Goal: Transaction & Acquisition: Purchase product/service

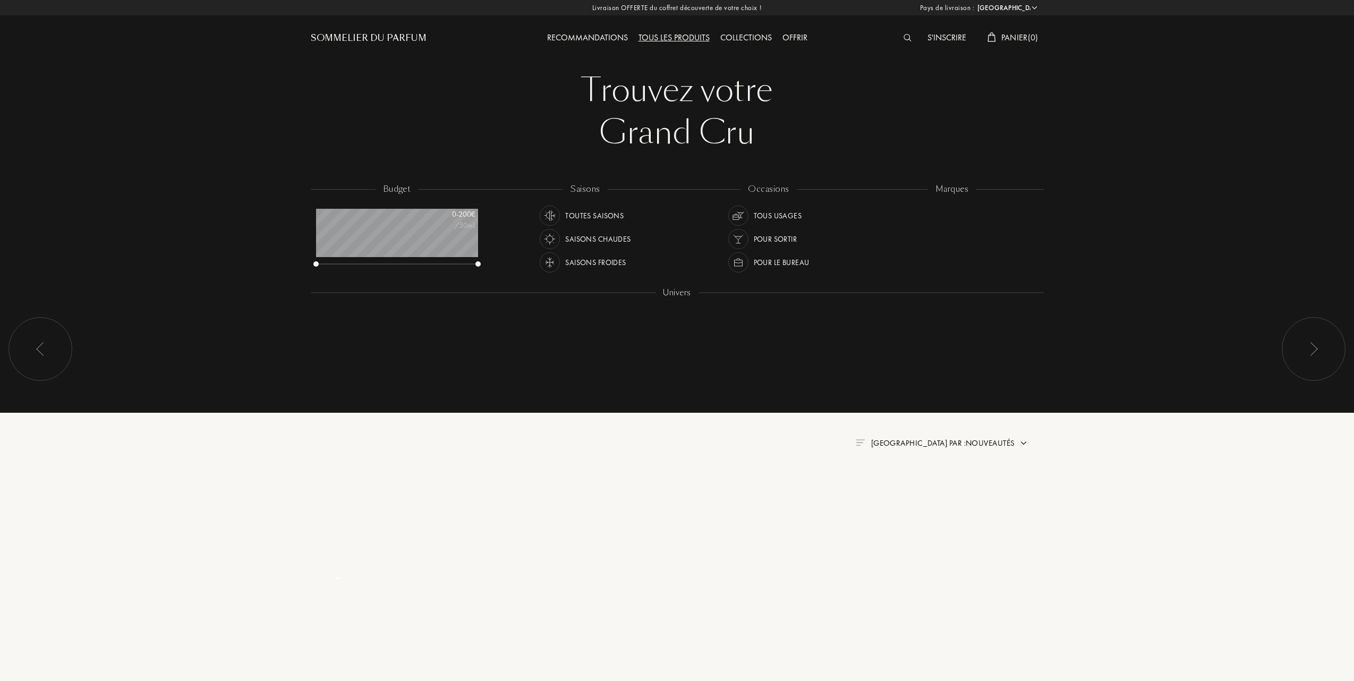
select select "FR"
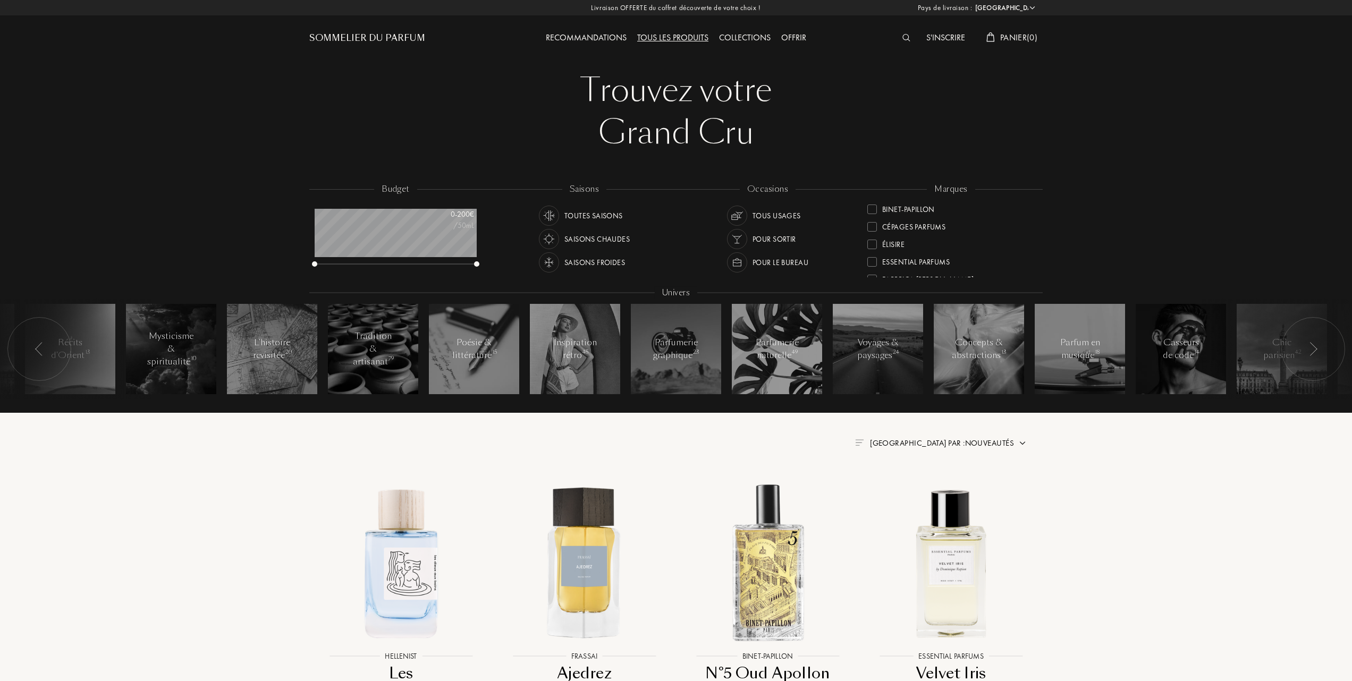
scroll to position [71, 0]
click at [868, 259] on div at bounding box center [872, 264] width 10 height 10
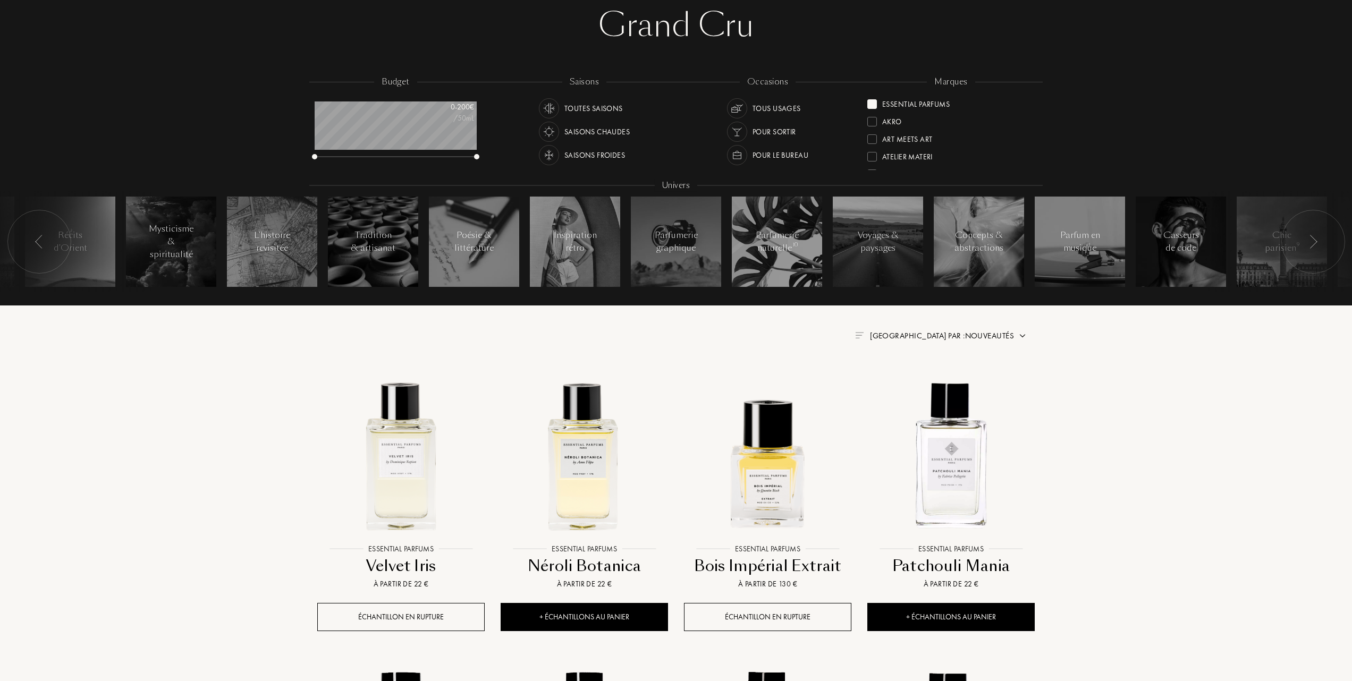
scroll to position [141, 0]
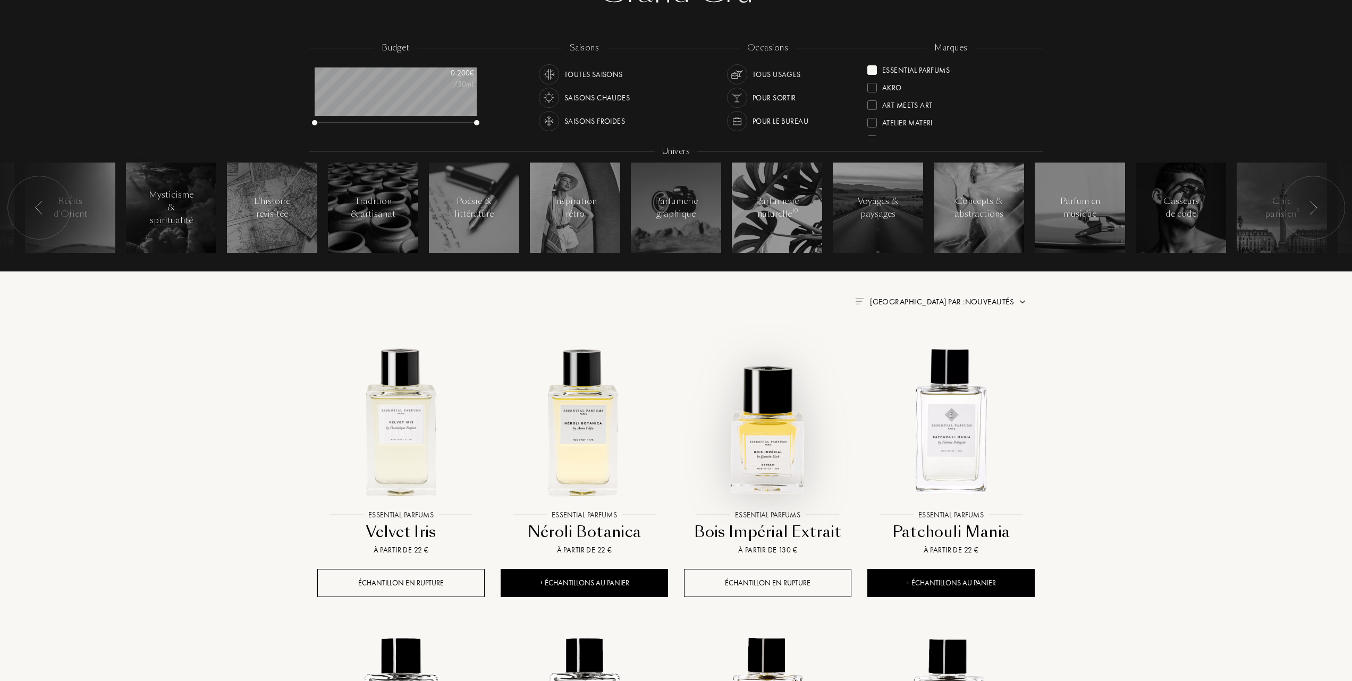
click at [768, 455] on img at bounding box center [767, 420] width 165 height 165
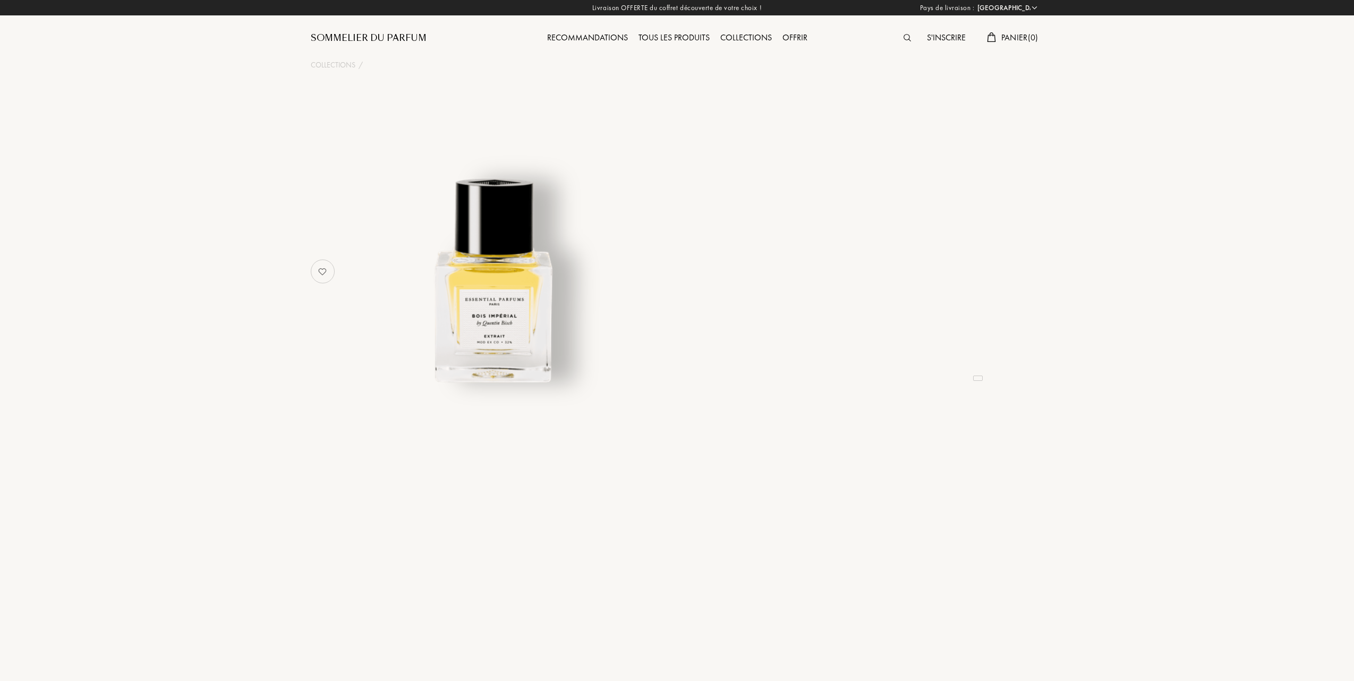
select select "FR"
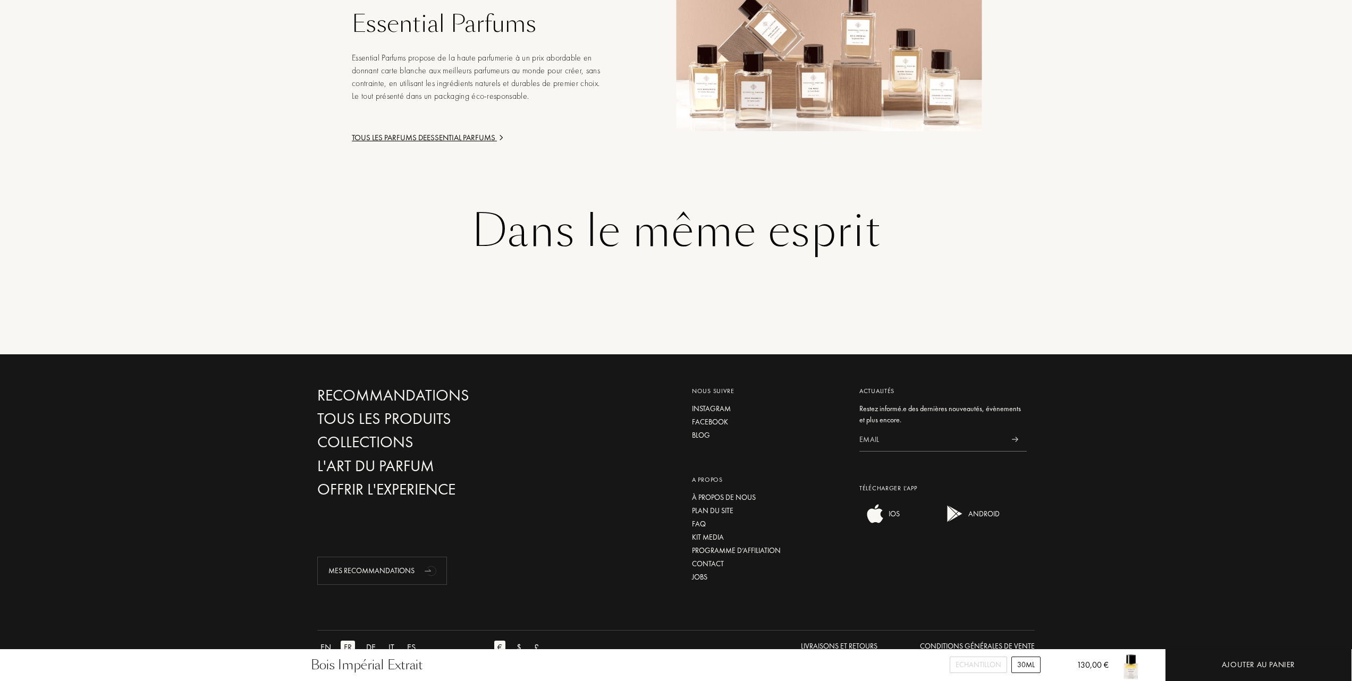
scroll to position [1259, 0]
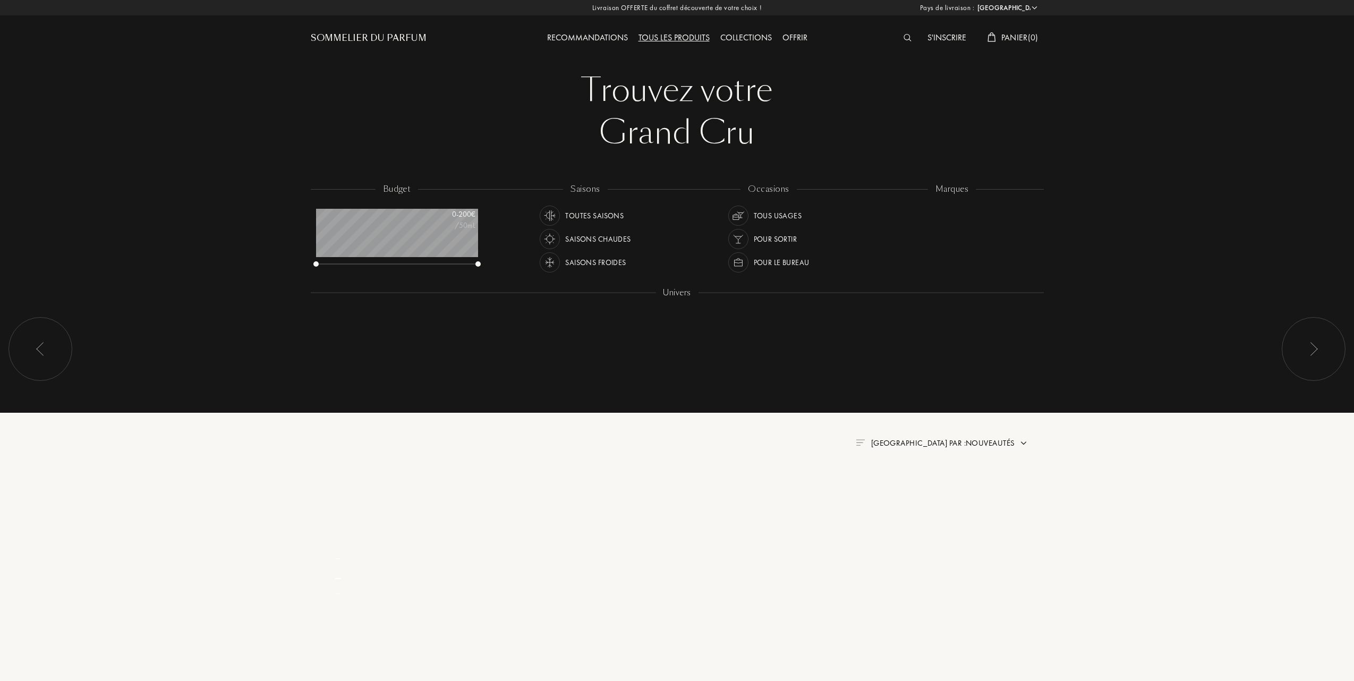
select select "FR"
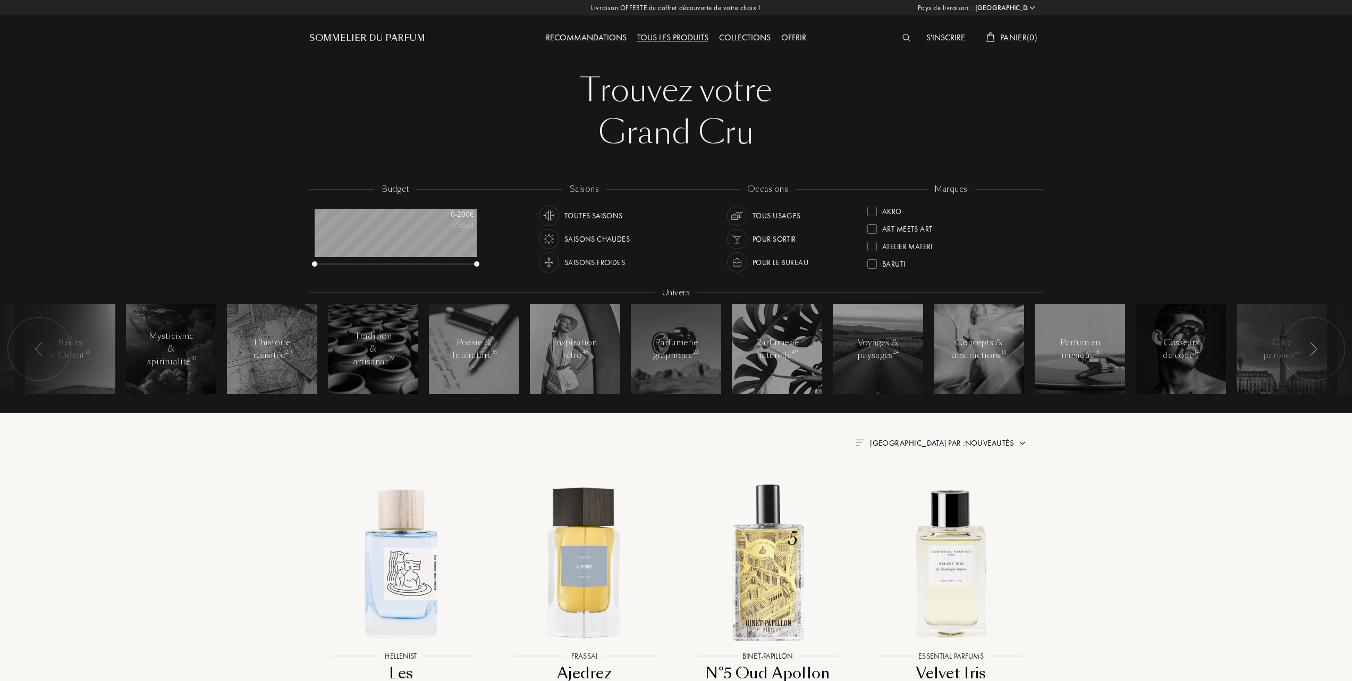
scroll to position [71, 0]
click at [955, 595] on img at bounding box center [950, 562] width 165 height 165
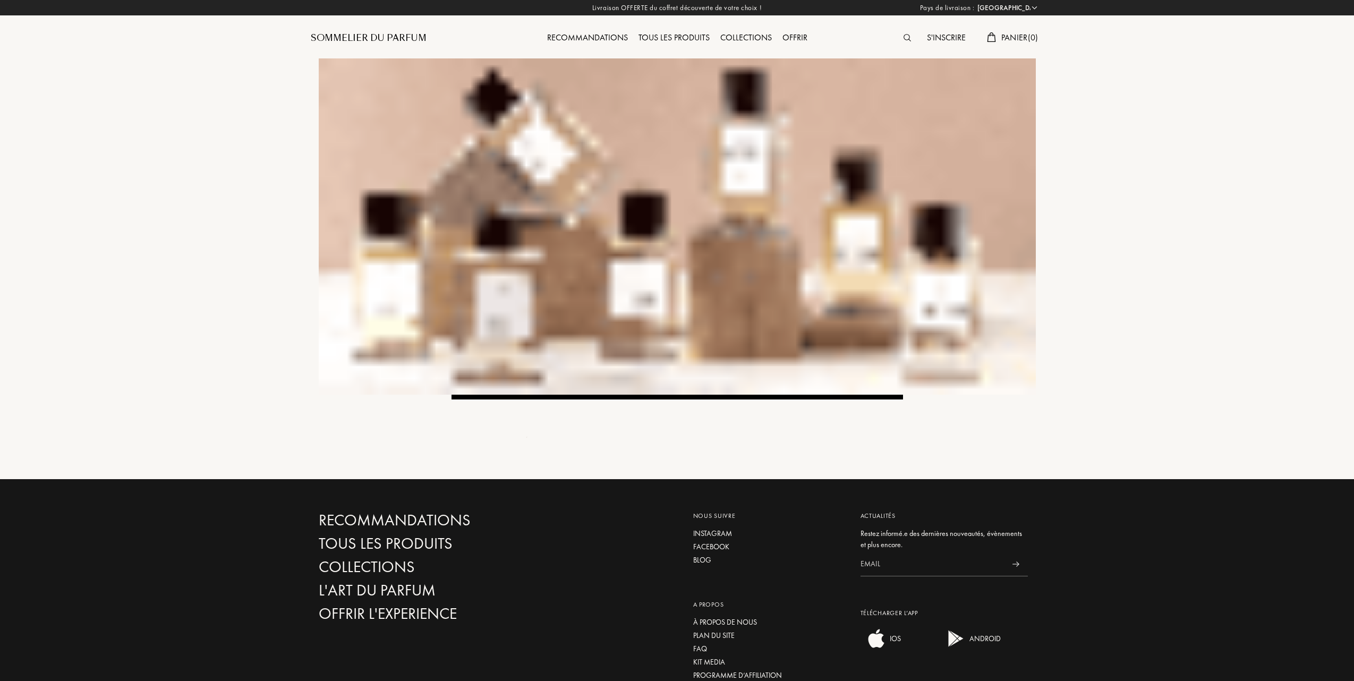
select select "FR"
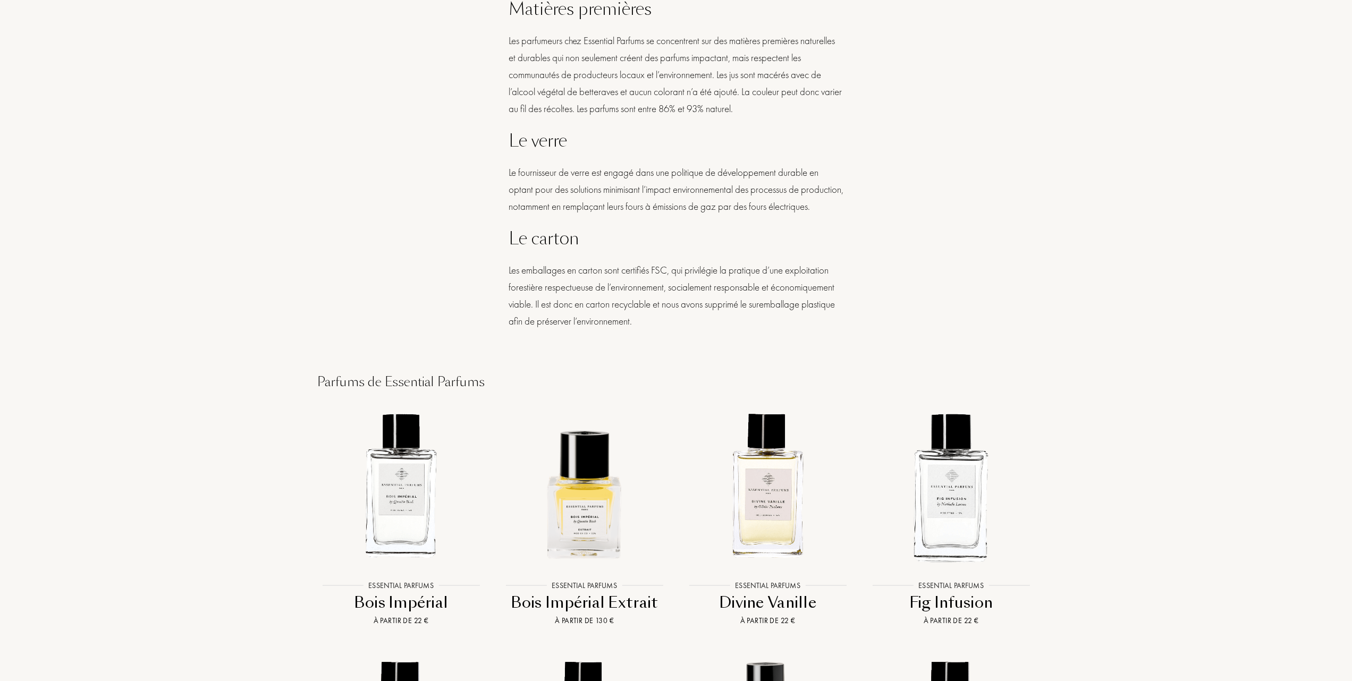
scroll to position [1133, 0]
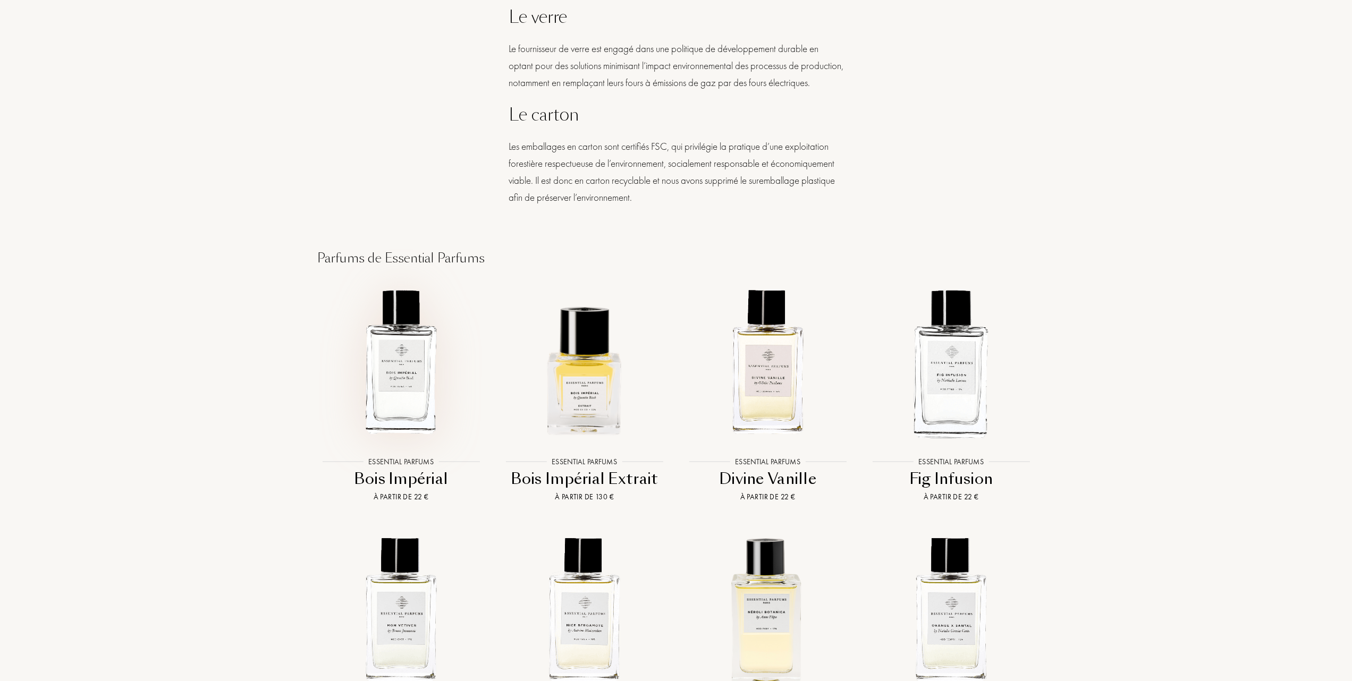
click at [405, 409] on img at bounding box center [400, 362] width 165 height 165
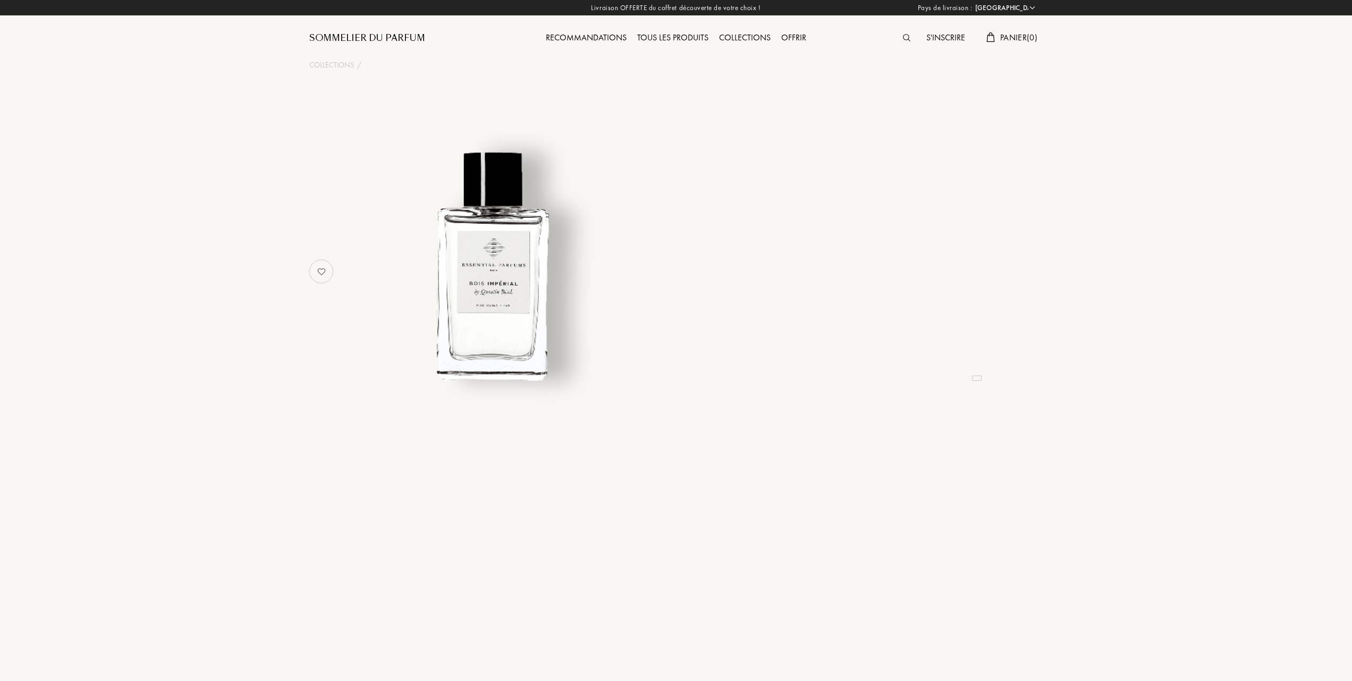
select select "FR"
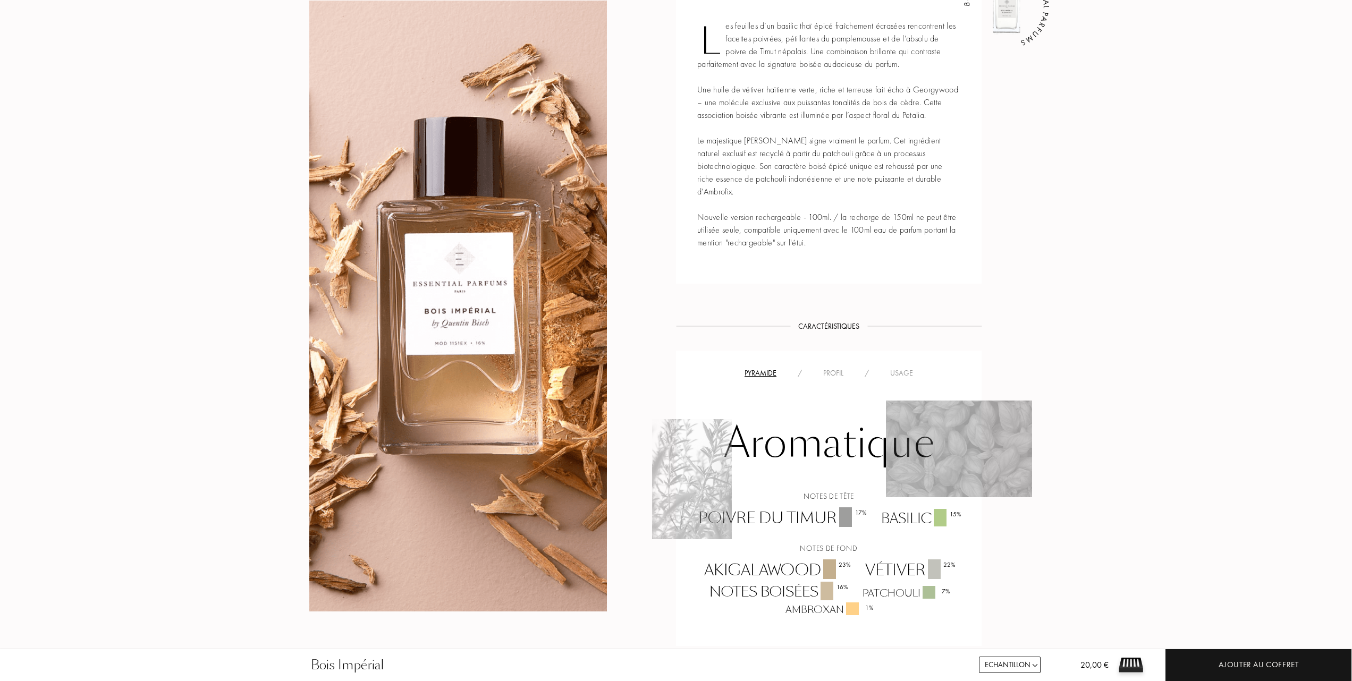
scroll to position [425, 0]
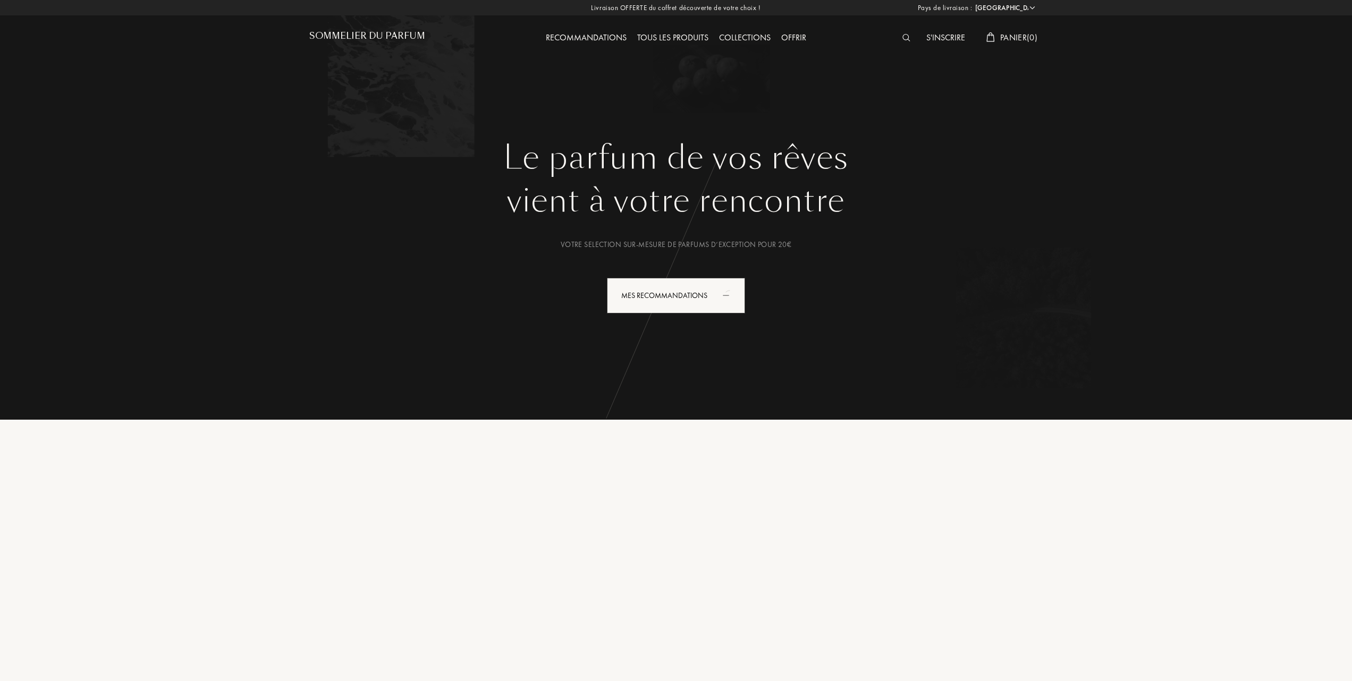
select select "FR"
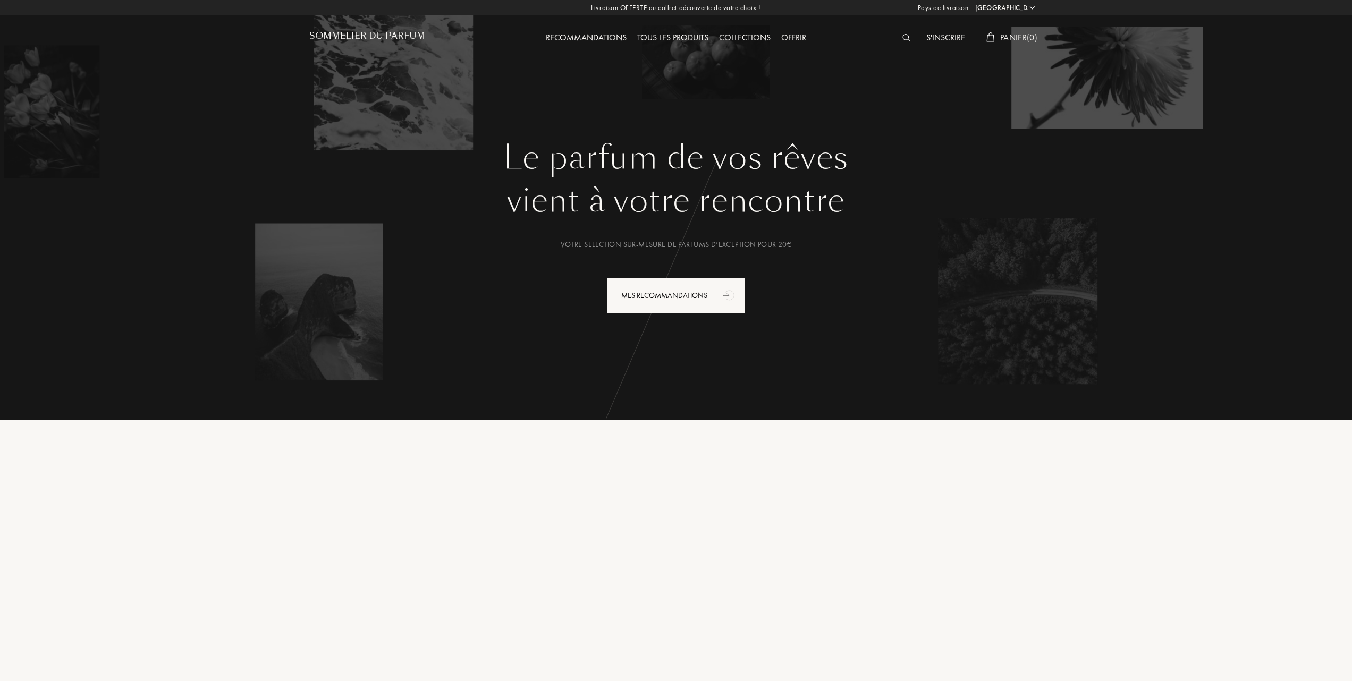
click at [680, 37] on div "Tous les produits" at bounding box center [673, 38] width 82 height 14
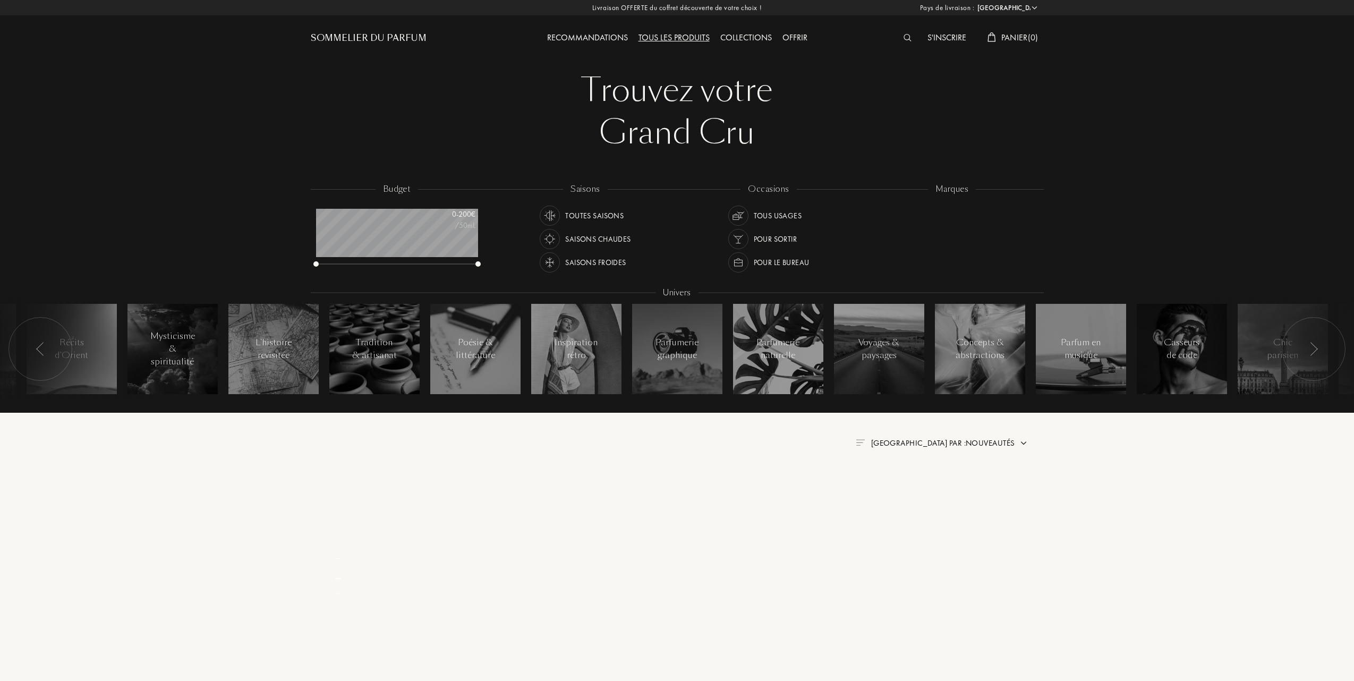
select select "FR"
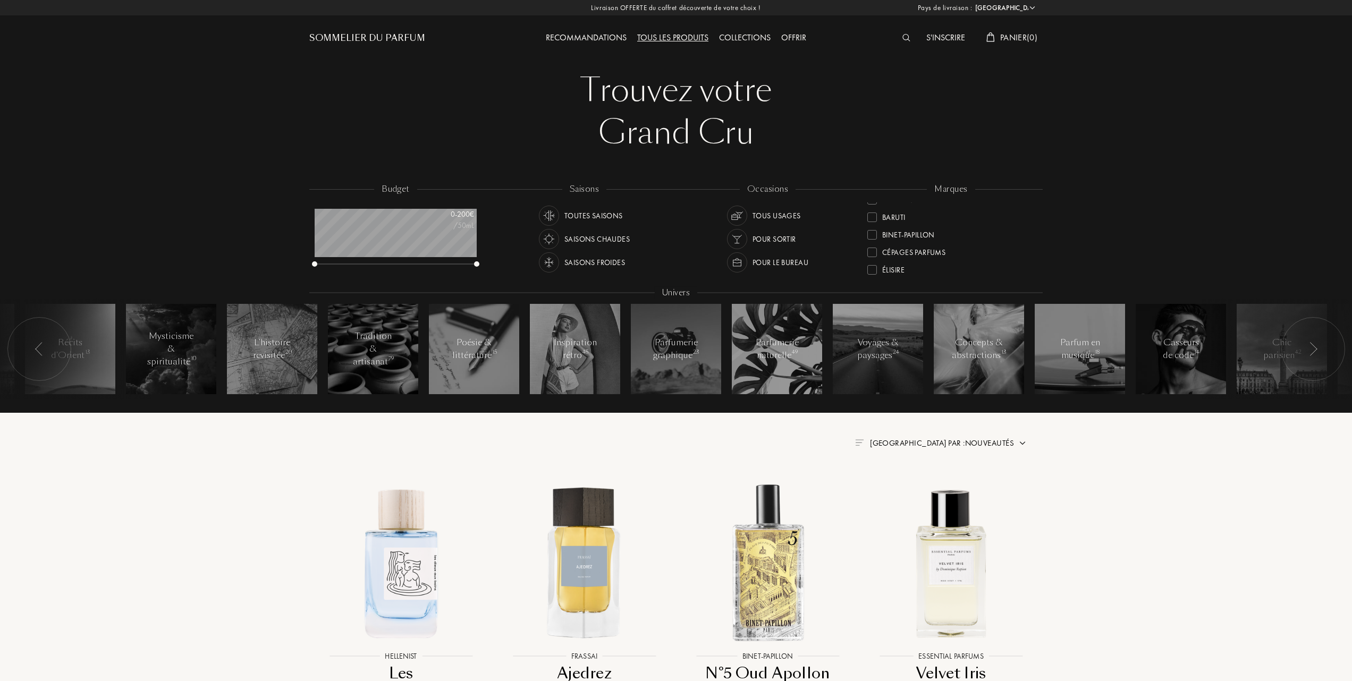
scroll to position [71, 0]
click at [870, 259] on div at bounding box center [872, 264] width 10 height 10
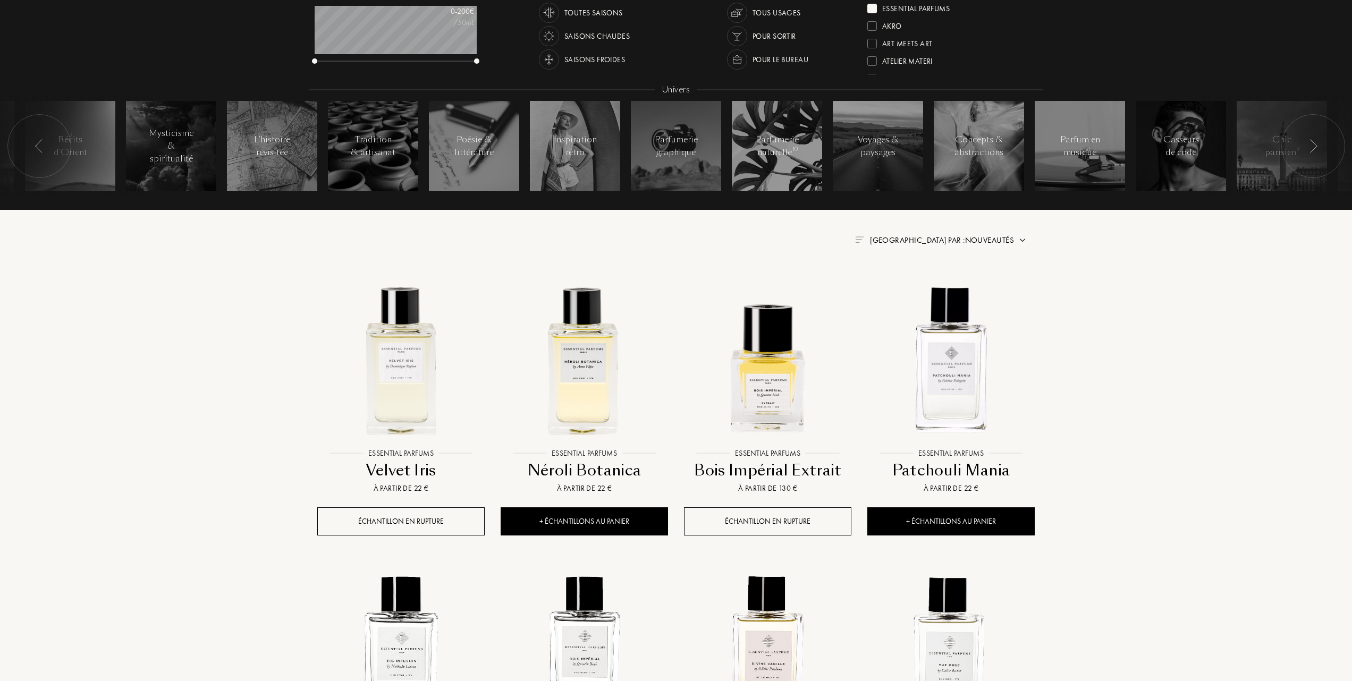
scroll to position [213, 0]
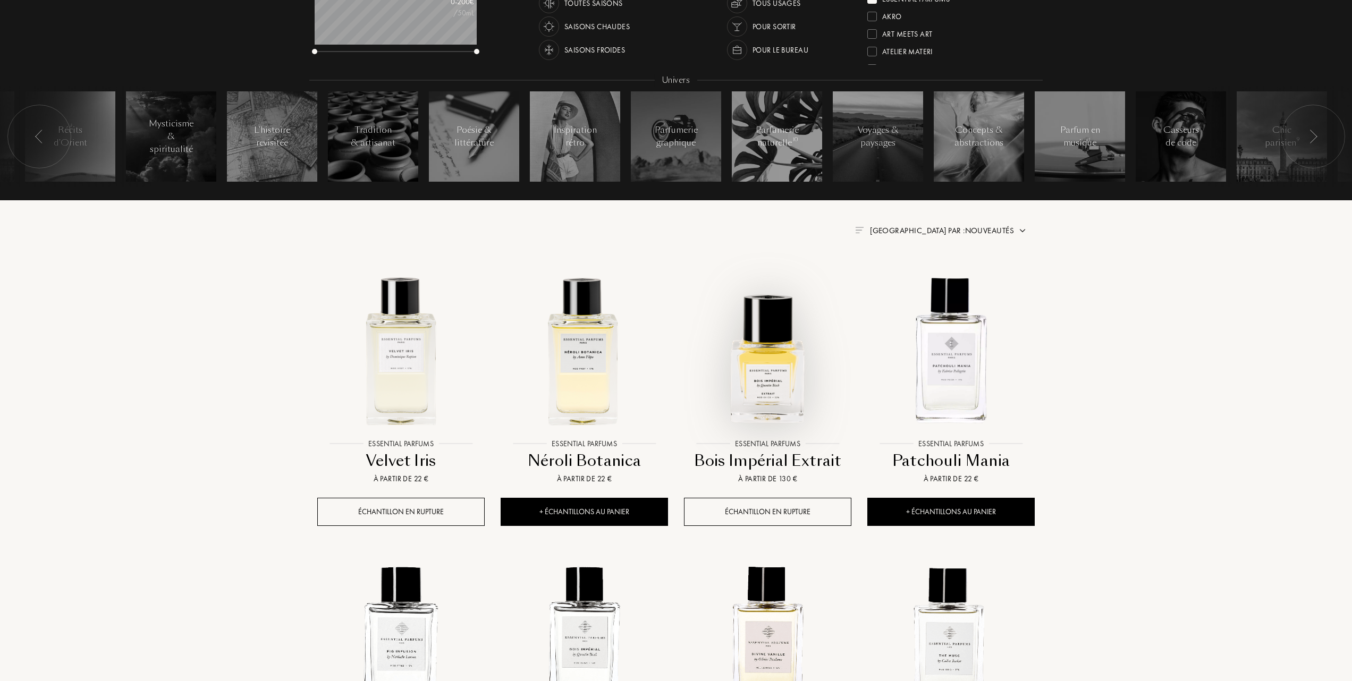
click at [766, 365] on img at bounding box center [767, 349] width 165 height 165
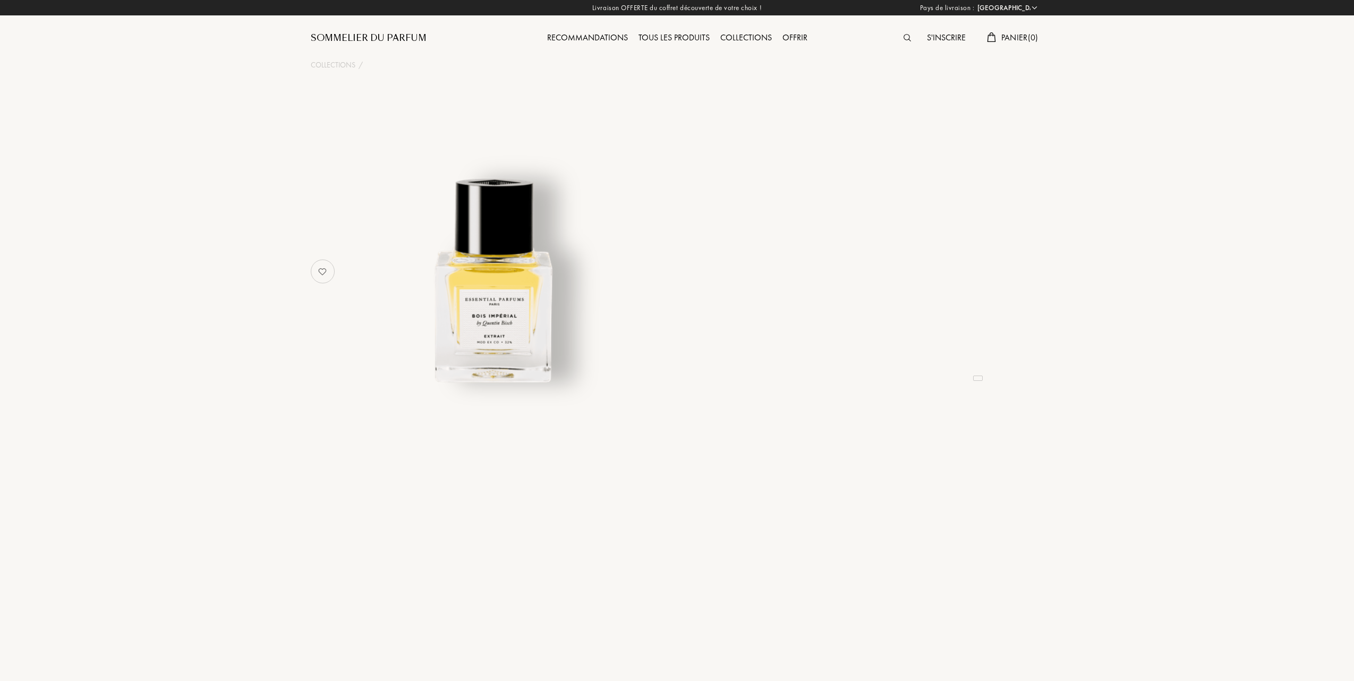
select select "FR"
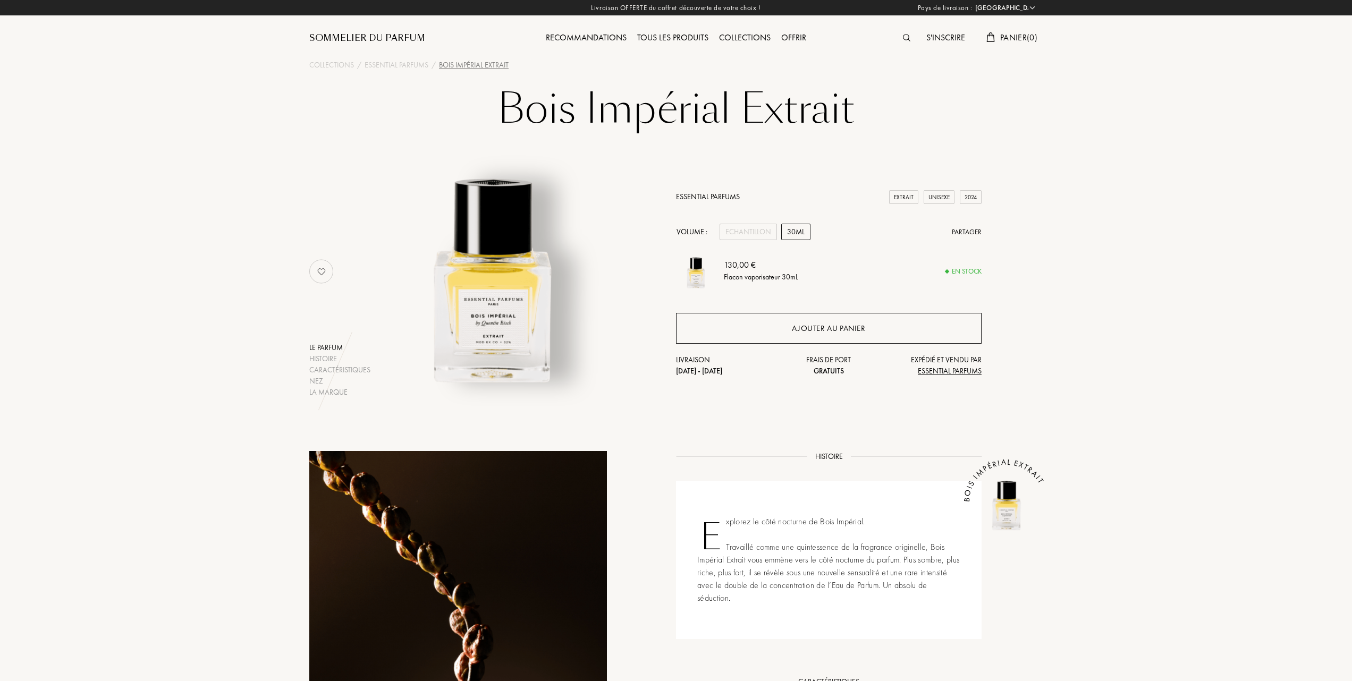
click at [843, 330] on div "Ajouter au panier" at bounding box center [828, 329] width 73 height 12
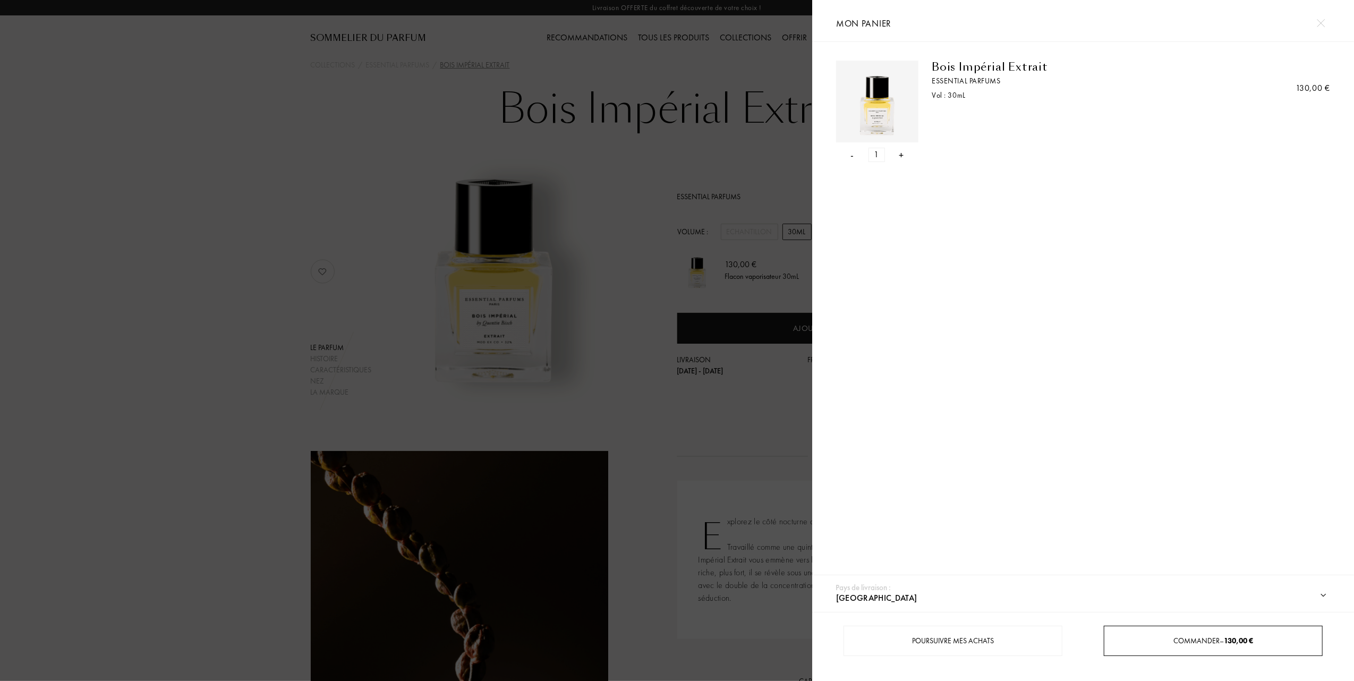
click at [1204, 636] on div "Commander – 130,00 €" at bounding box center [1213, 641] width 217 height 11
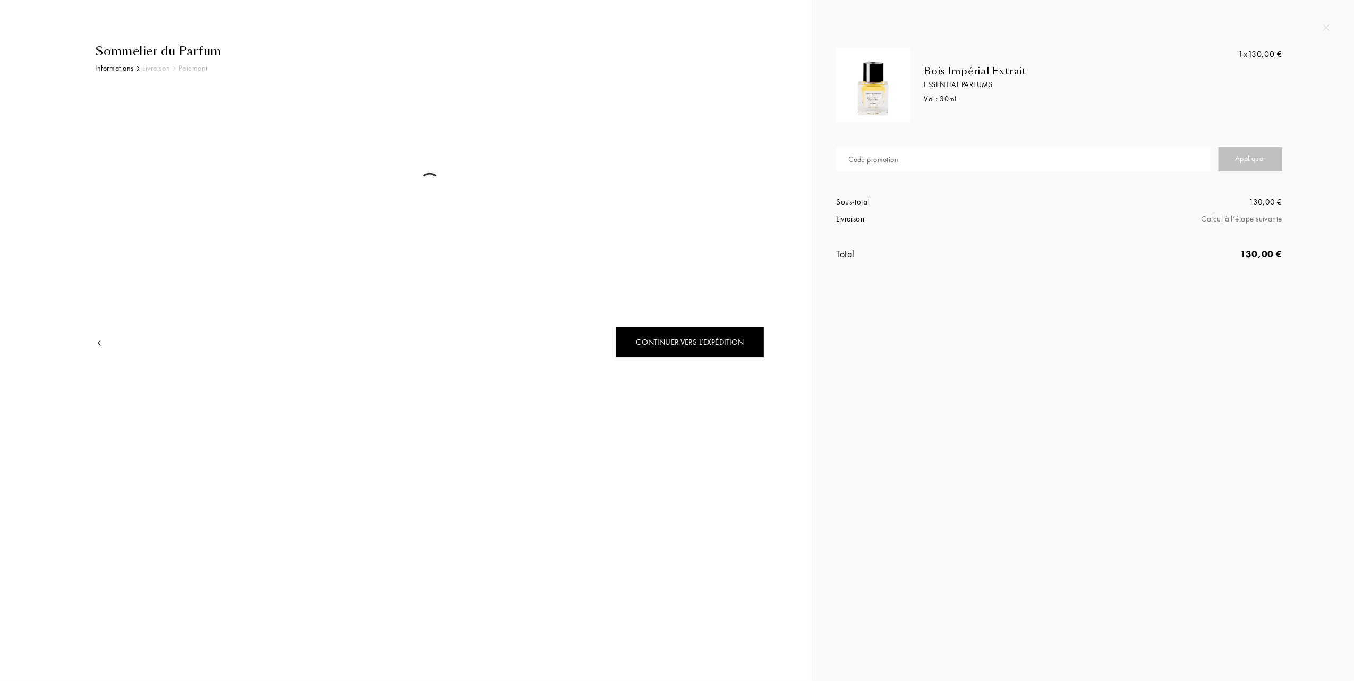
select select "FR"
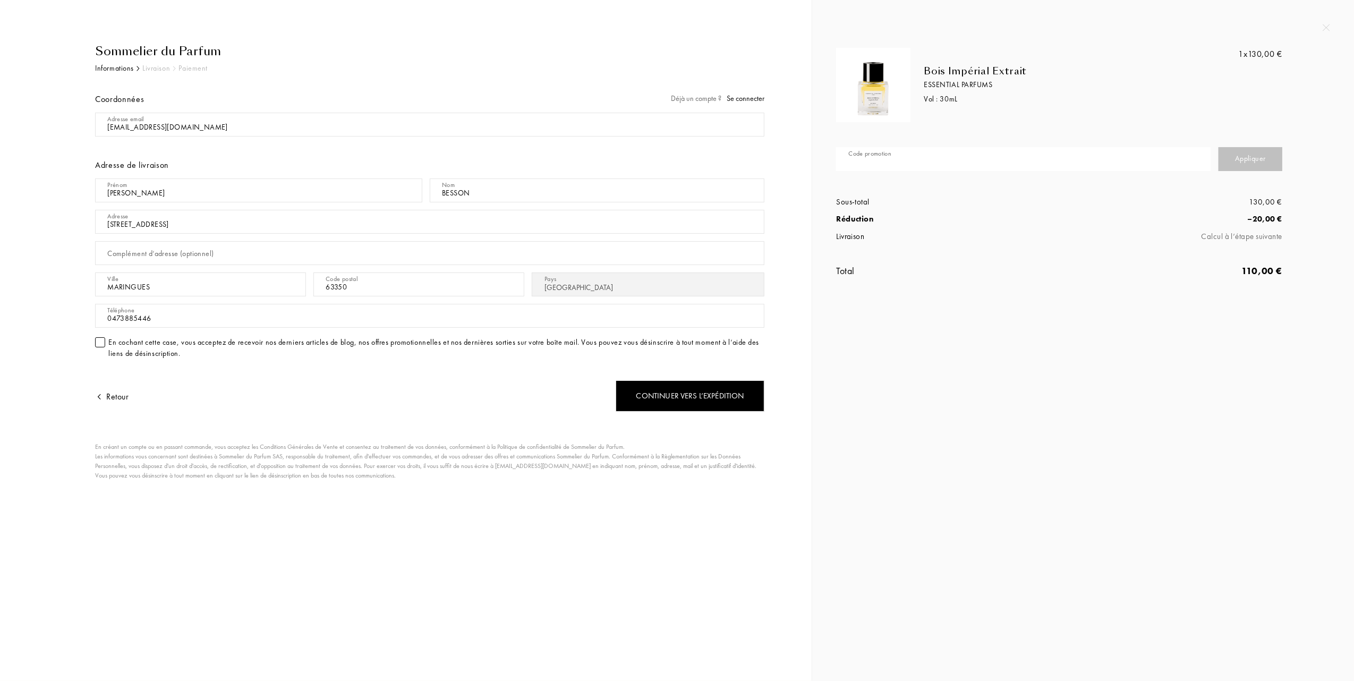
click at [903, 164] on input "text" at bounding box center [1023, 159] width 375 height 24
type input "84XGF-HZJNM"
click at [1247, 158] on div "Appliquer" at bounding box center [1251, 159] width 64 height 24
click at [741, 402] on div "Continuer vers l’expédition" at bounding box center [690, 395] width 149 height 31
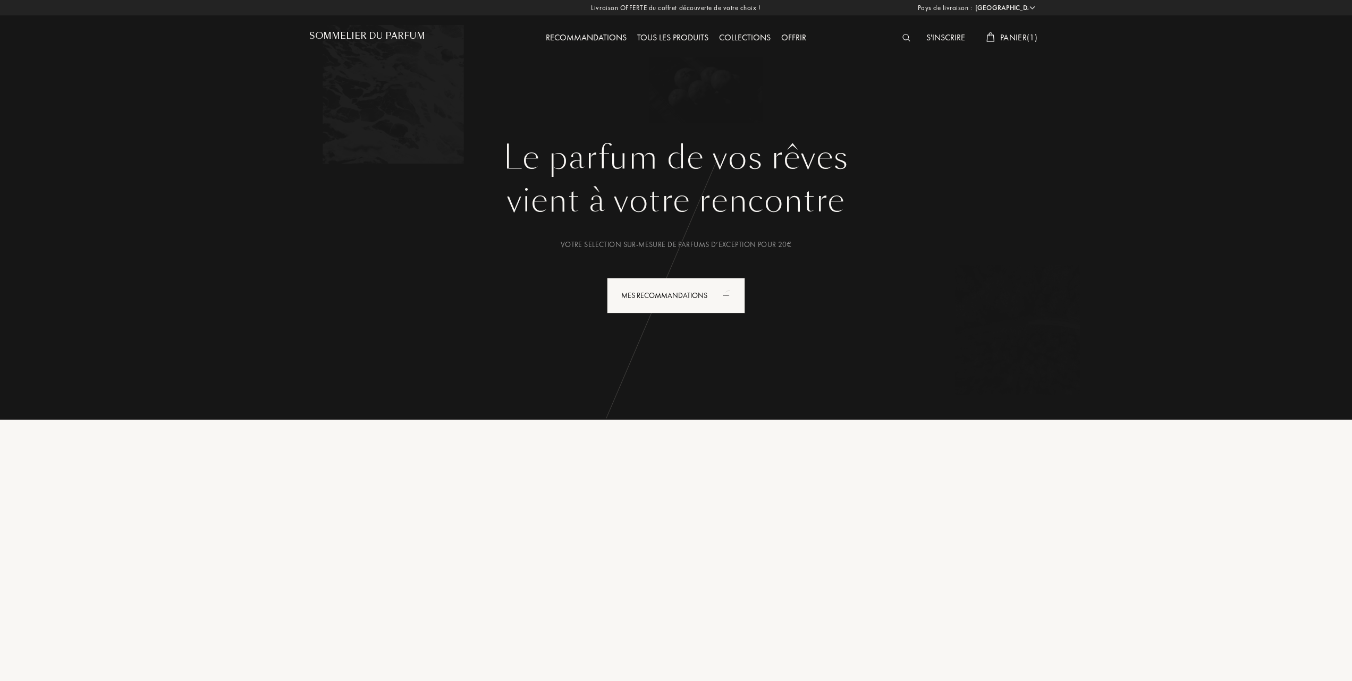
select select "FR"
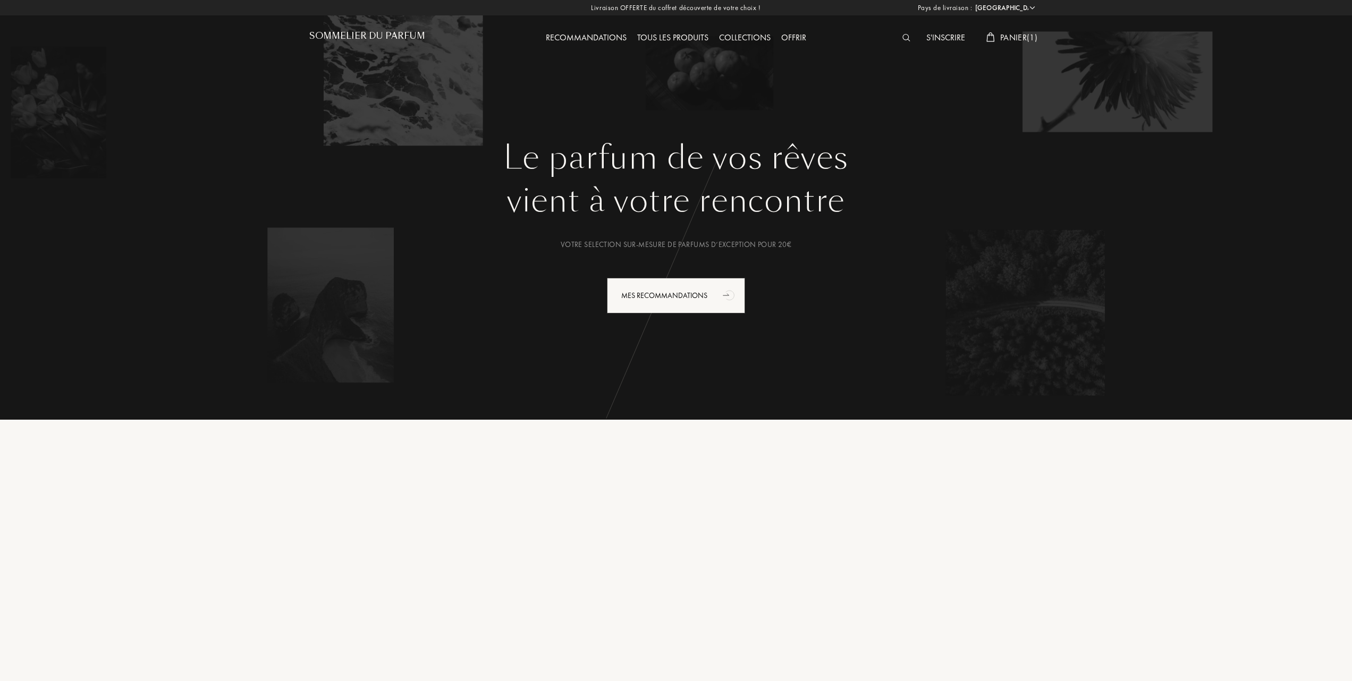
click at [1010, 36] on span "Panier ( 1 )" at bounding box center [1018, 37] width 37 height 11
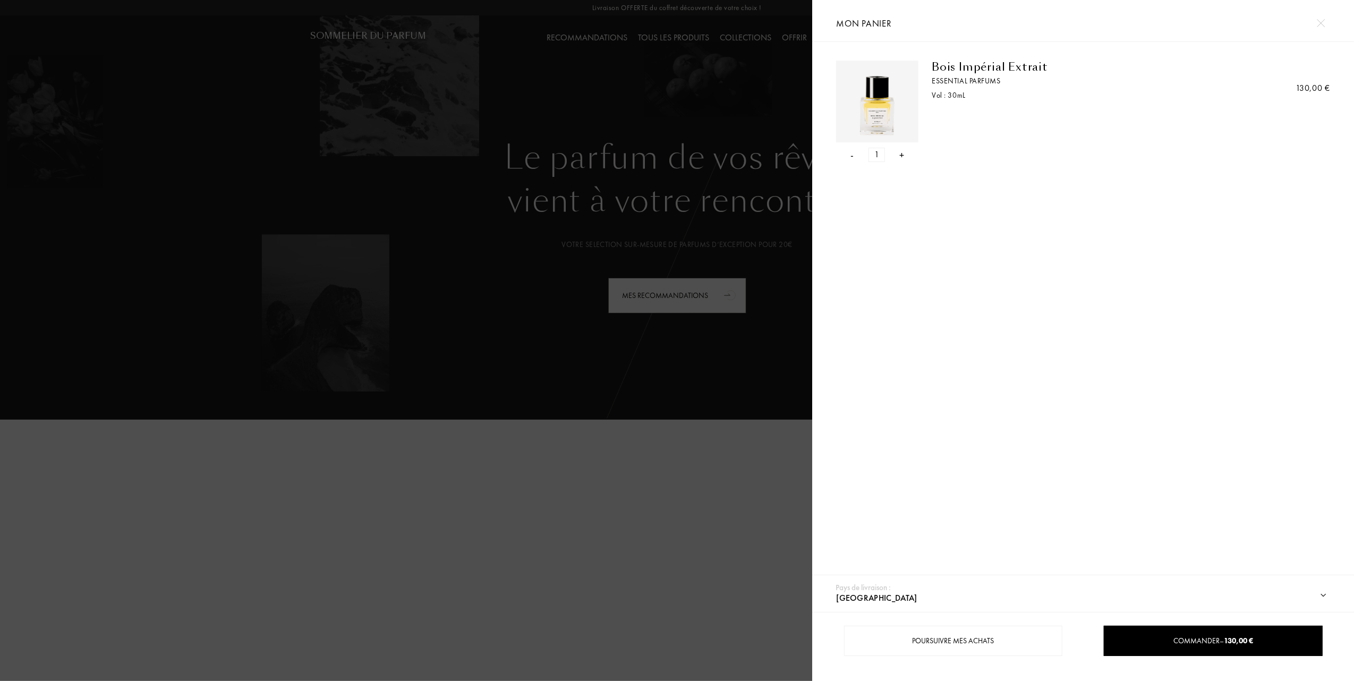
click at [853, 156] on div "-" at bounding box center [852, 155] width 3 height 14
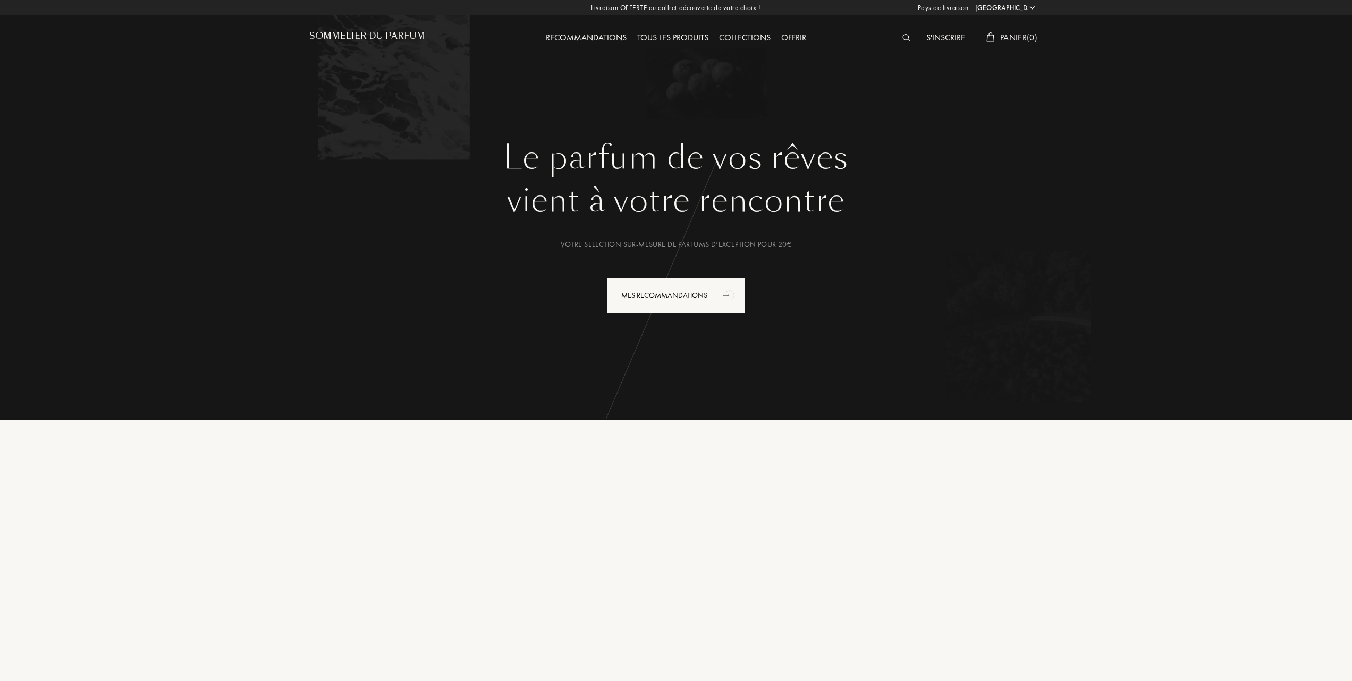
select select "FR"
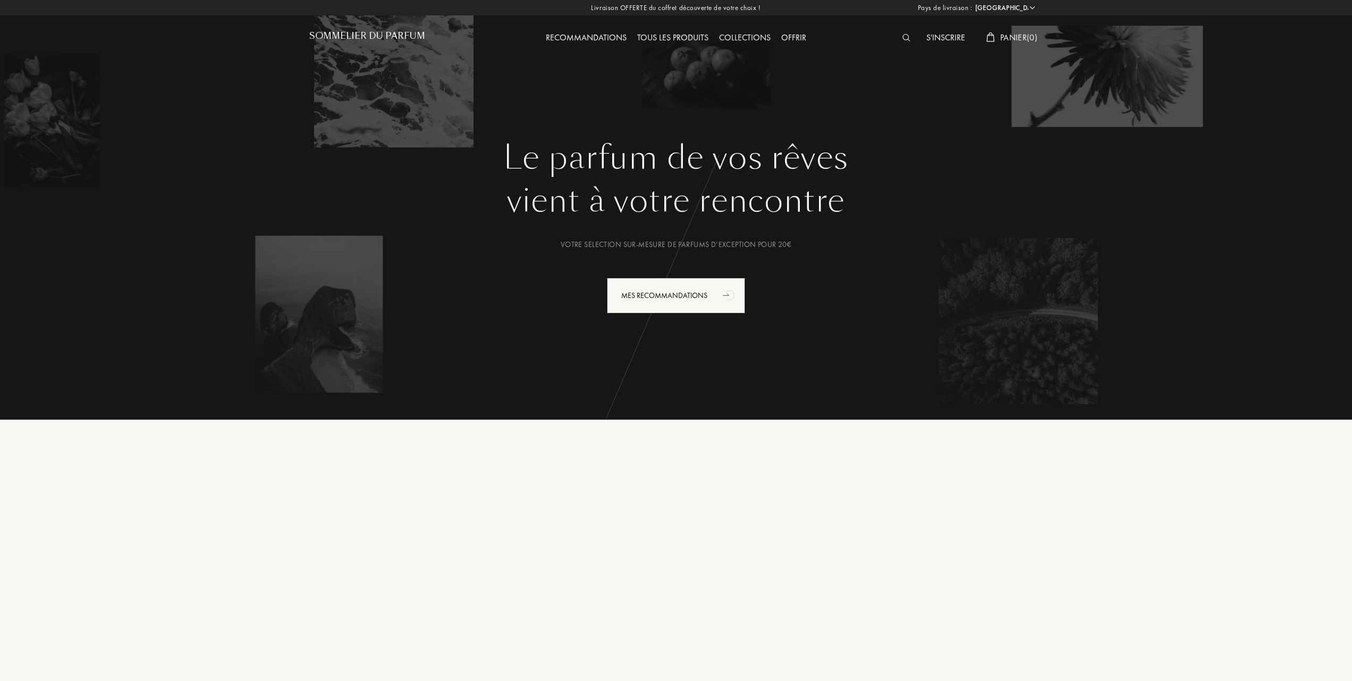
click at [687, 35] on div "Tous les produits" at bounding box center [673, 38] width 82 height 14
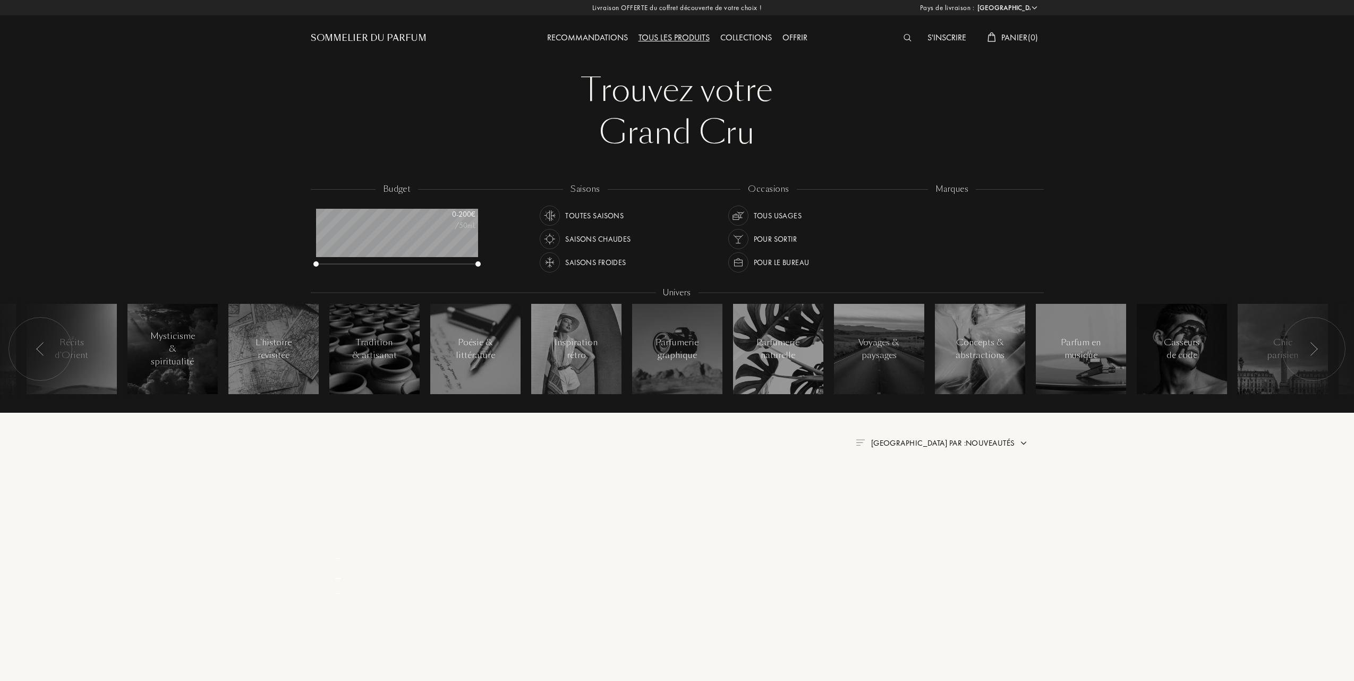
select select "FR"
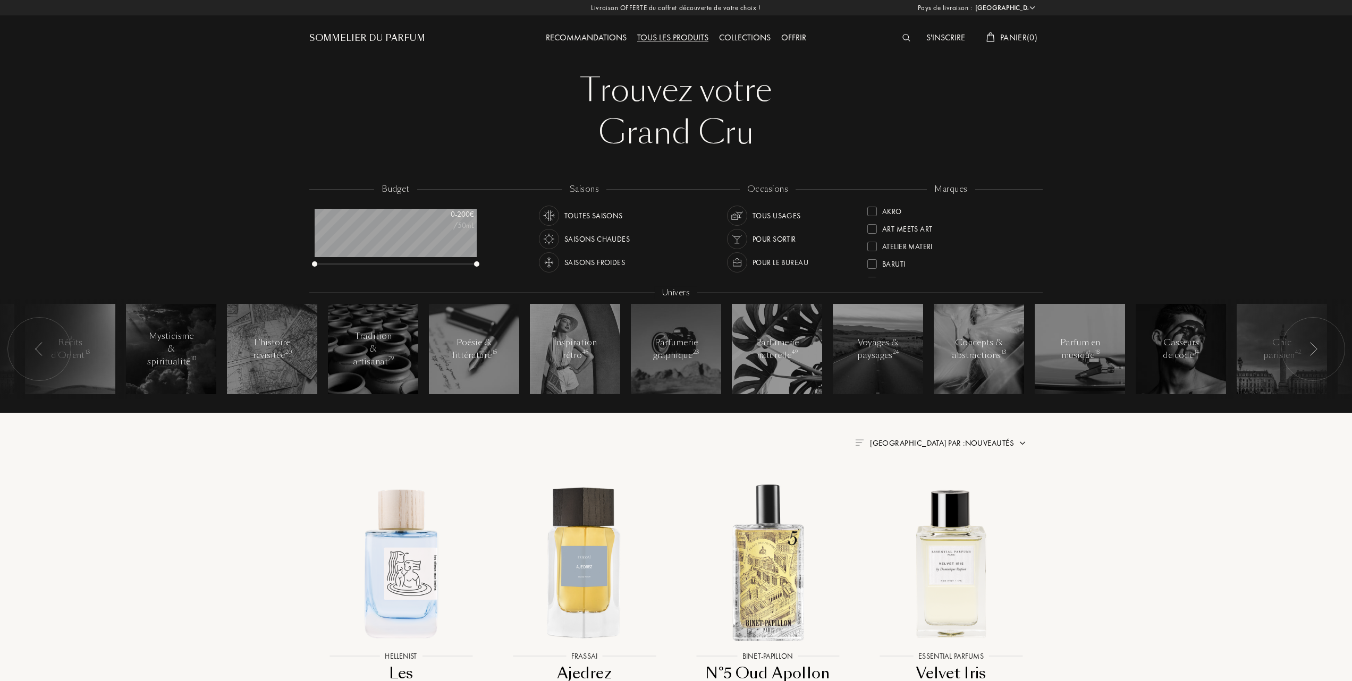
click at [871, 225] on div at bounding box center [872, 229] width 10 height 10
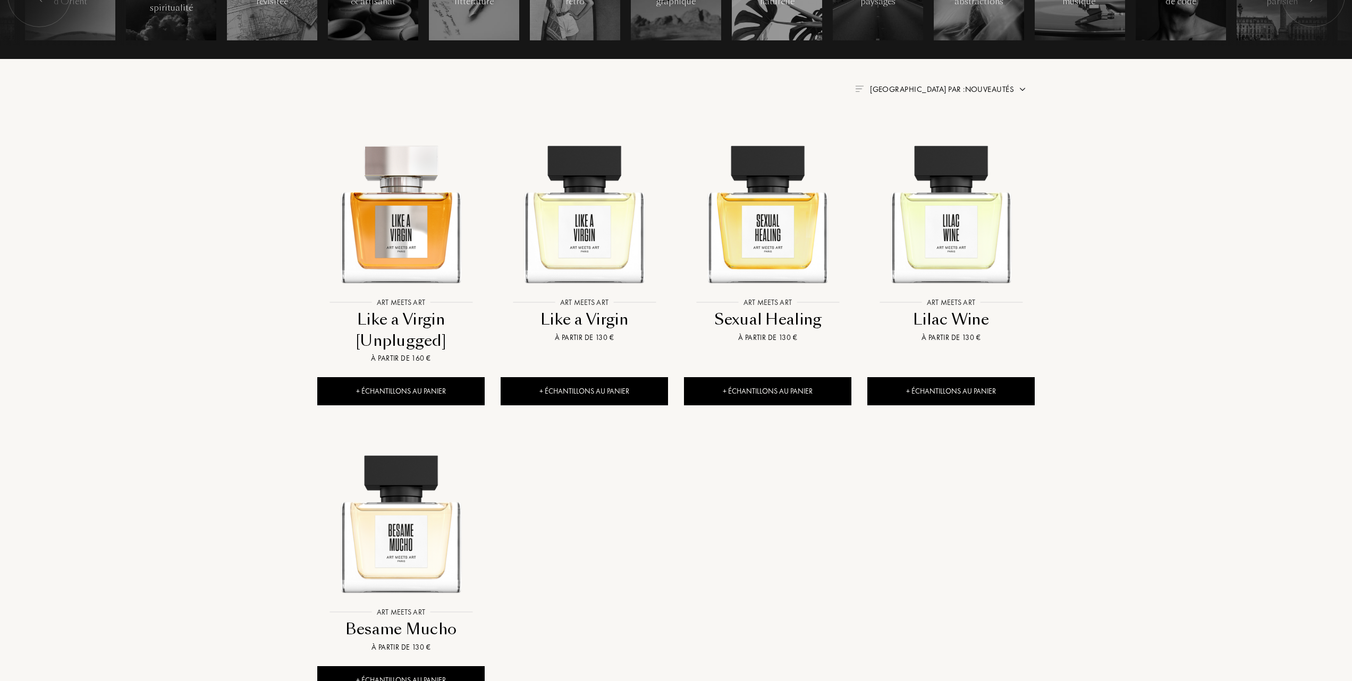
scroll to position [425, 0]
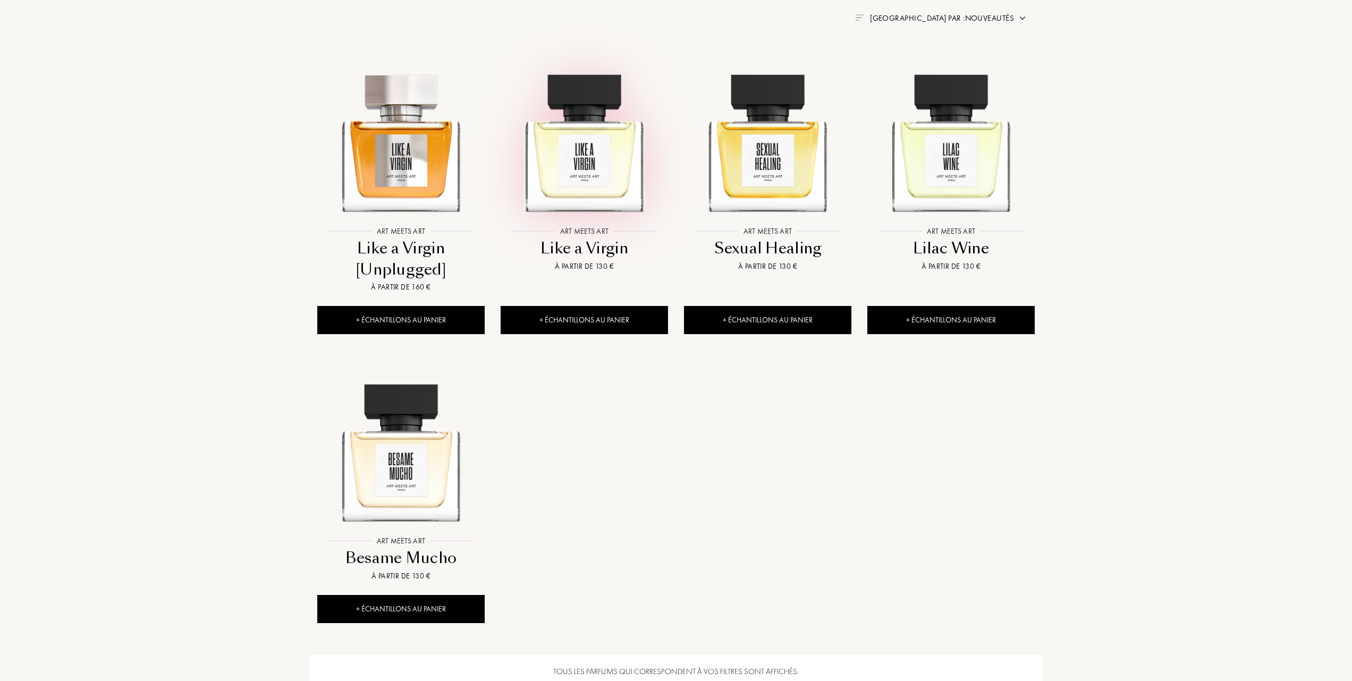
click at [577, 163] on img at bounding box center [584, 137] width 165 height 165
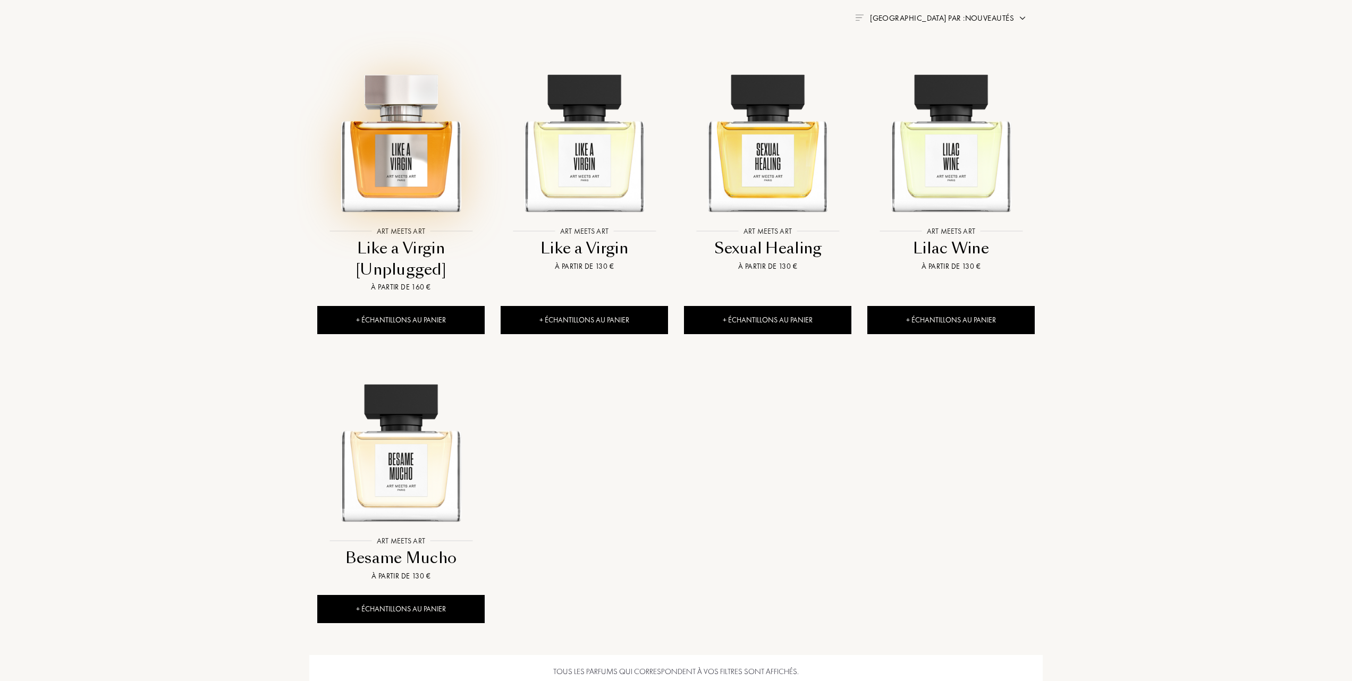
click at [406, 168] on img at bounding box center [400, 137] width 165 height 165
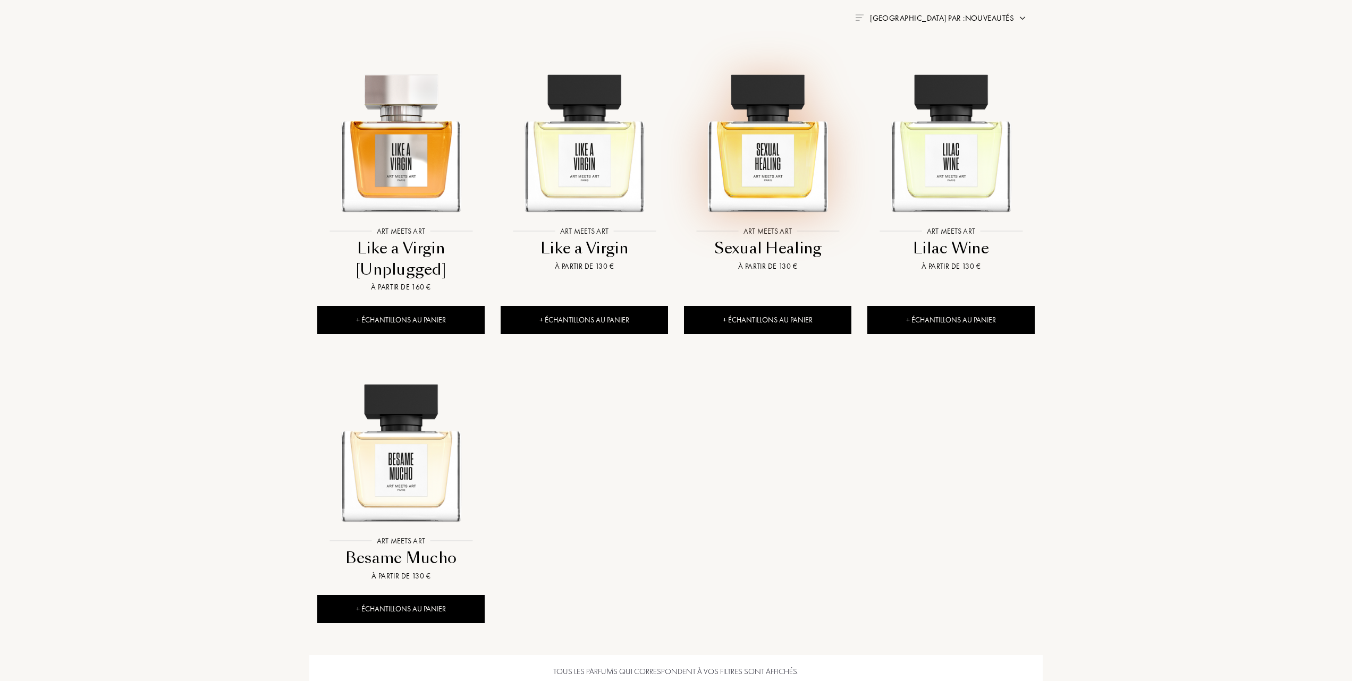
click at [767, 157] on img at bounding box center [767, 137] width 165 height 165
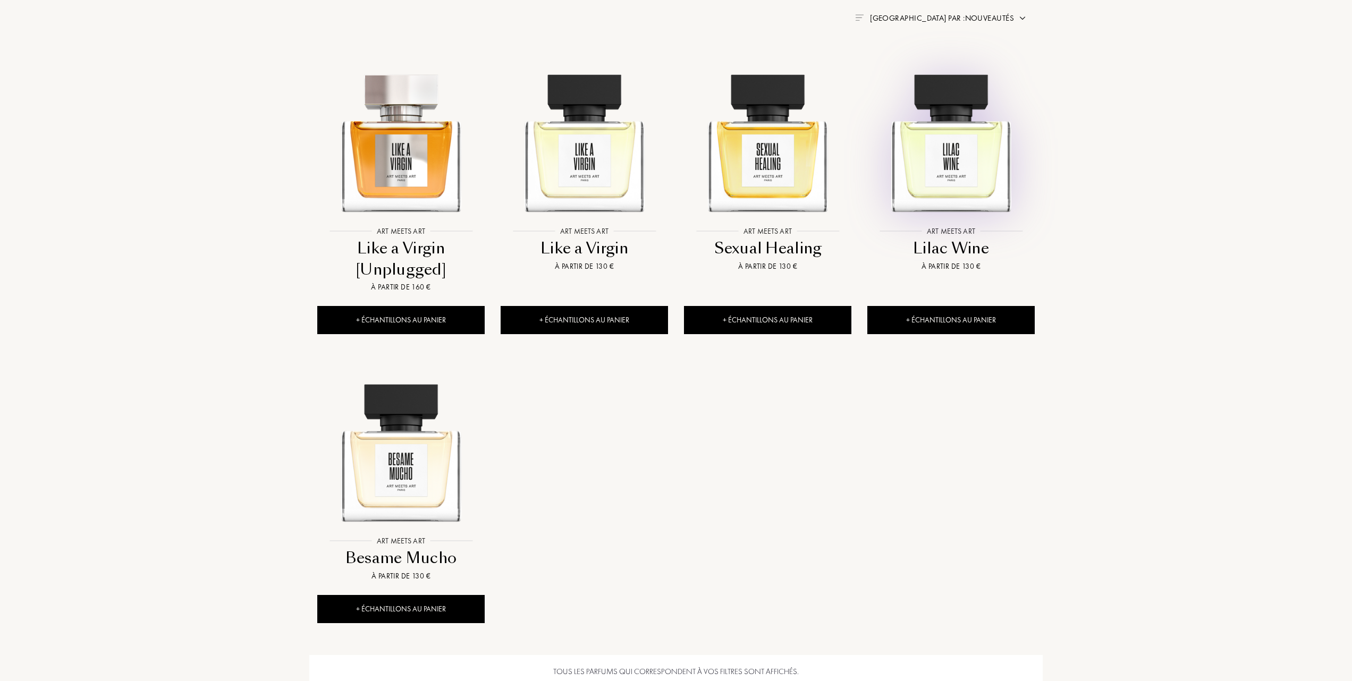
click at [938, 180] on img at bounding box center [950, 137] width 165 height 165
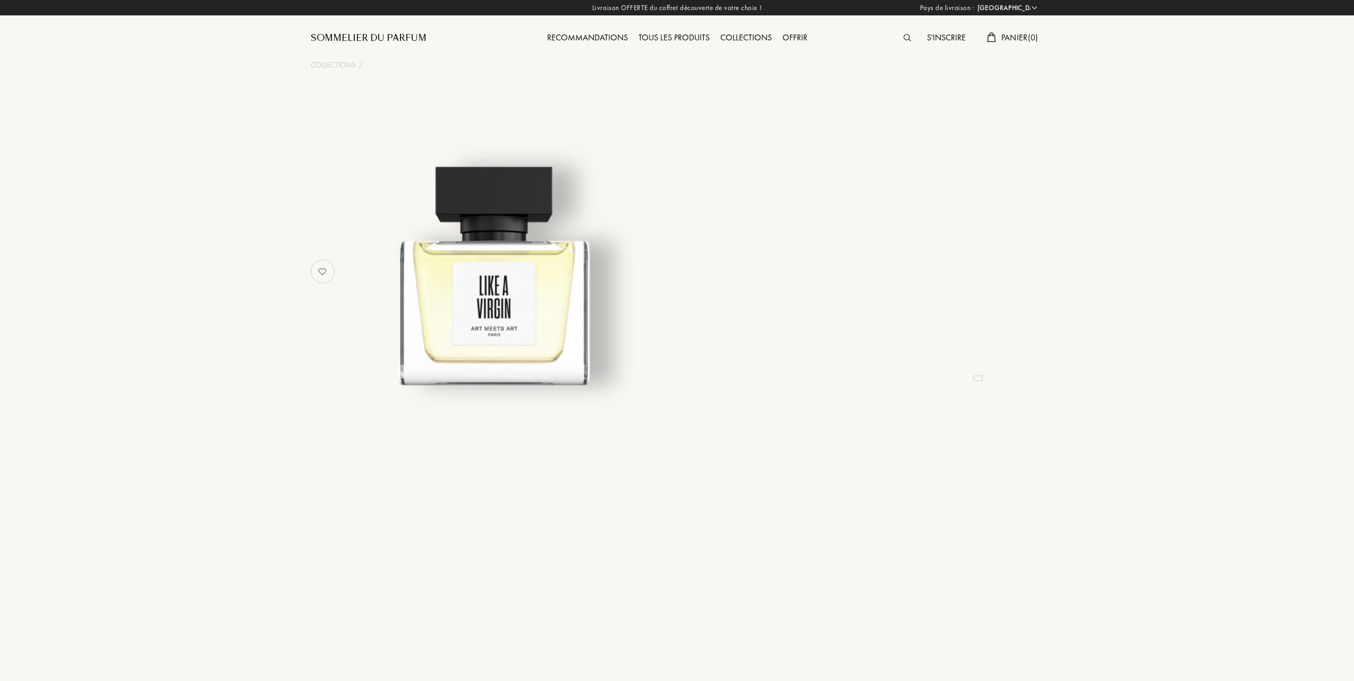
select select "FR"
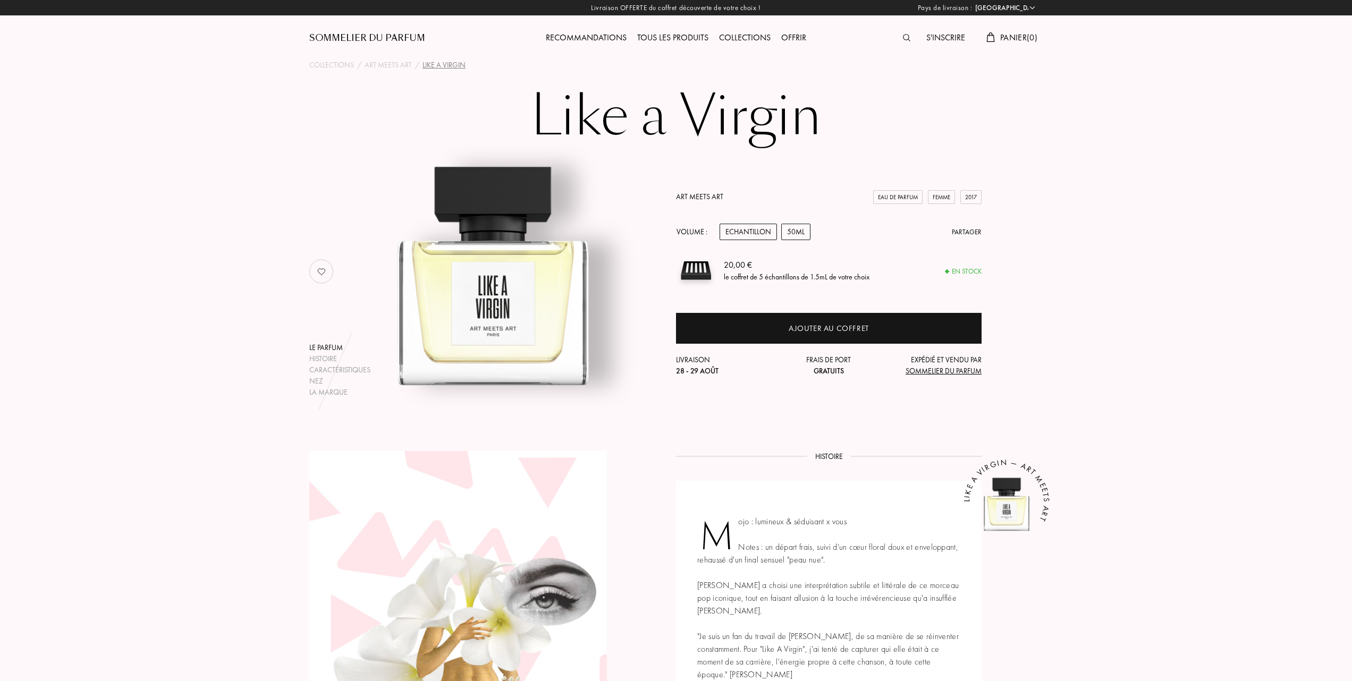
click at [795, 232] on div "50mL" at bounding box center [795, 232] width 29 height 16
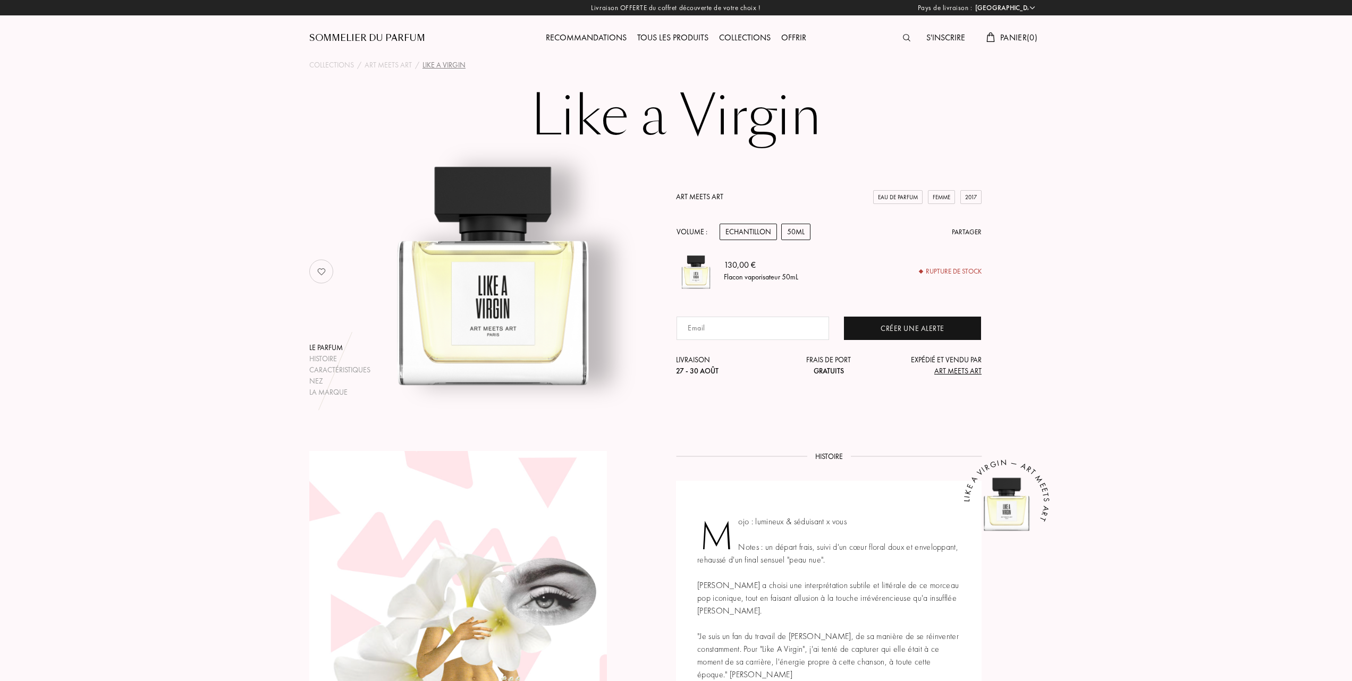
click at [751, 232] on div "Echantillon" at bounding box center [747, 232] width 57 height 16
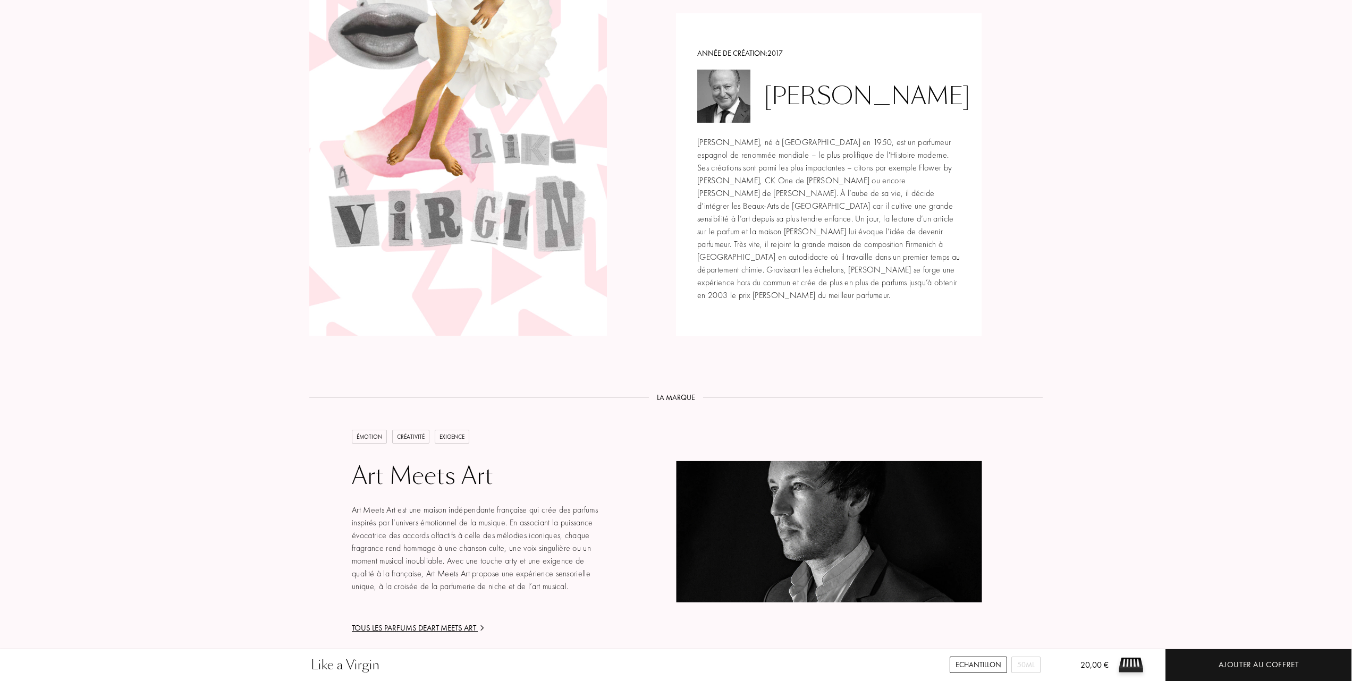
scroll to position [1204, 0]
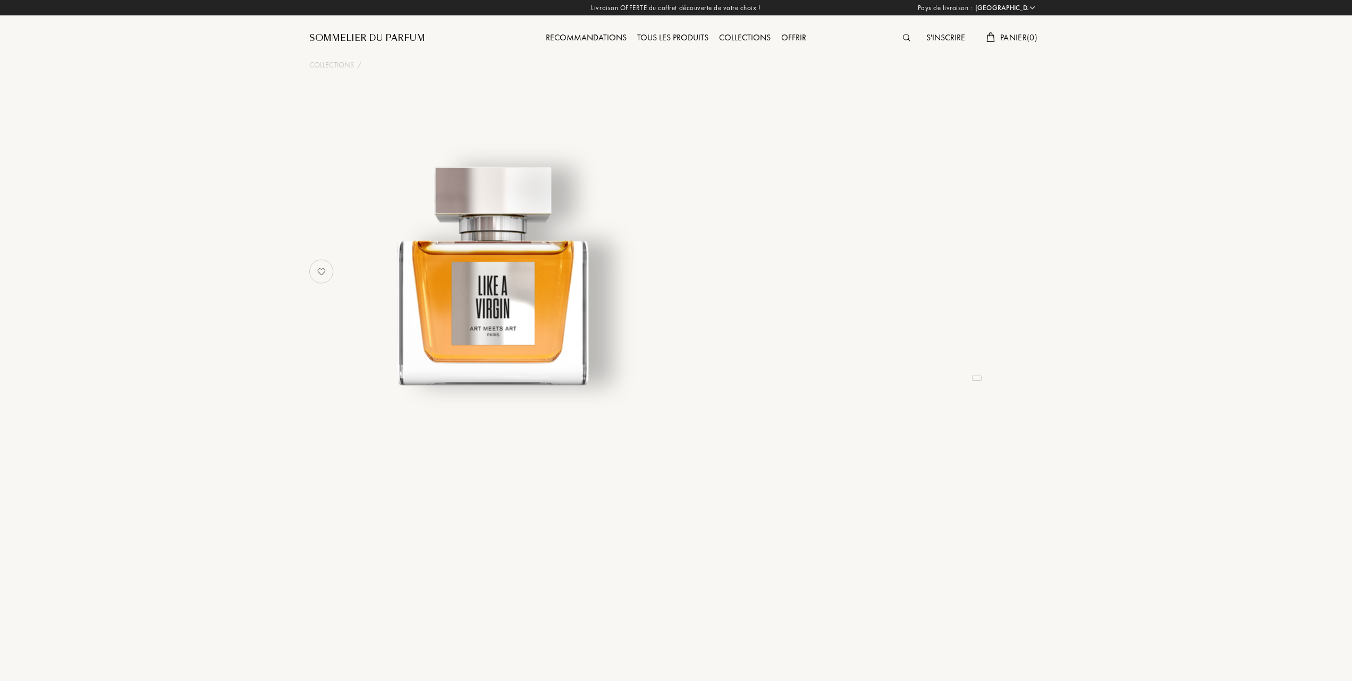
select select "FR"
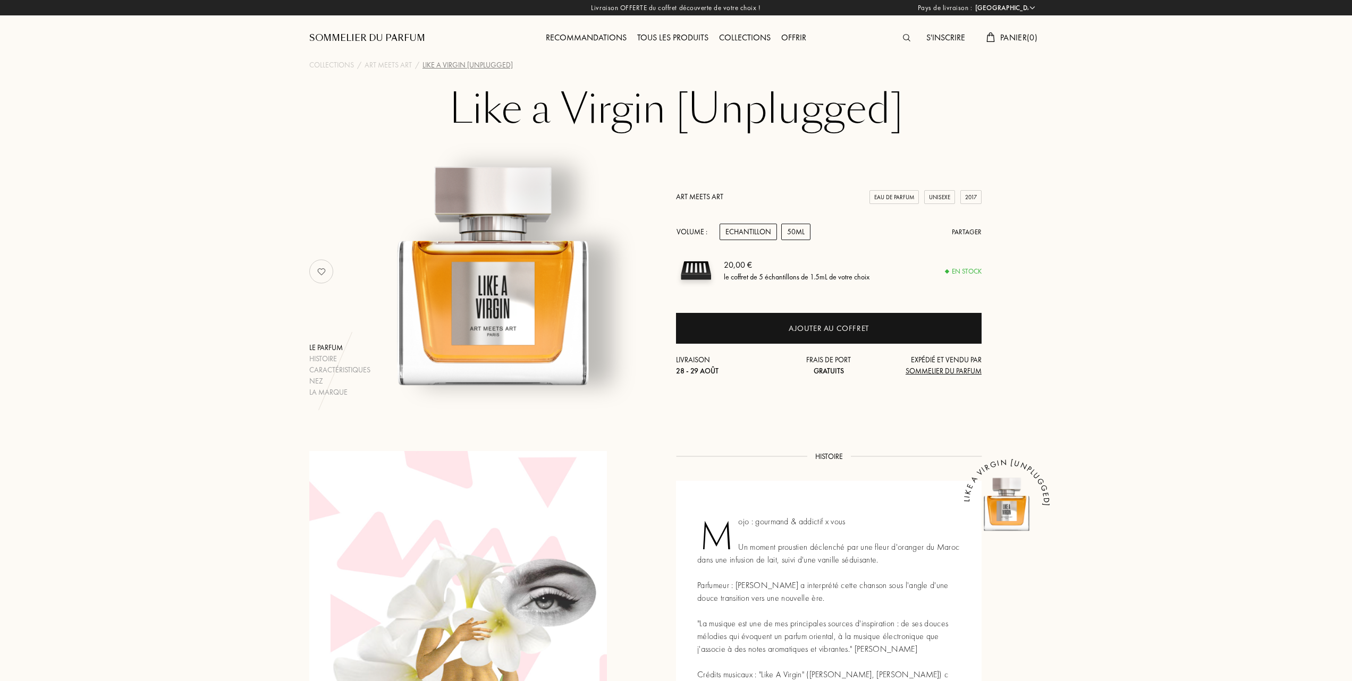
click at [799, 236] on div "50mL" at bounding box center [795, 232] width 29 height 16
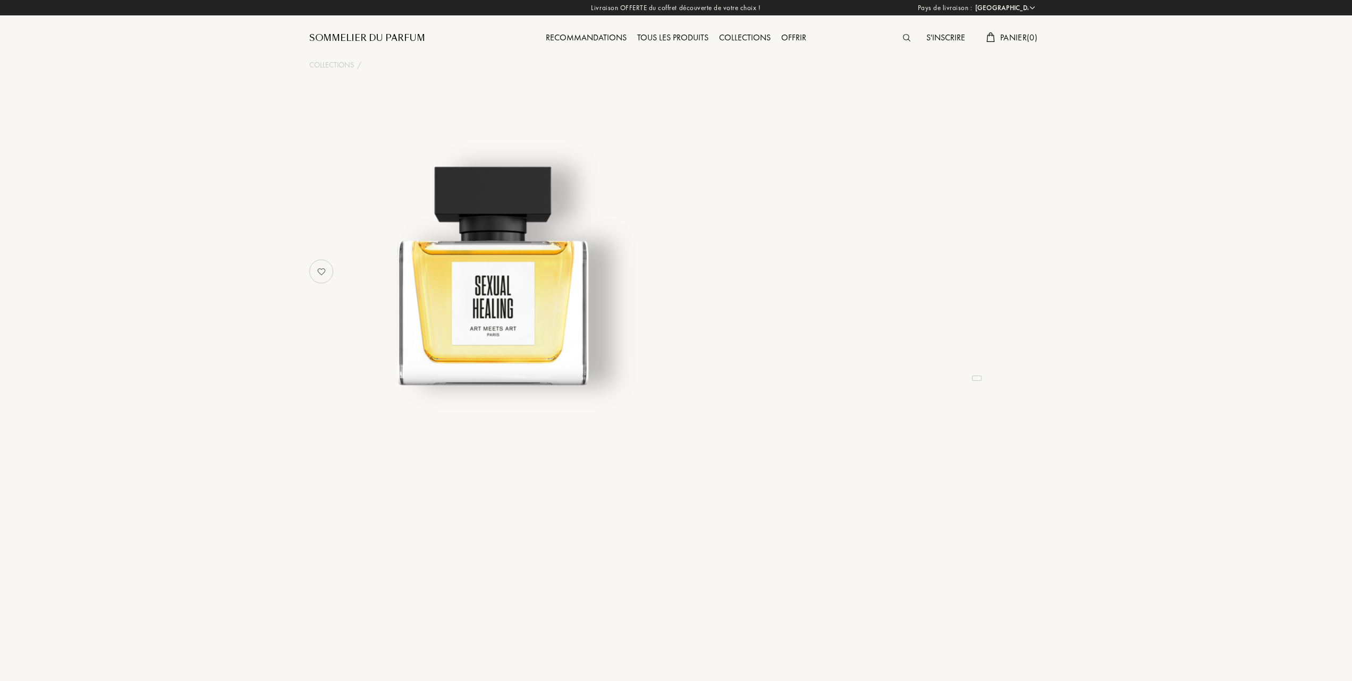
select select "FR"
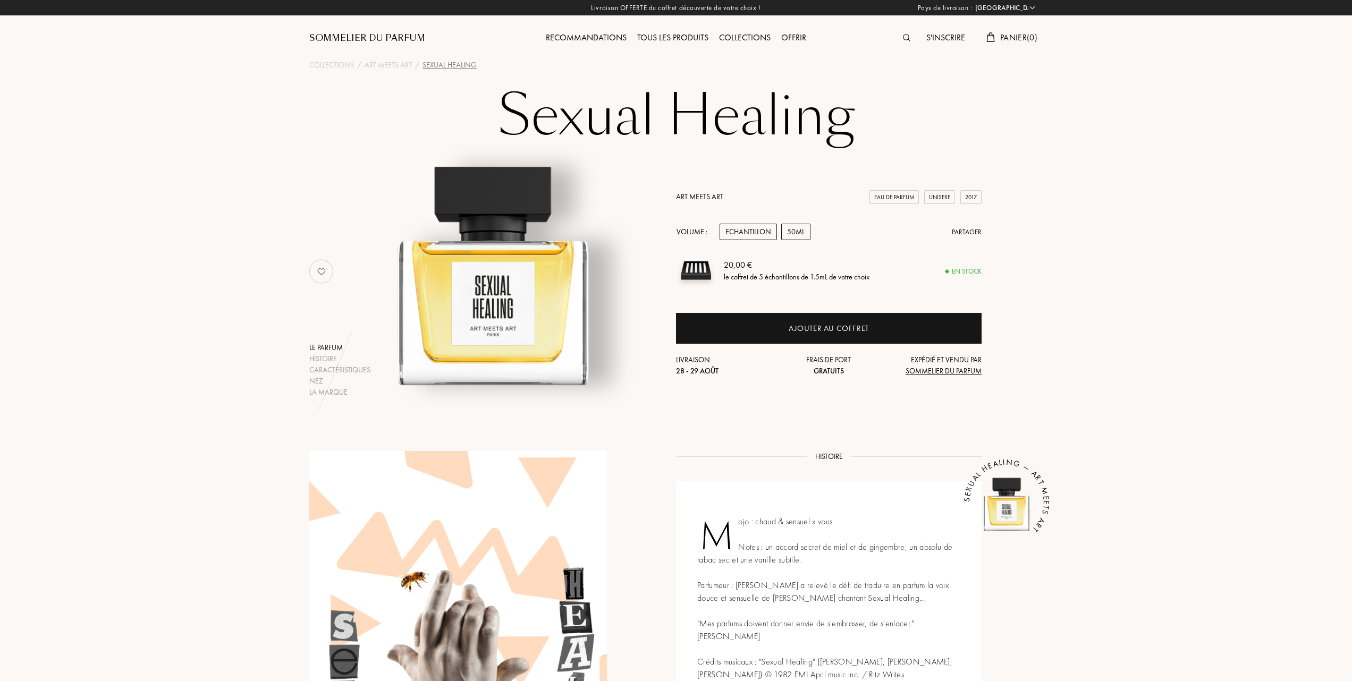
click at [802, 232] on div "50mL" at bounding box center [795, 232] width 29 height 16
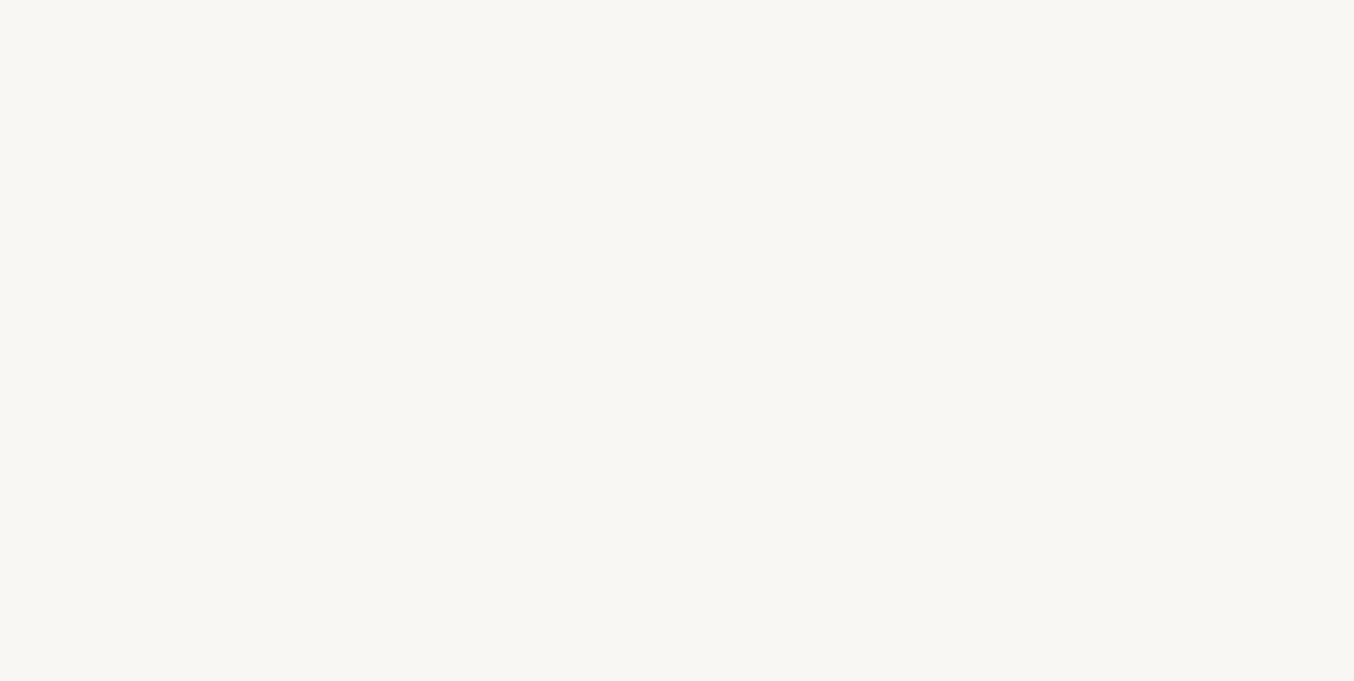
select select "FR"
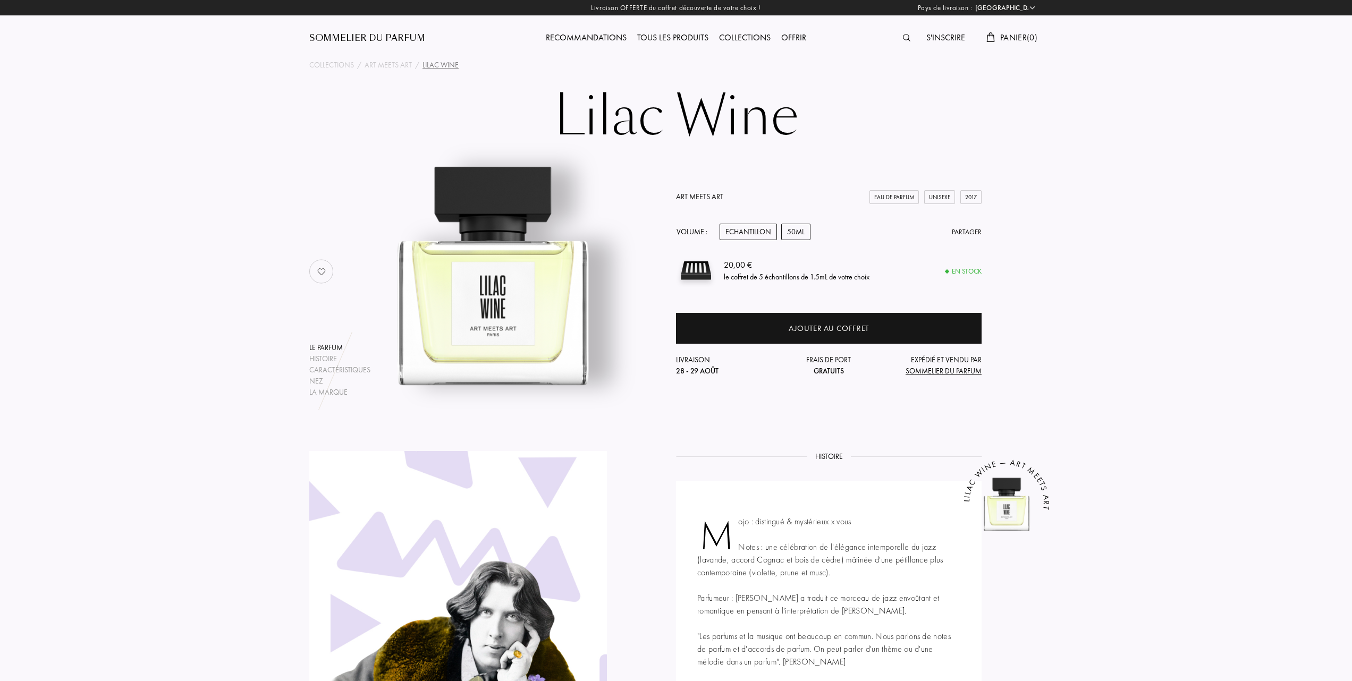
click at [799, 231] on div "50mL" at bounding box center [795, 232] width 29 height 16
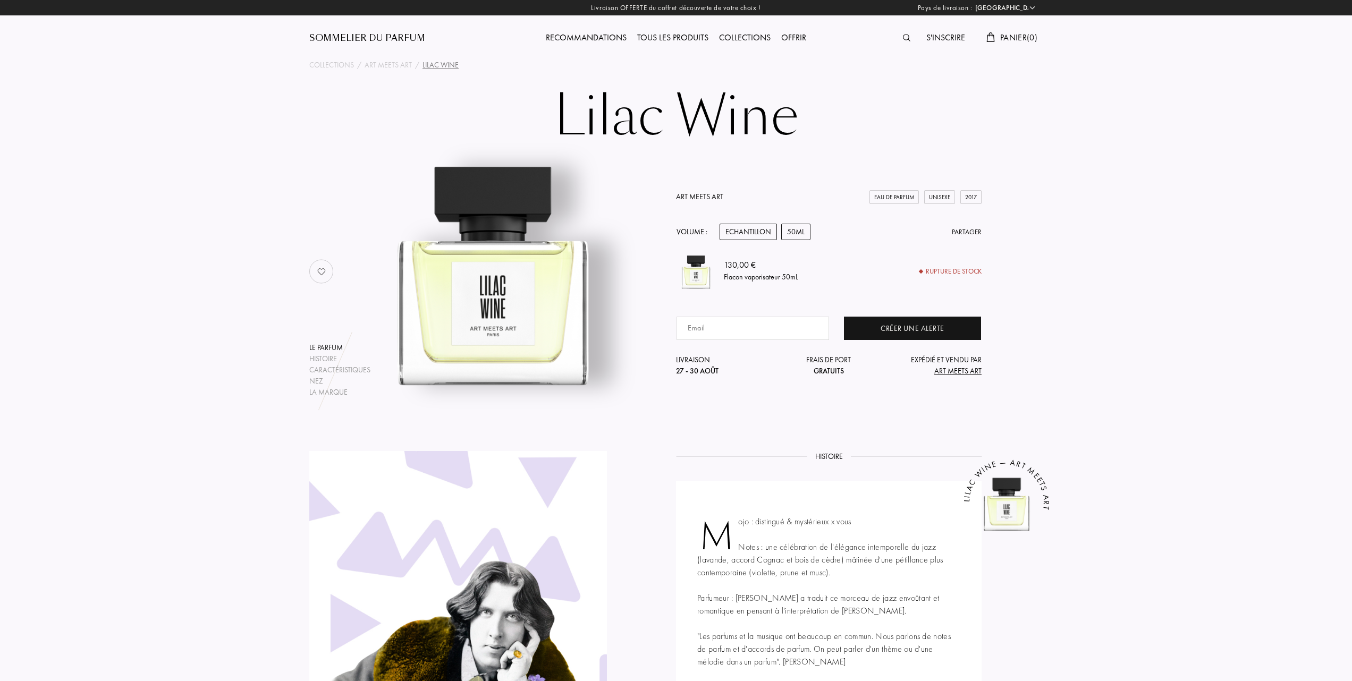
click at [758, 231] on div "Echantillon" at bounding box center [747, 232] width 57 height 16
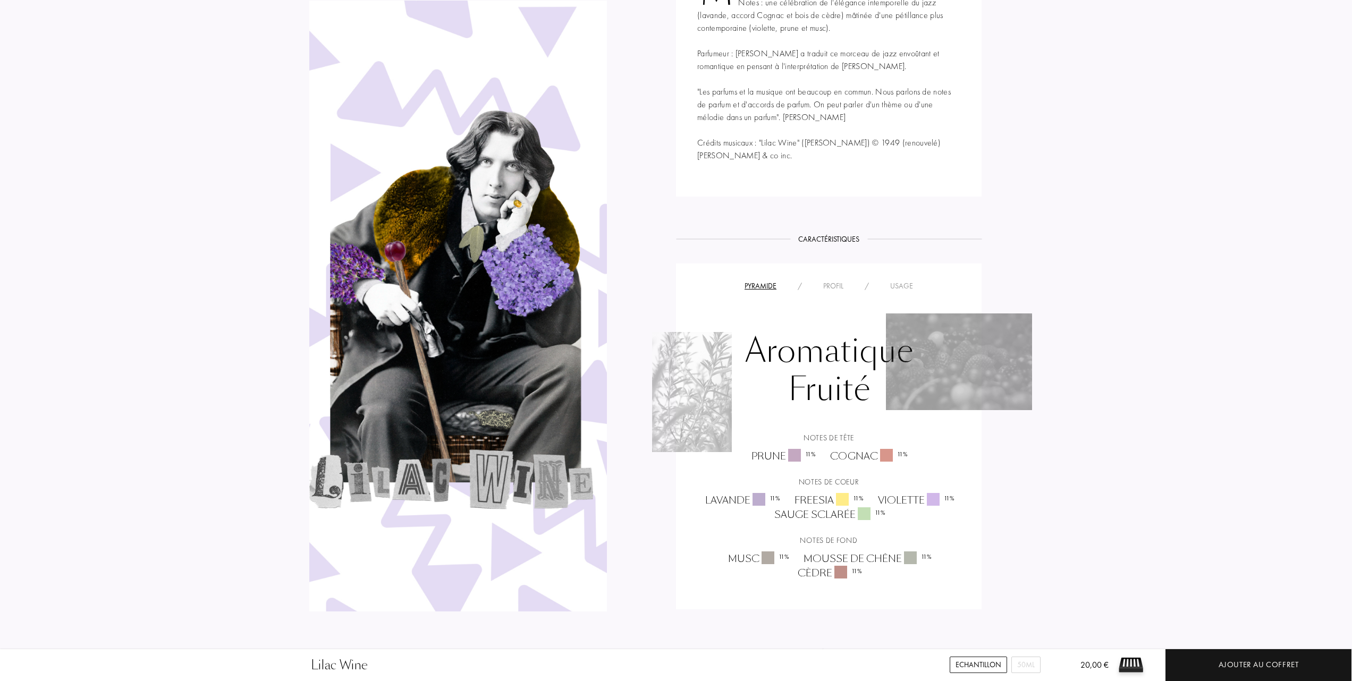
scroll to position [566, 0]
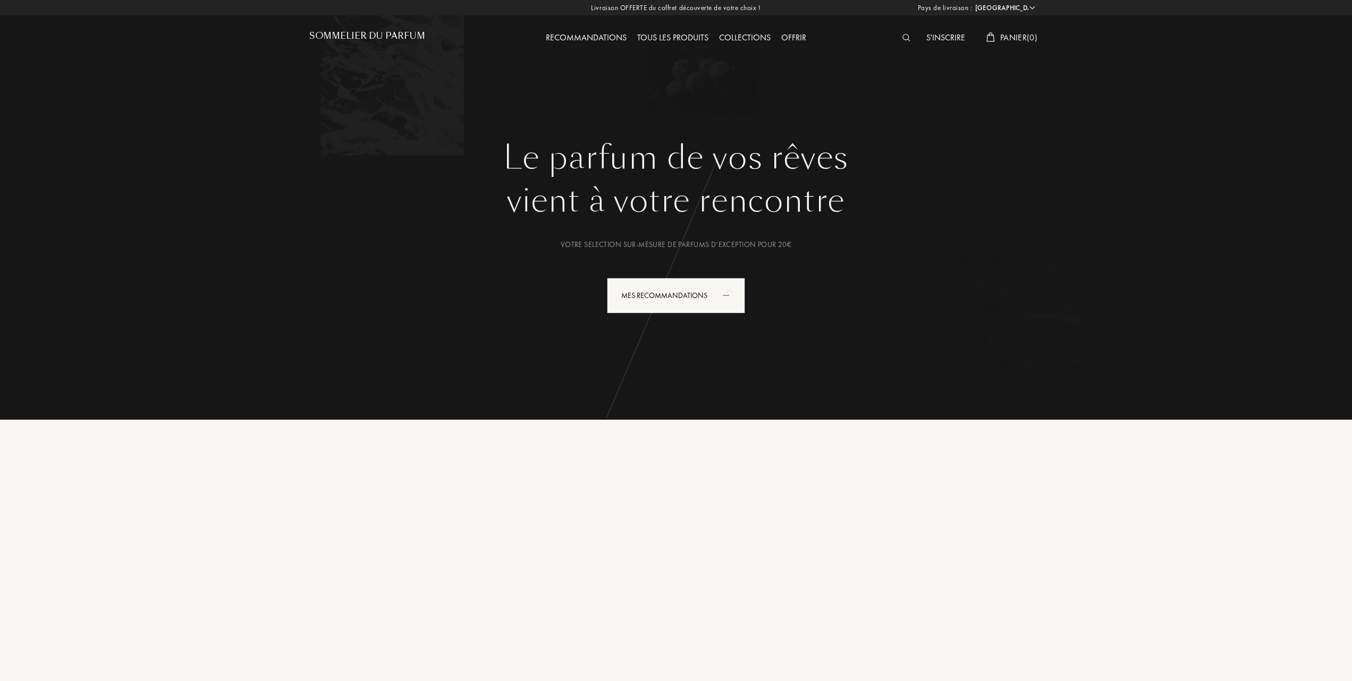
select select "FR"
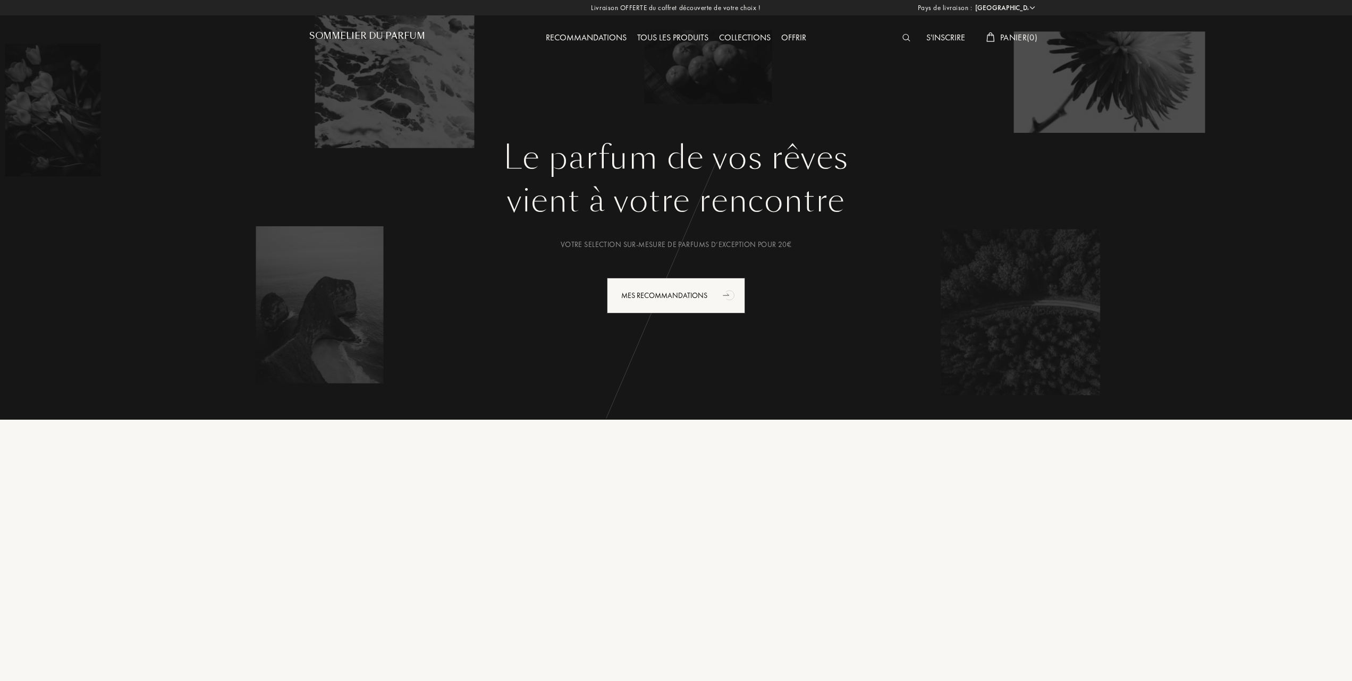
click at [749, 37] on div "Collections" at bounding box center [745, 38] width 62 height 14
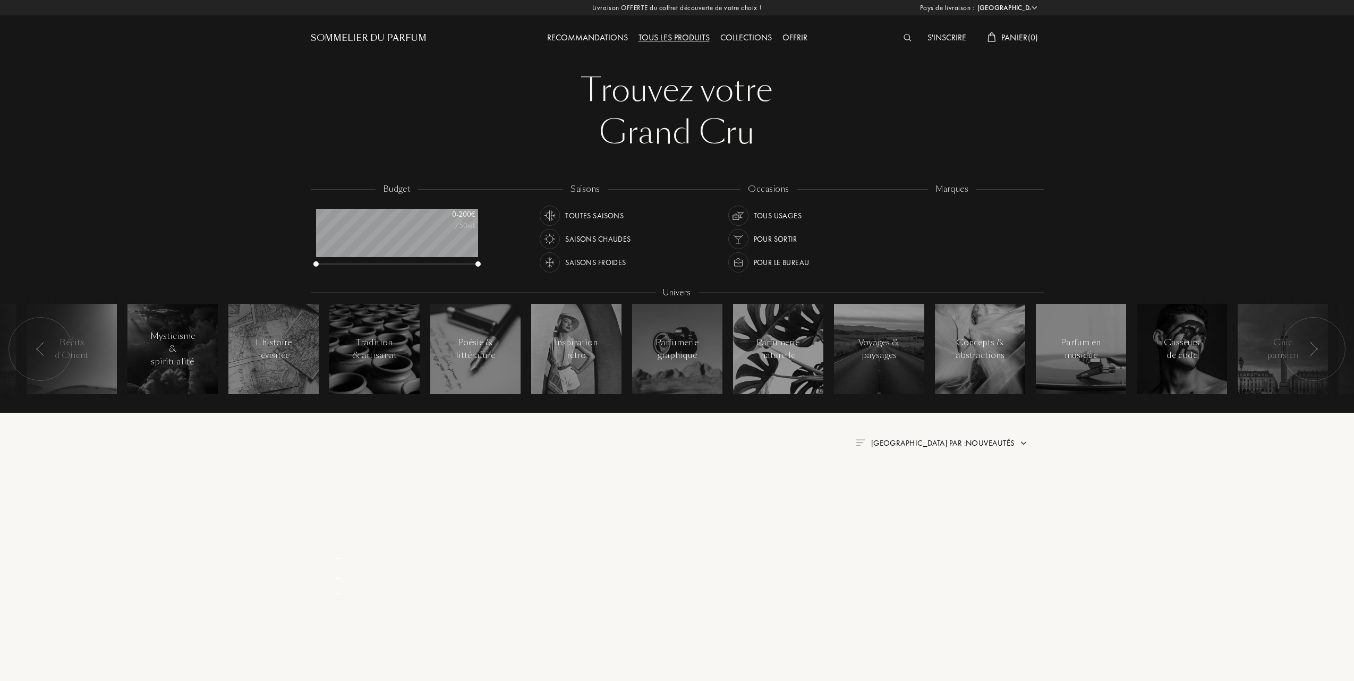
select select "FR"
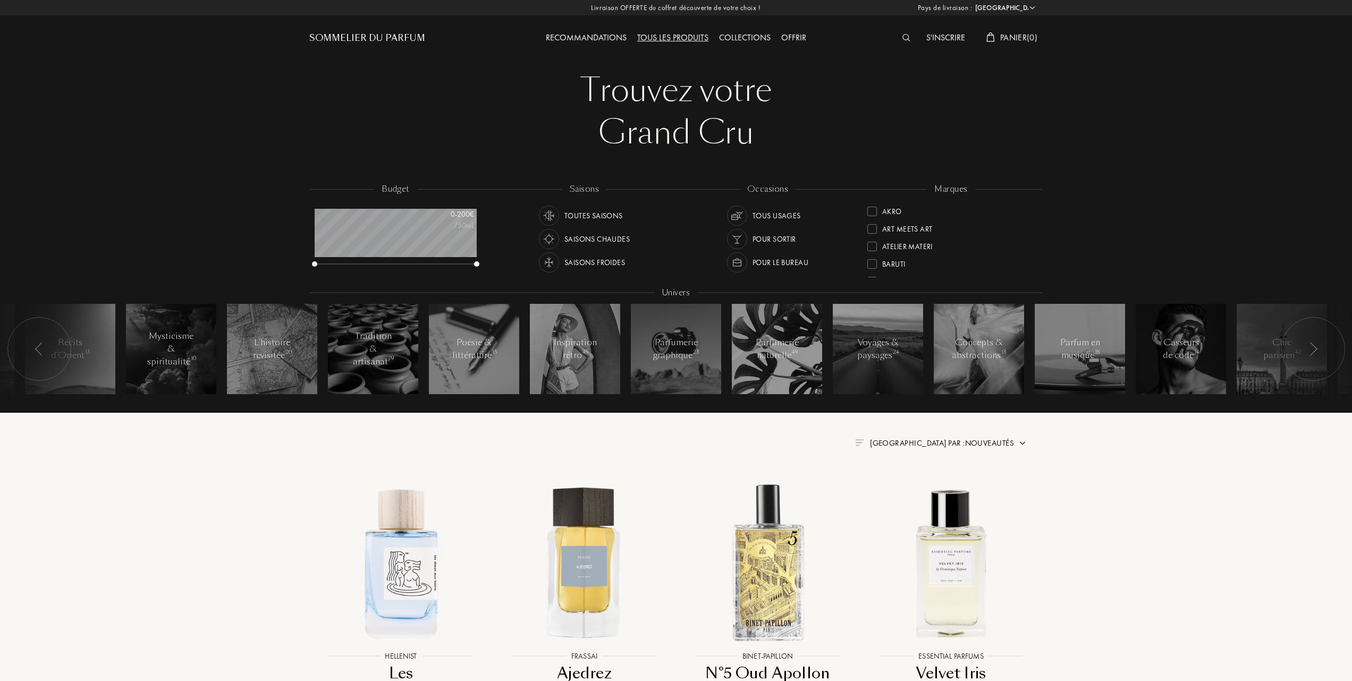
click at [875, 225] on div at bounding box center [872, 229] width 10 height 10
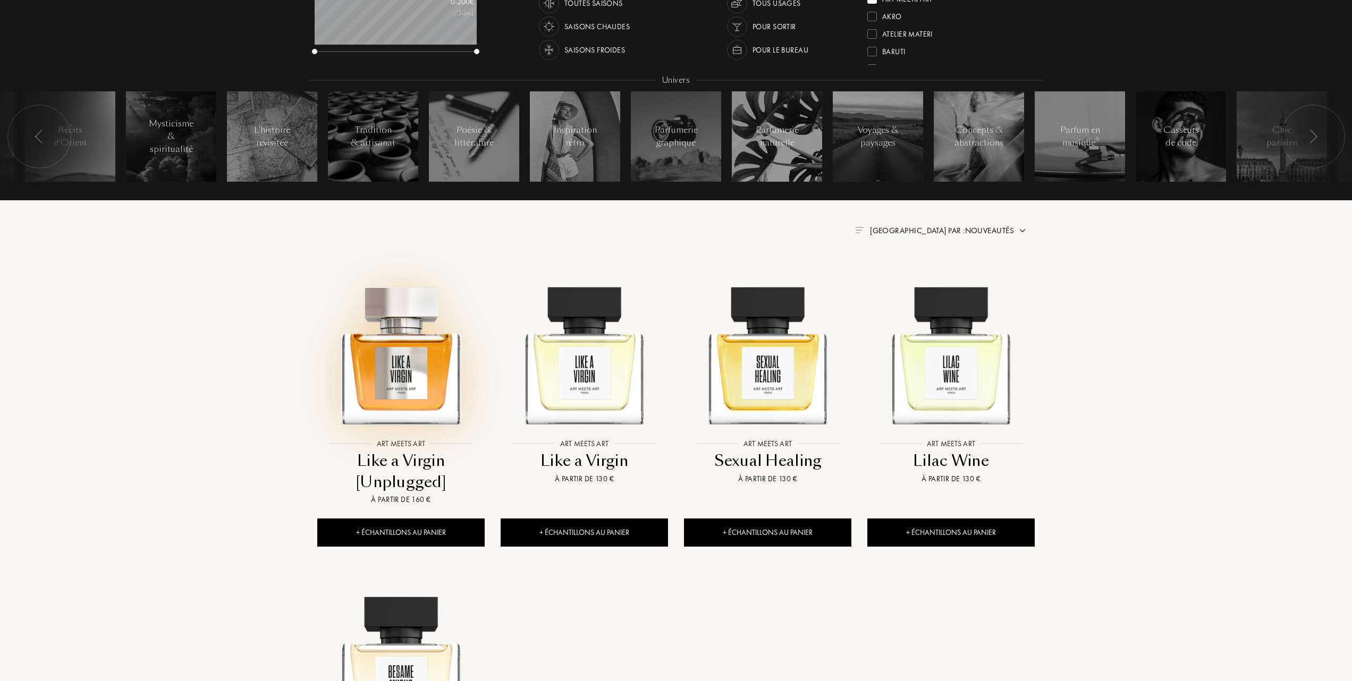
scroll to position [354, 0]
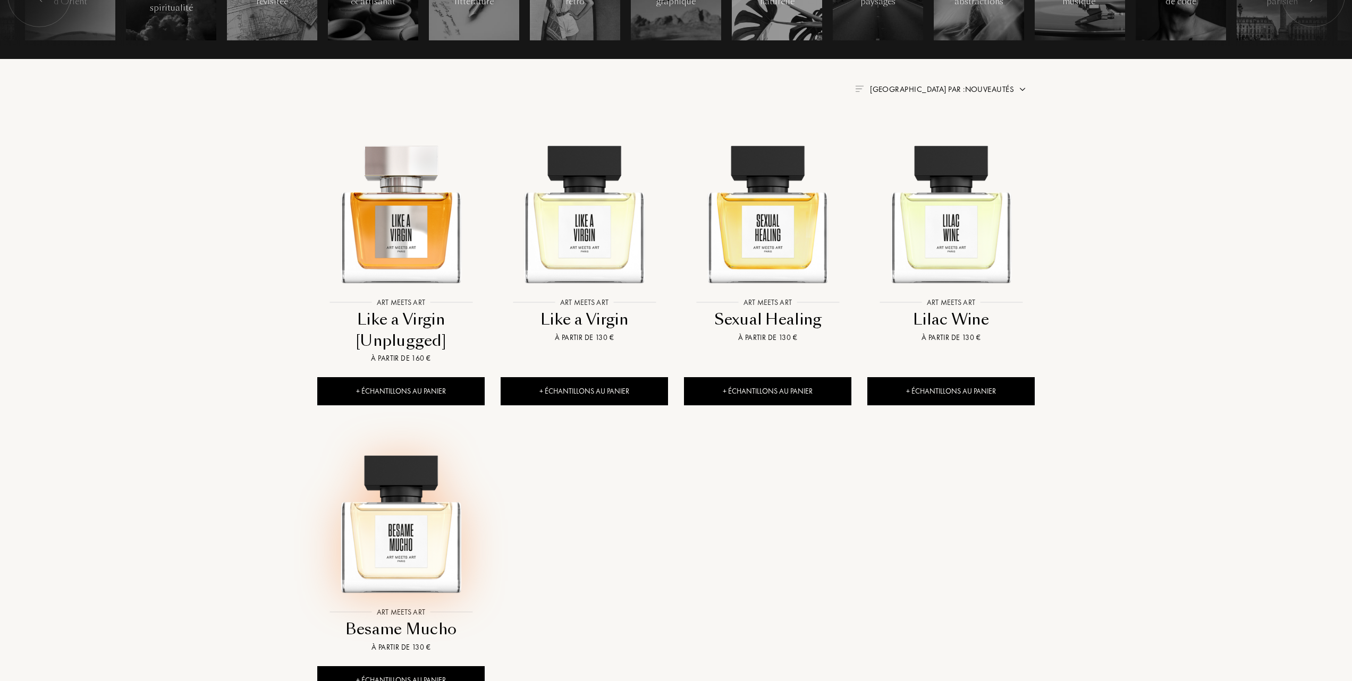
click at [392, 549] on img at bounding box center [400, 518] width 165 height 165
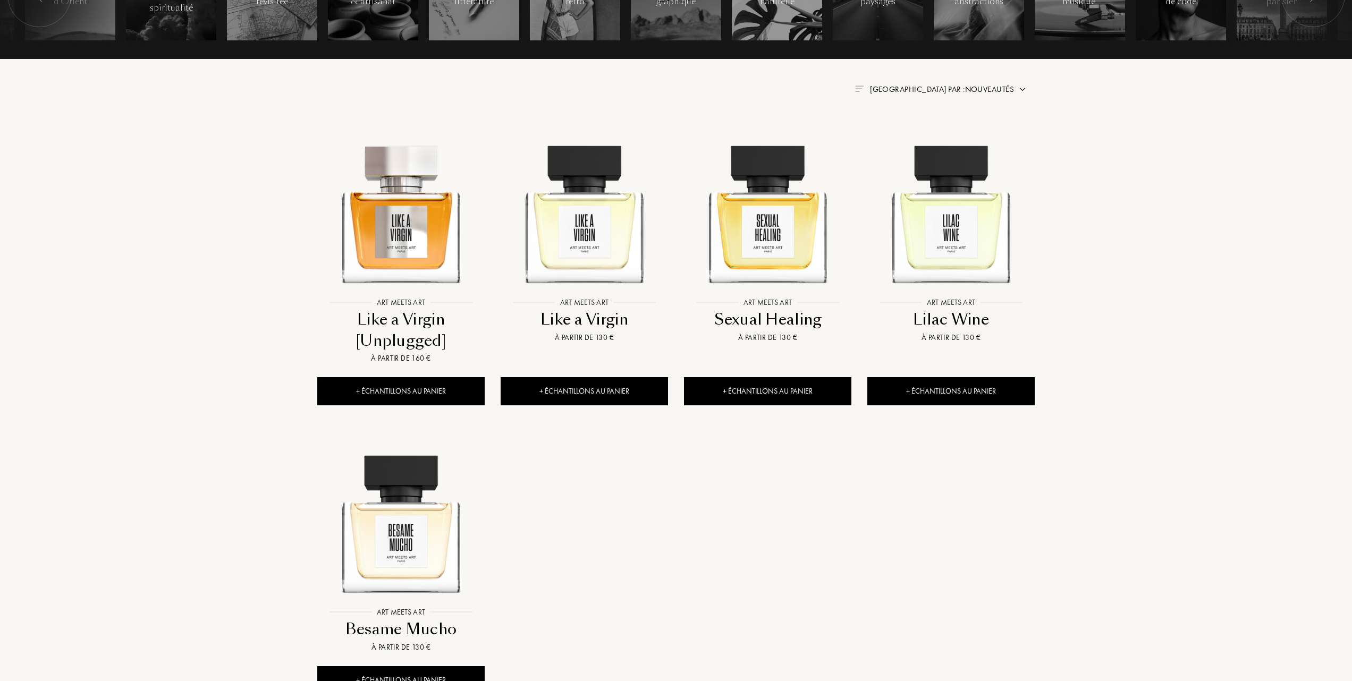
scroll to position [425, 0]
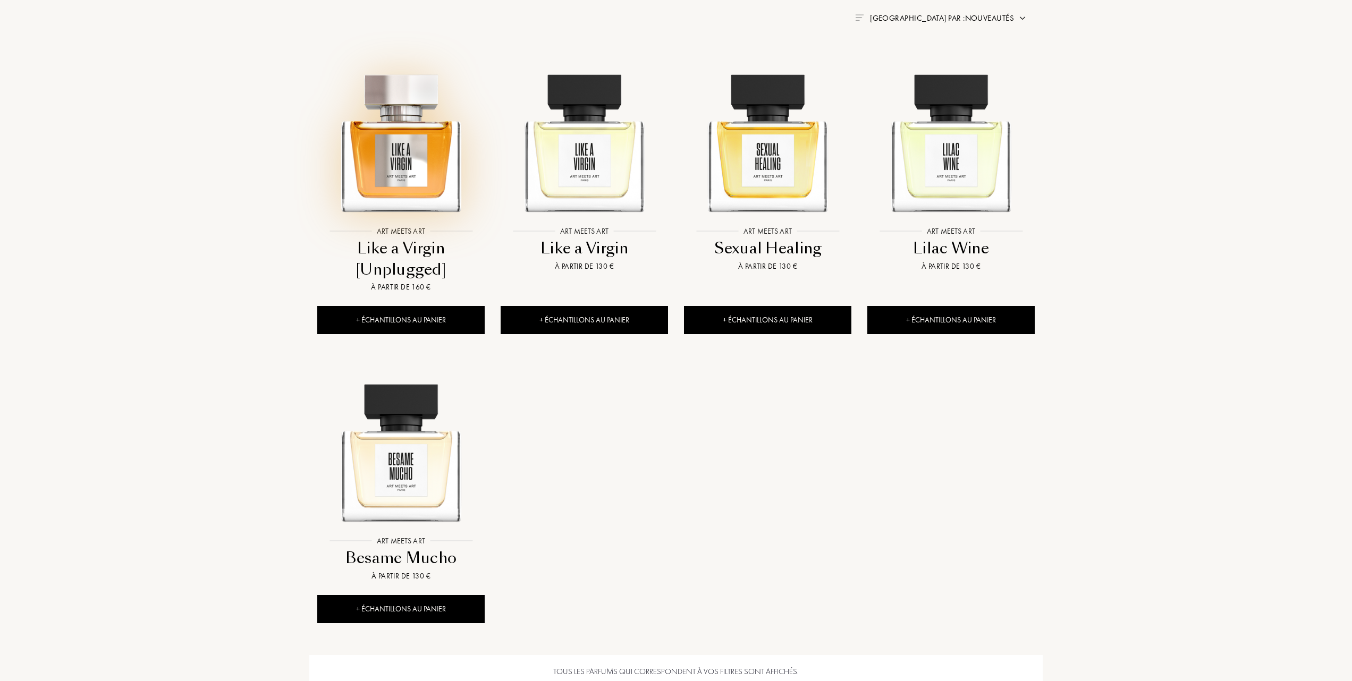
click at [385, 174] on img at bounding box center [400, 137] width 165 height 165
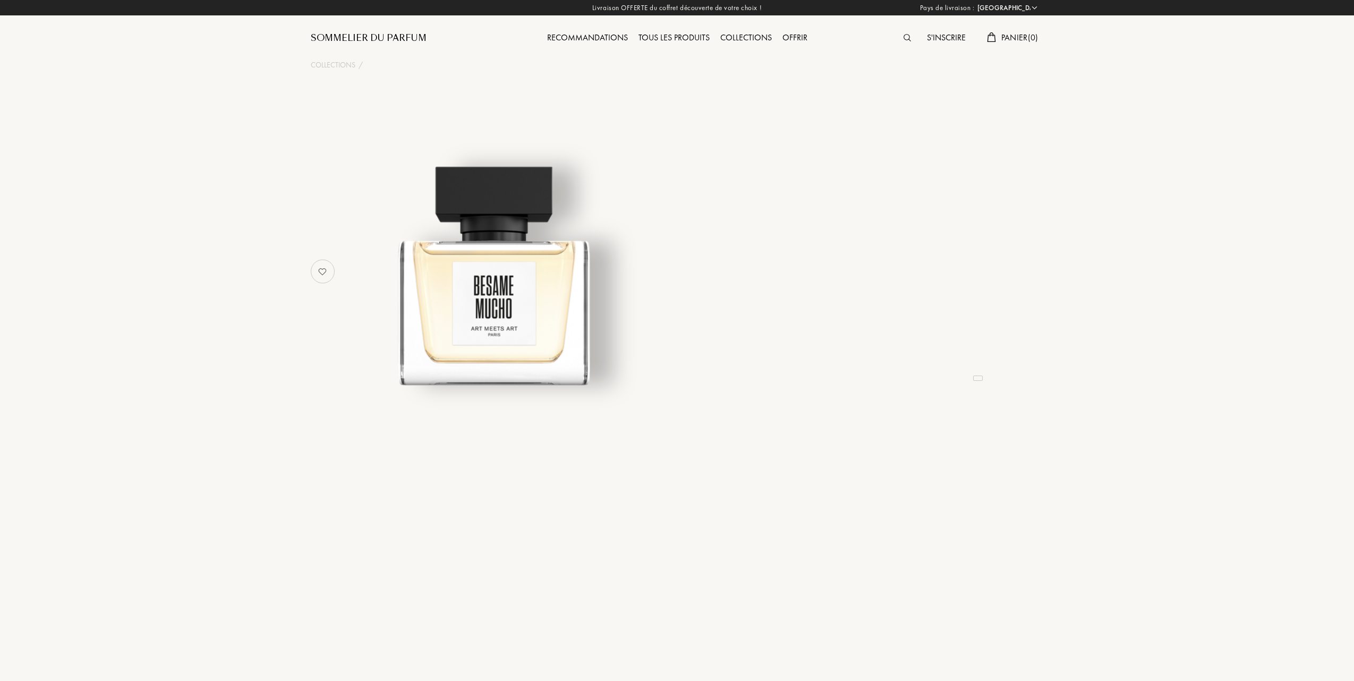
select select "FR"
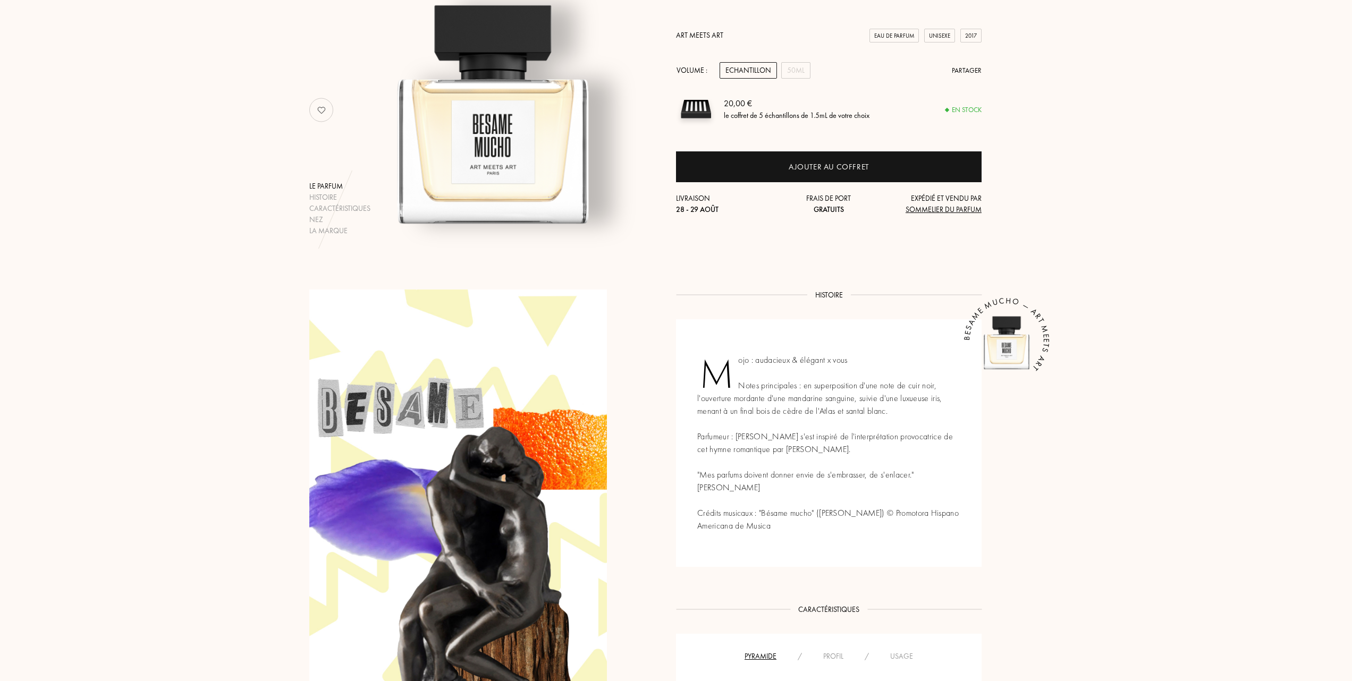
scroll to position [27, 0]
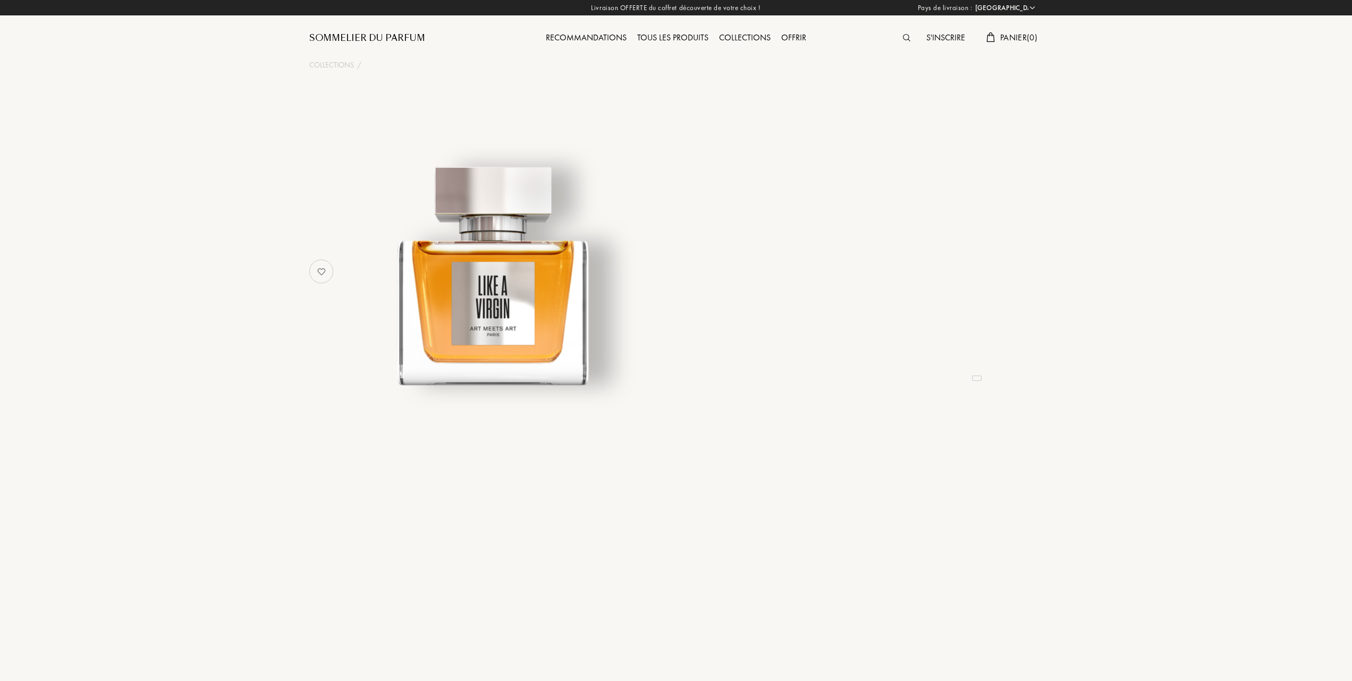
select select "FR"
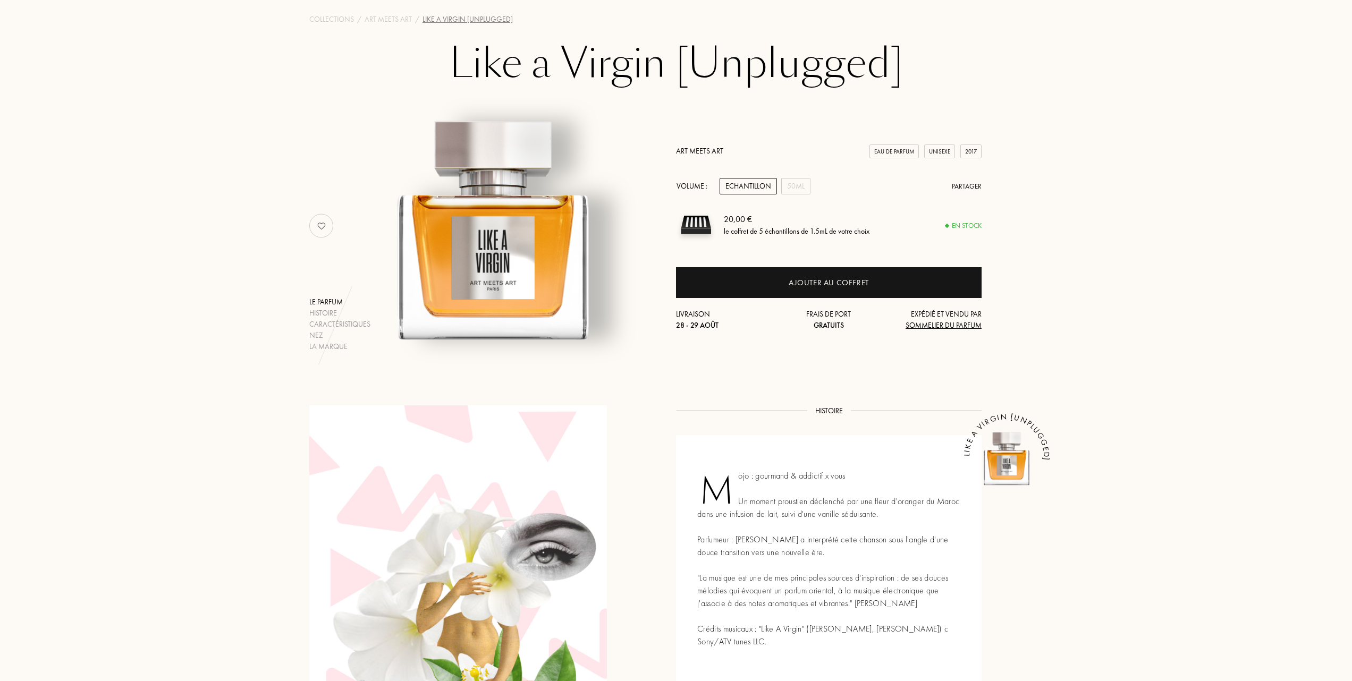
scroll to position [71, 0]
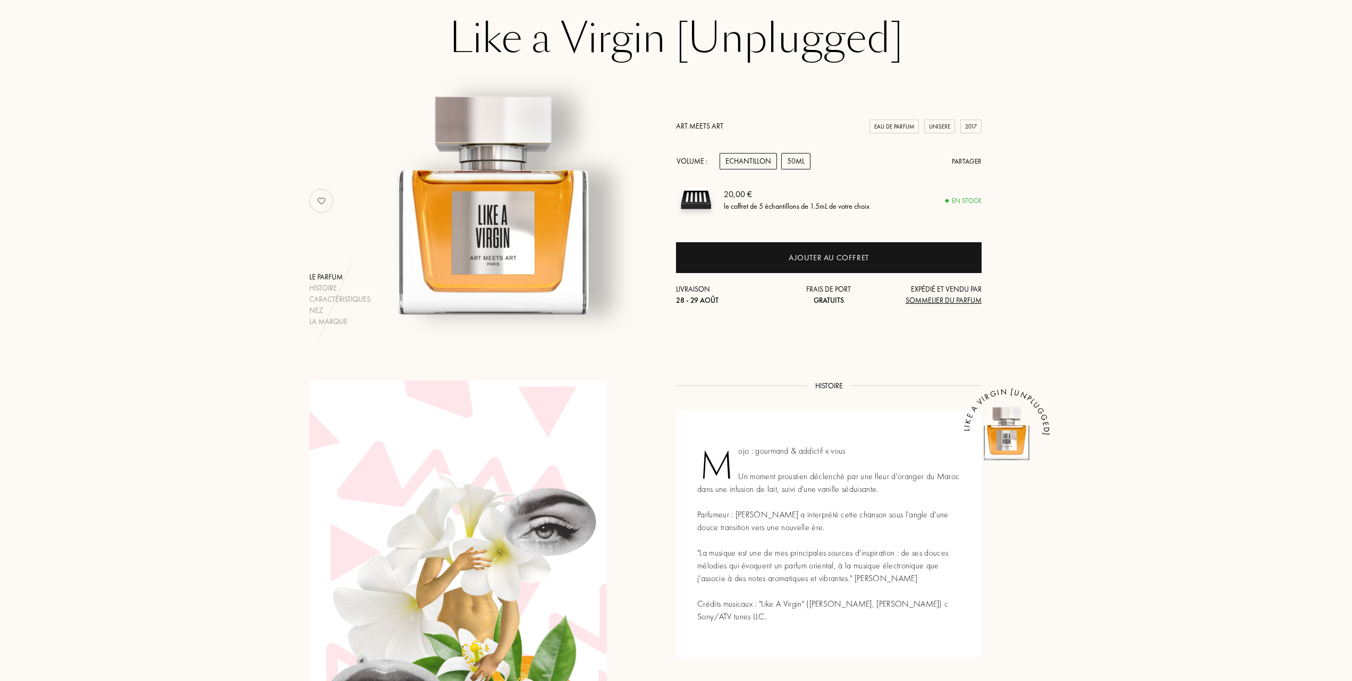
click at [803, 162] on div "50mL" at bounding box center [795, 161] width 29 height 16
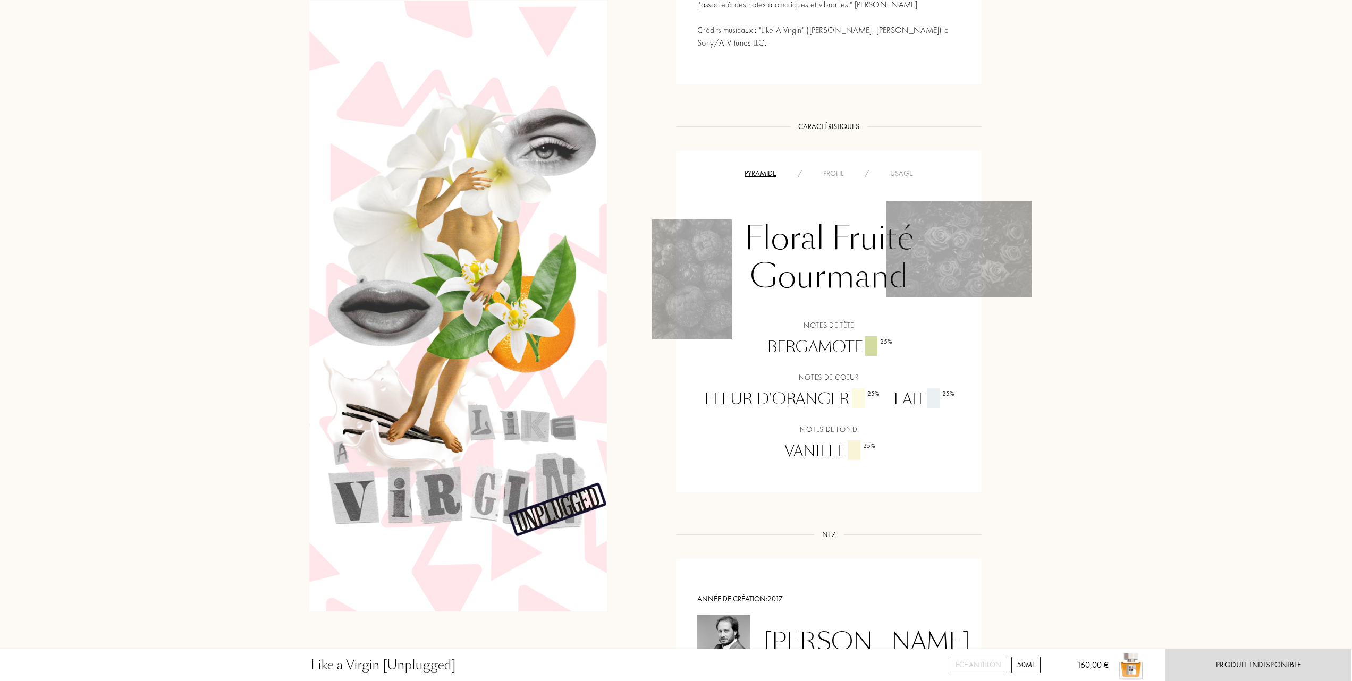
scroll to position [566, 0]
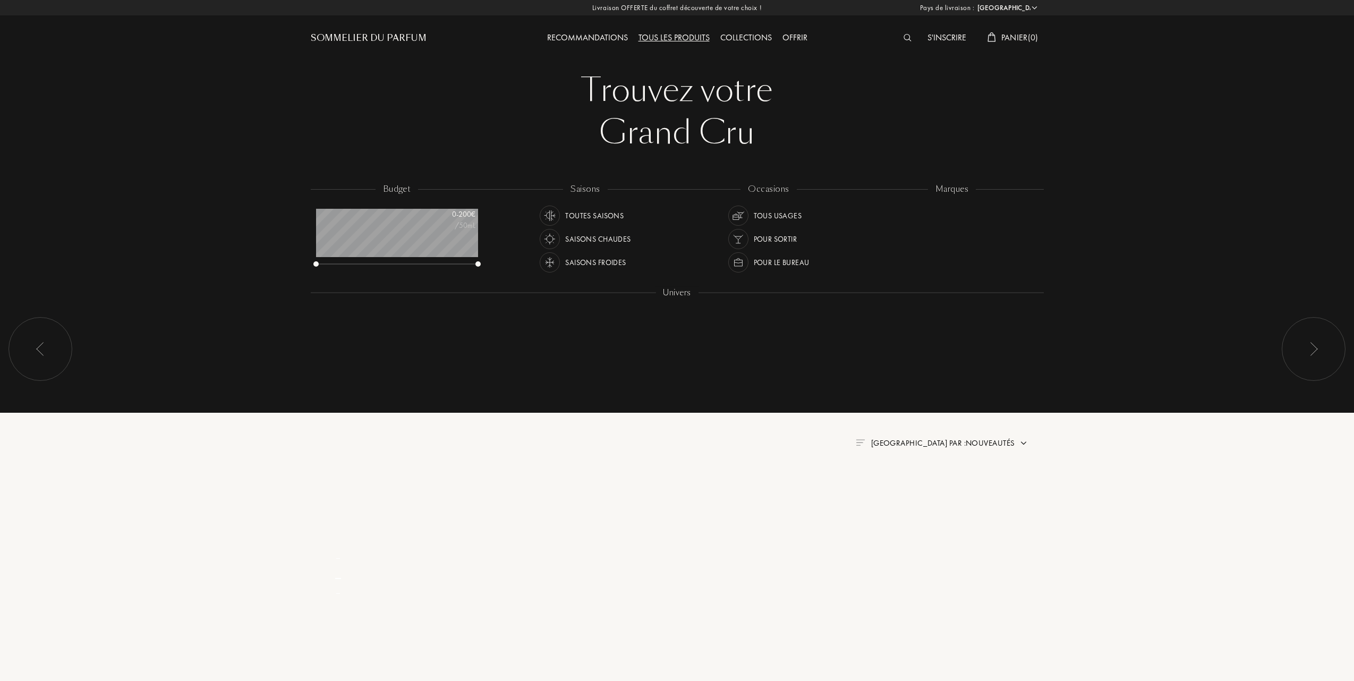
select select "FR"
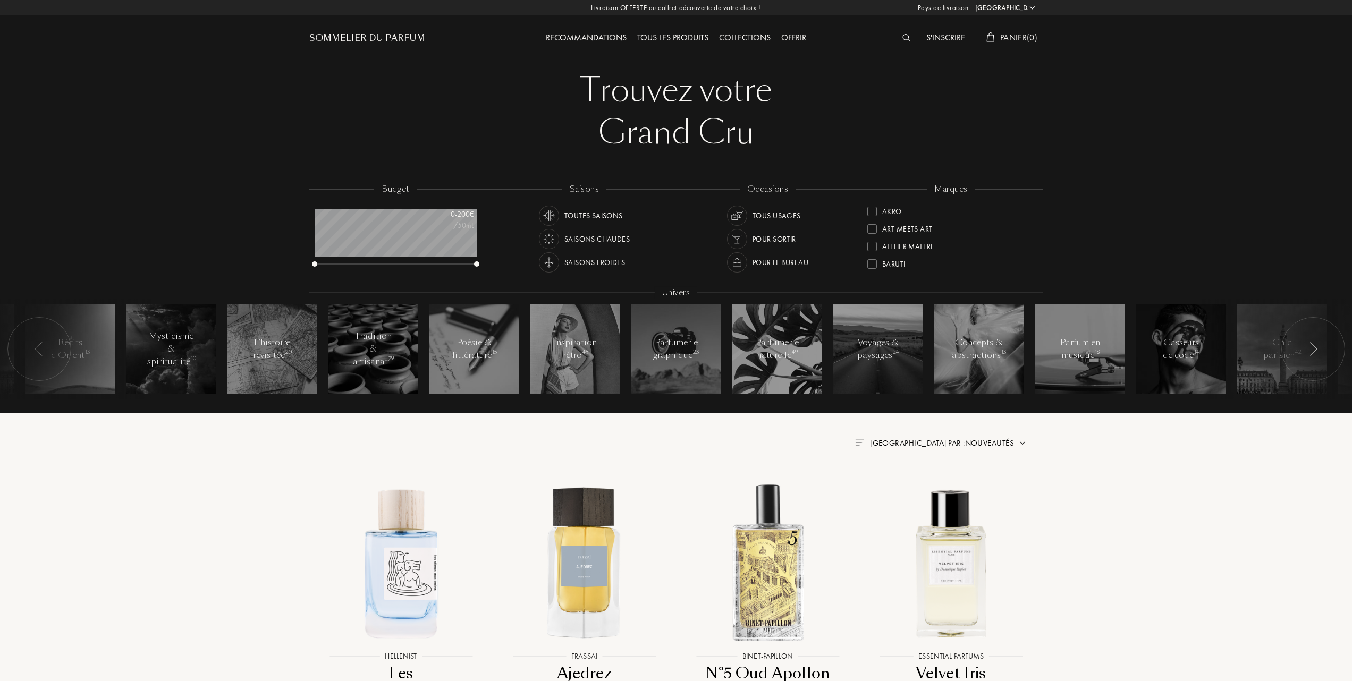
click at [870, 248] on div at bounding box center [872, 247] width 10 height 10
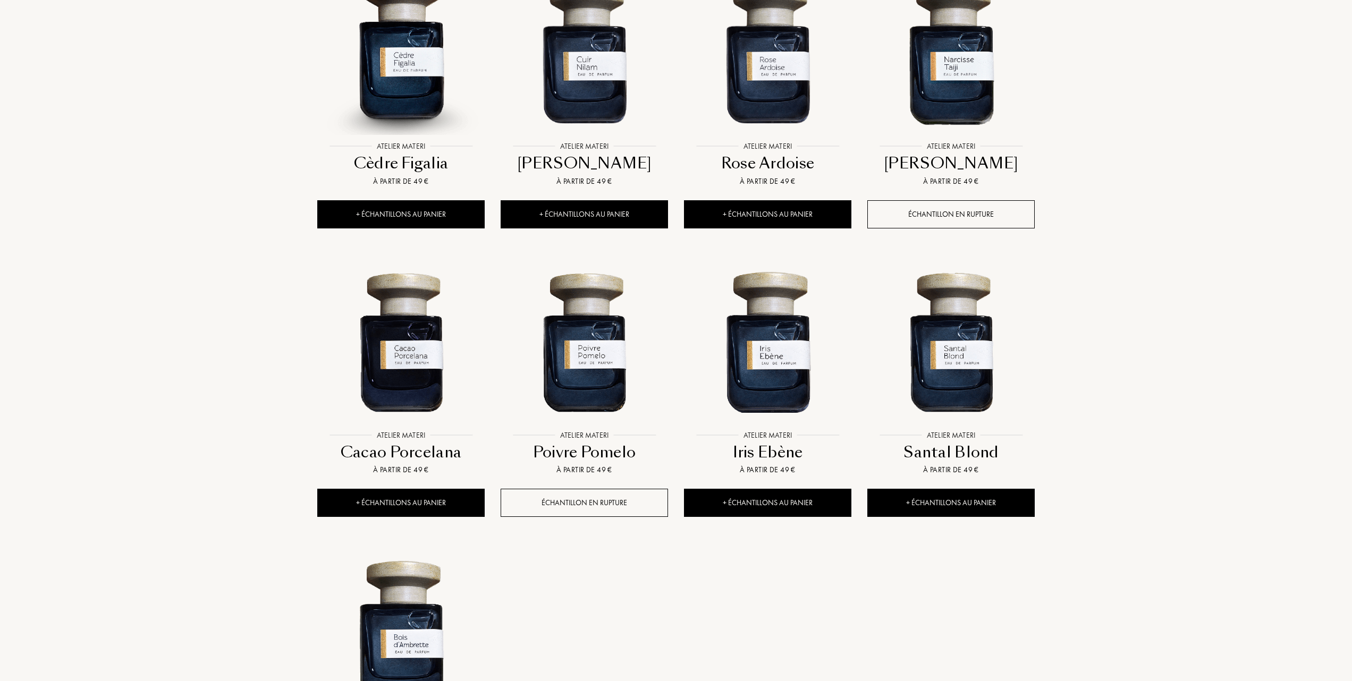
scroll to position [425, 0]
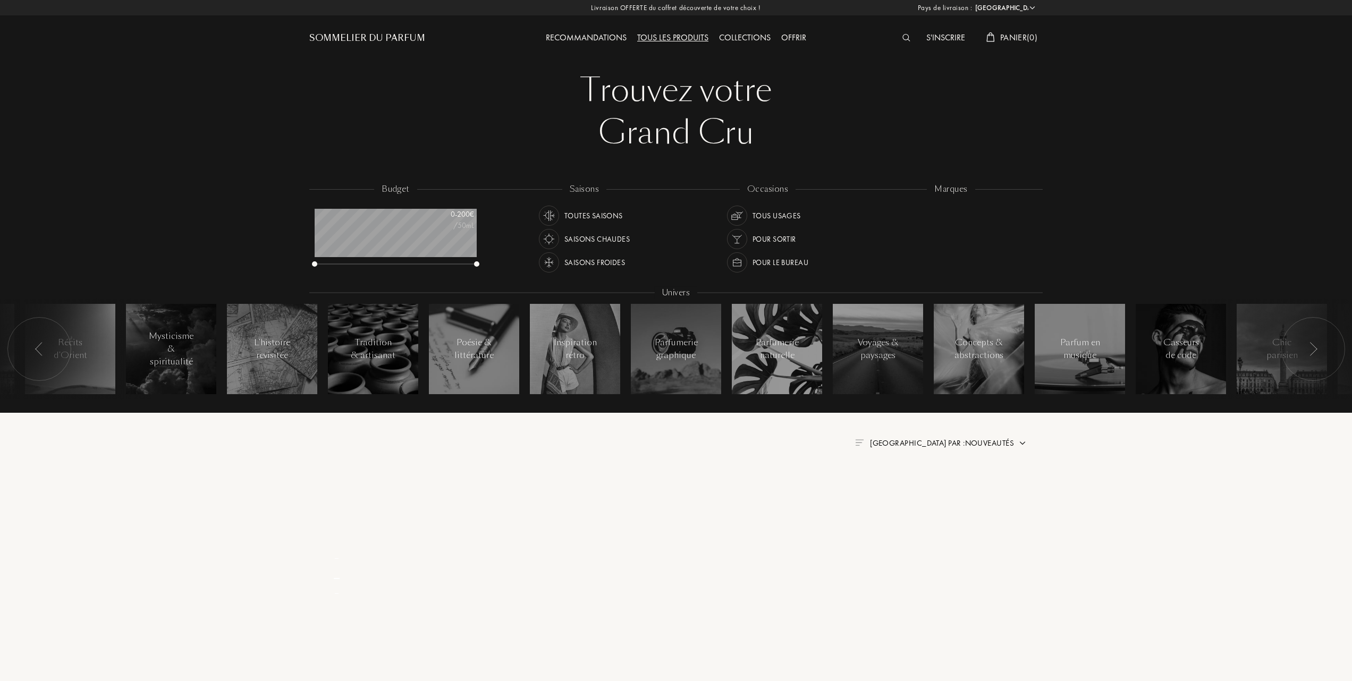
select select "FR"
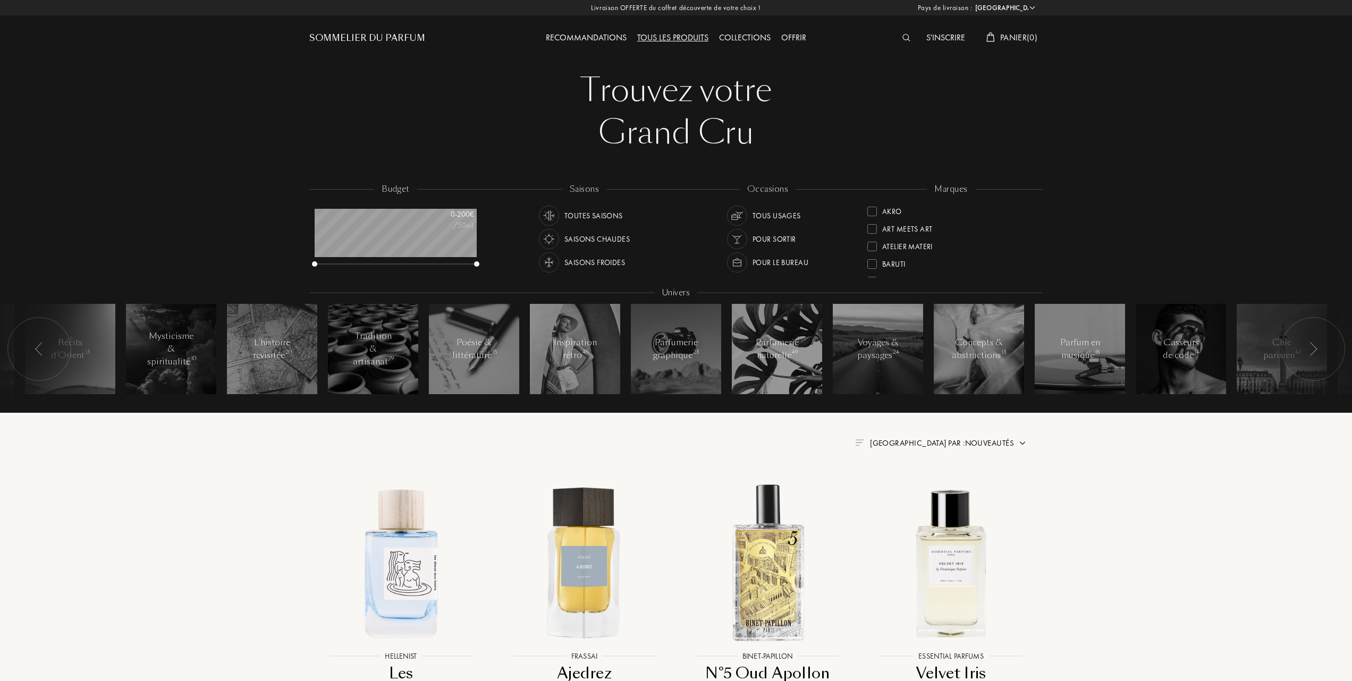
click at [874, 262] on div at bounding box center [872, 264] width 10 height 10
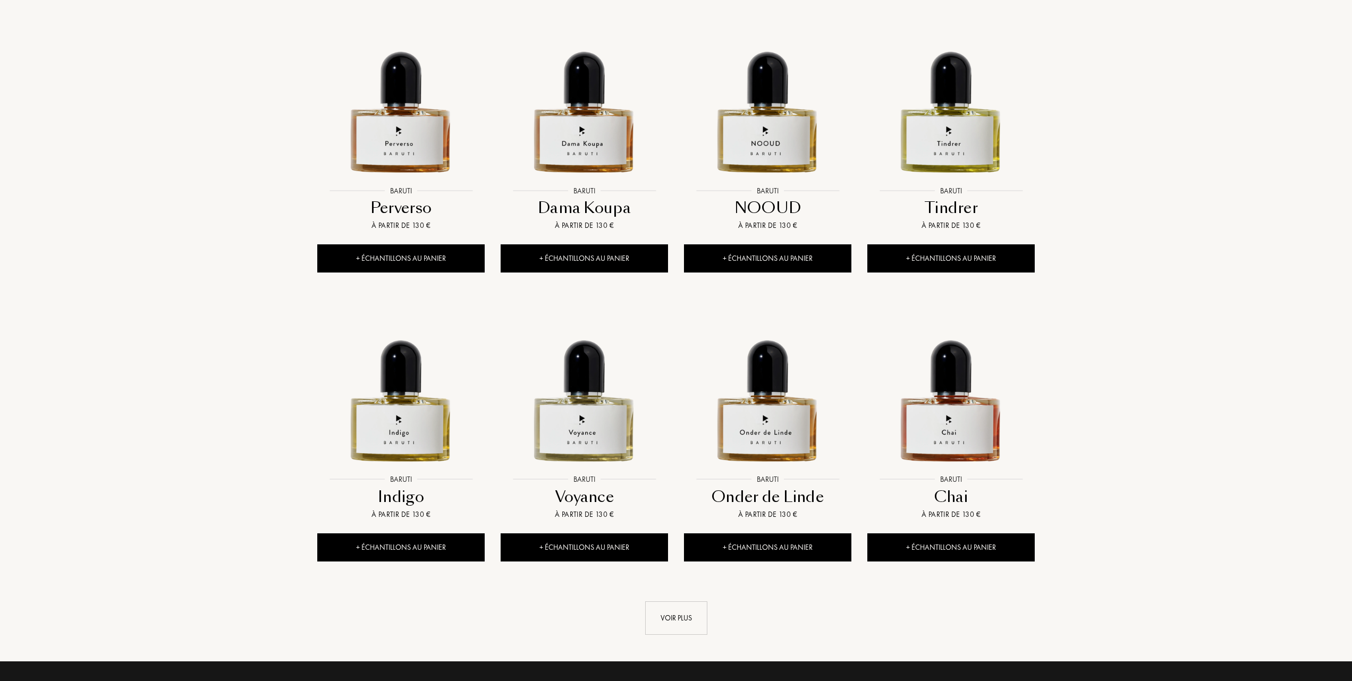
scroll to position [779, 0]
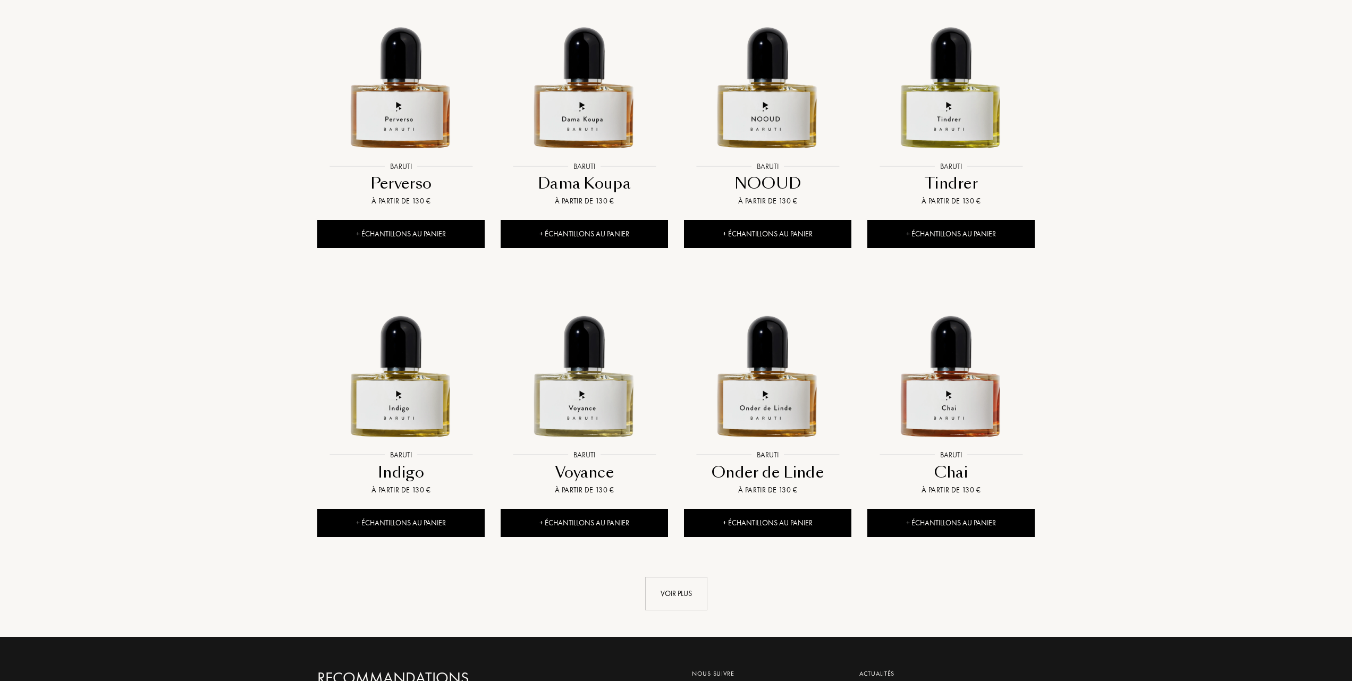
click at [673, 576] on div "Voir plus" at bounding box center [675, 583] width 733 height 55
click at [663, 585] on div "Voir plus" at bounding box center [676, 593] width 62 height 33
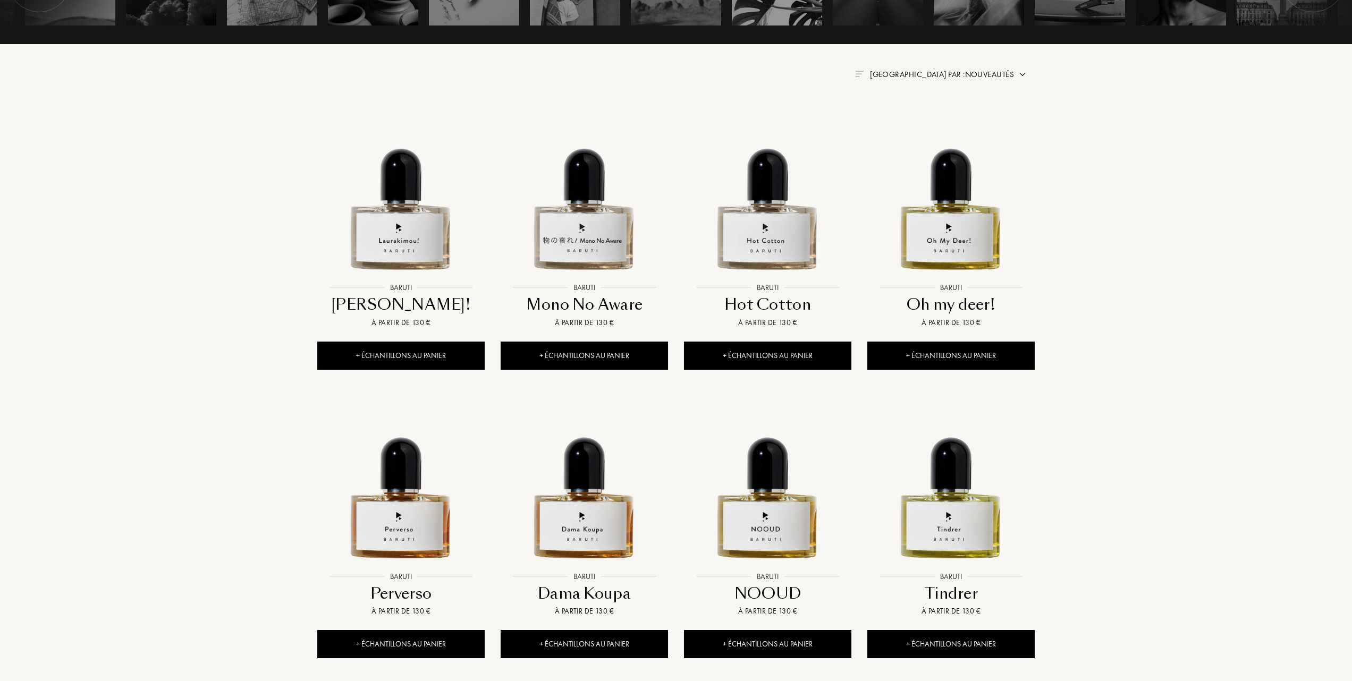
scroll to position [283, 0]
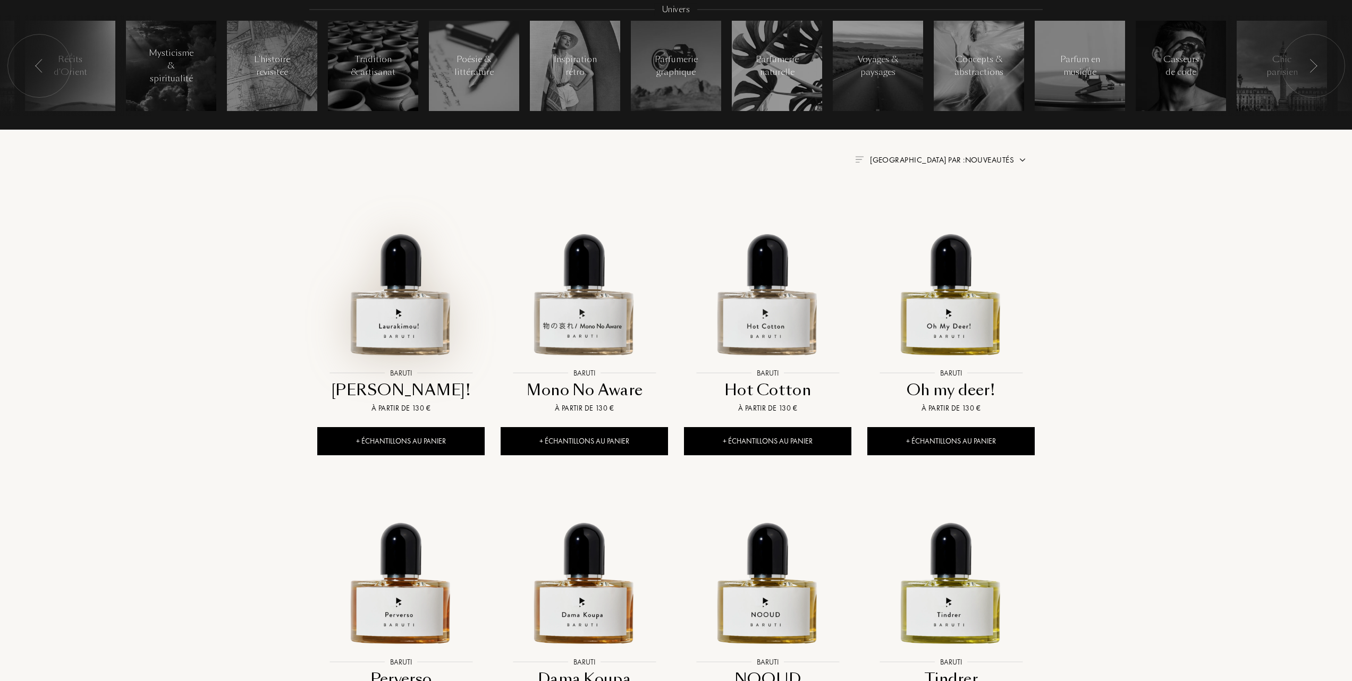
click at [409, 313] on img at bounding box center [400, 279] width 165 height 165
click at [600, 326] on img at bounding box center [584, 279] width 165 height 165
click at [759, 317] on img at bounding box center [767, 279] width 165 height 165
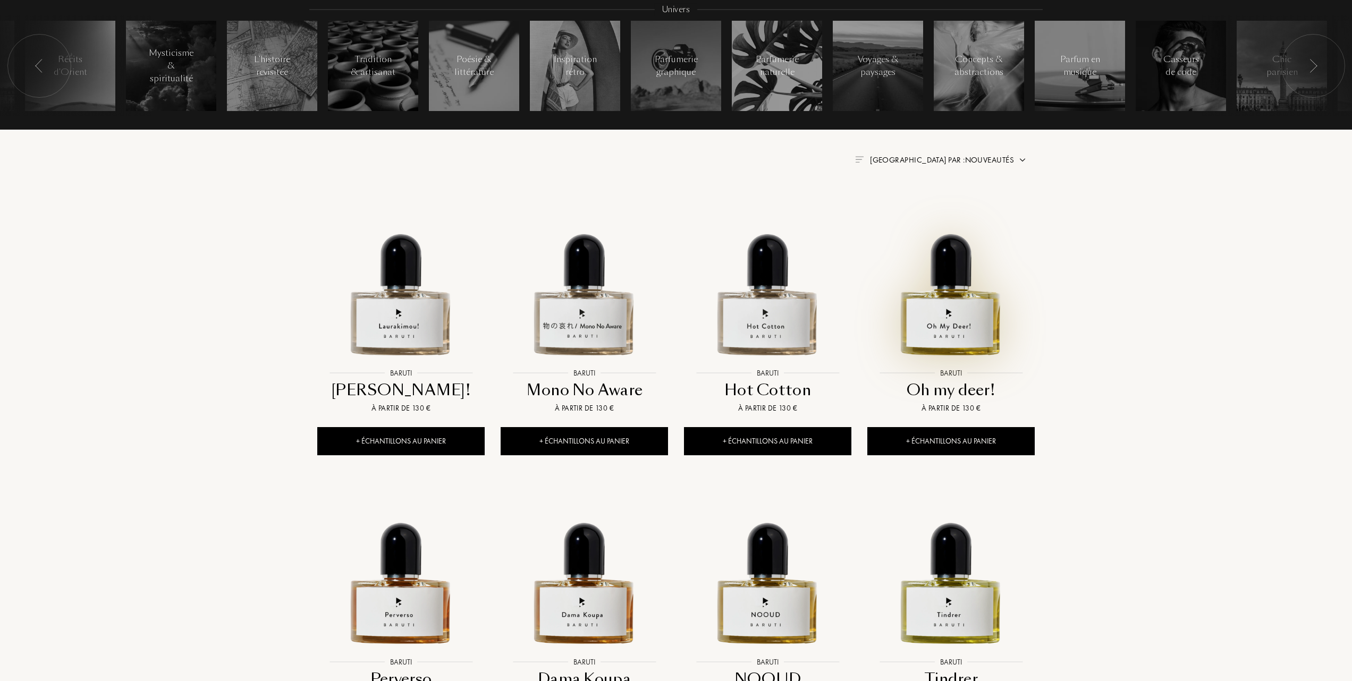
click at [937, 304] on img at bounding box center [950, 279] width 165 height 165
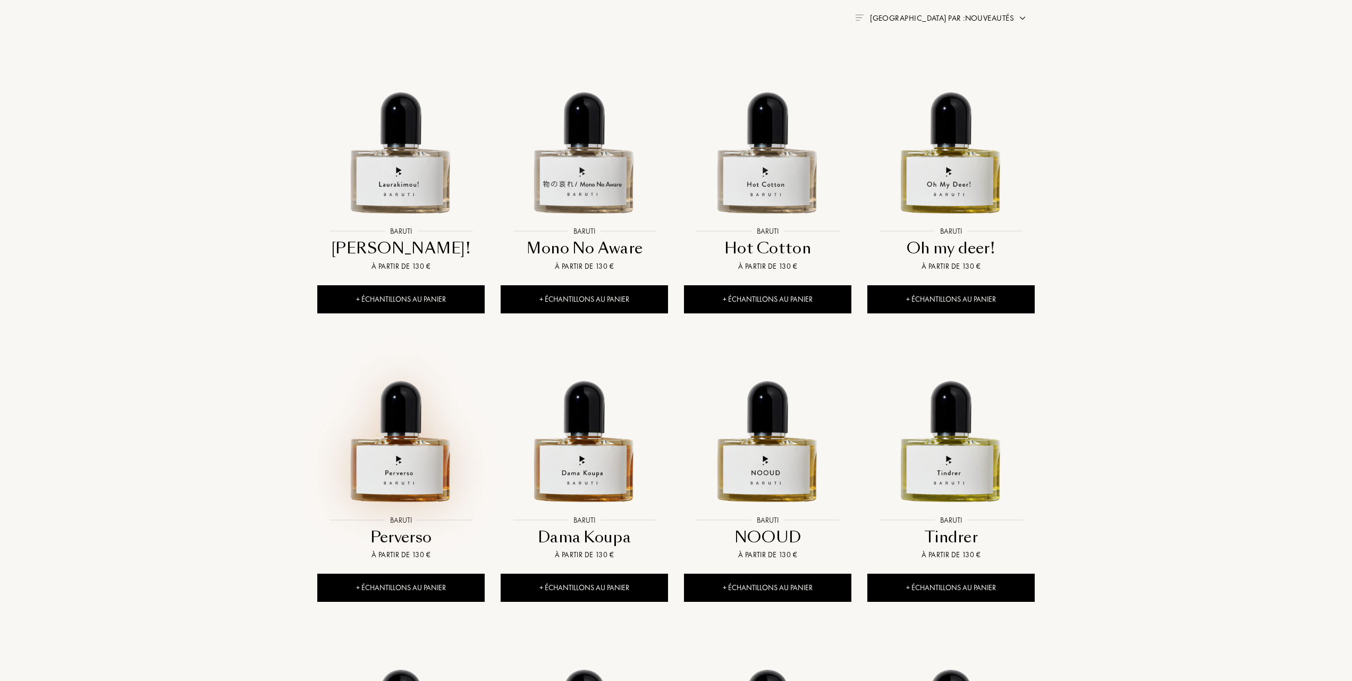
click at [419, 470] on img at bounding box center [400, 426] width 165 height 165
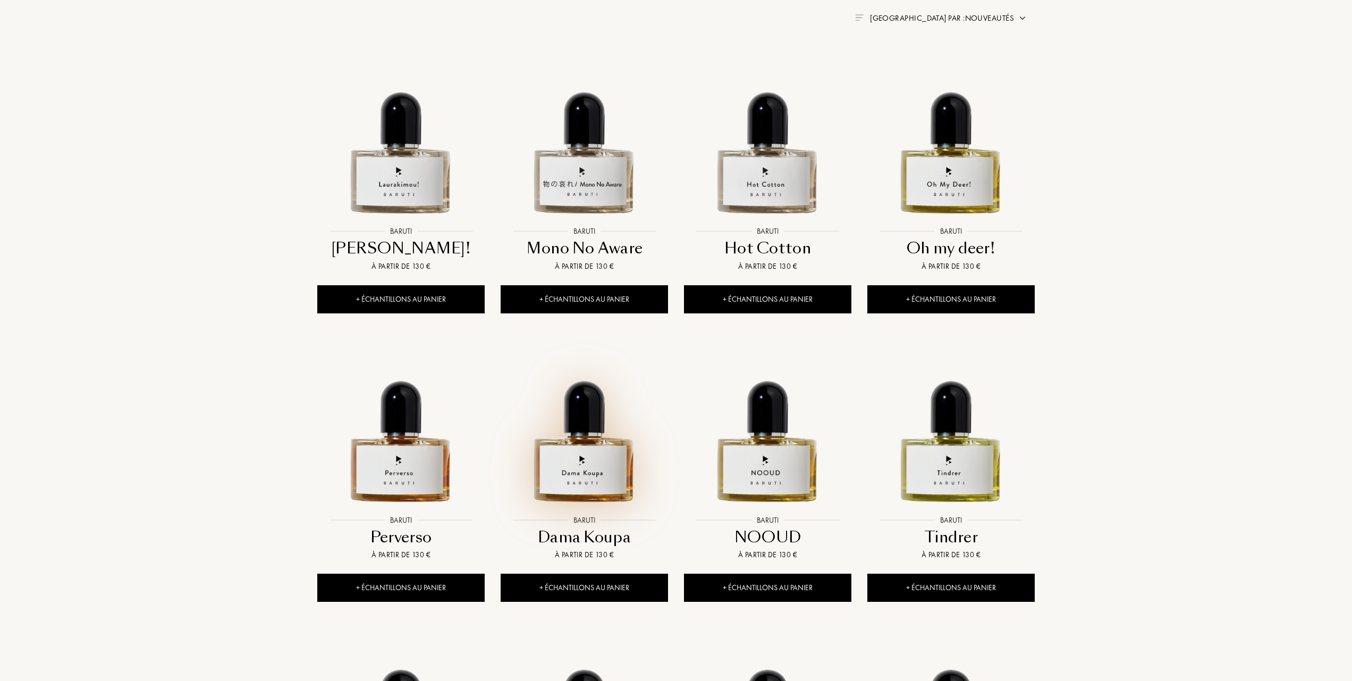
click at [596, 472] on img at bounding box center [584, 426] width 165 height 165
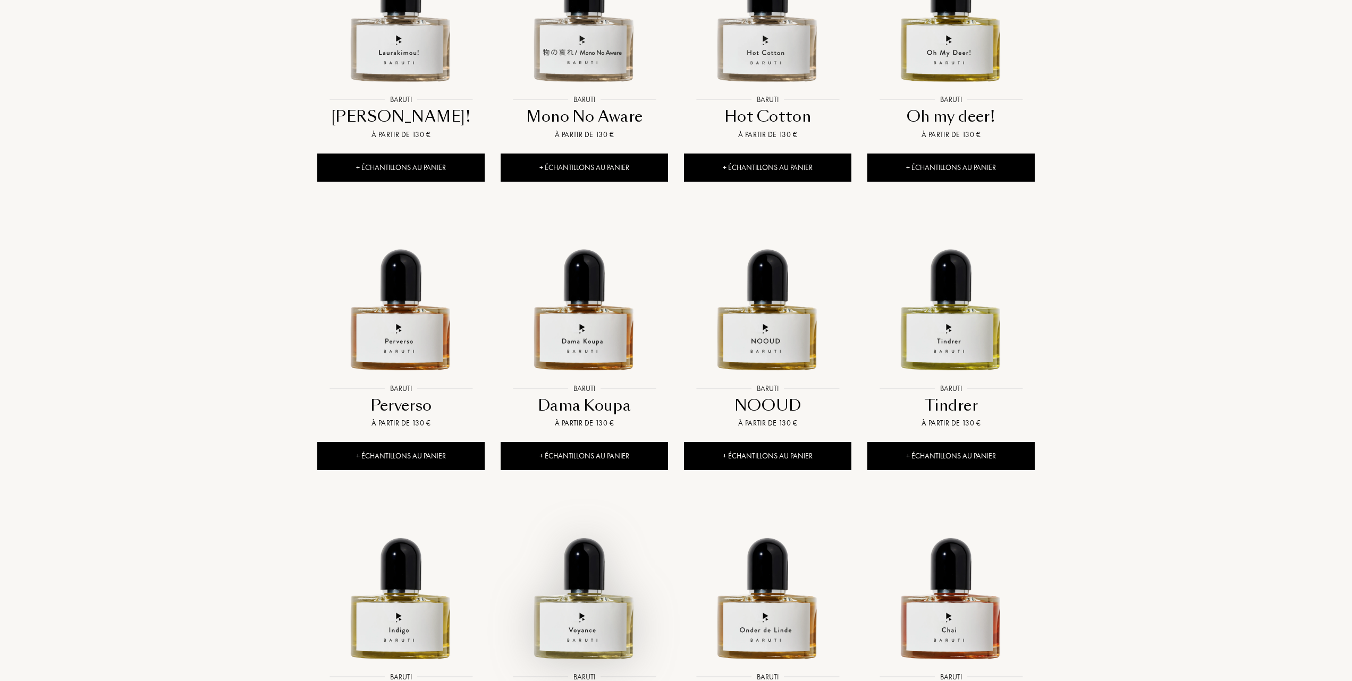
scroll to position [566, 0]
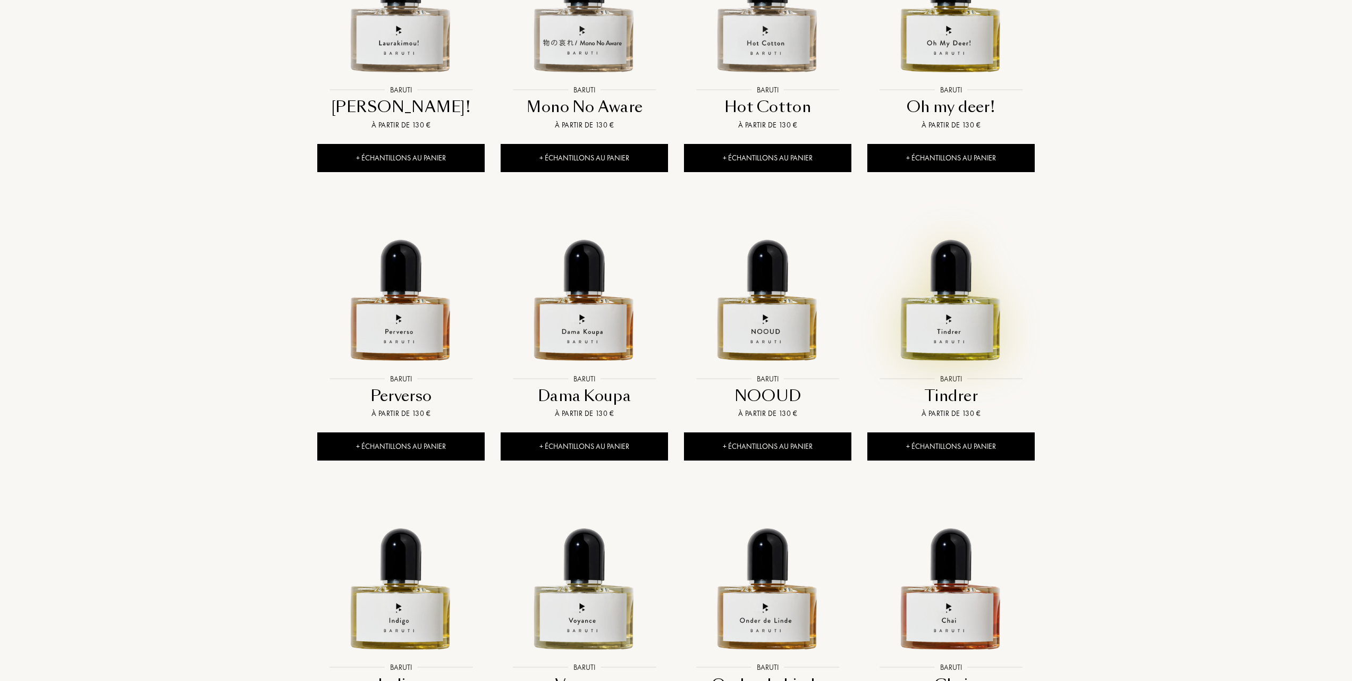
click at [943, 330] on img at bounding box center [950, 284] width 165 height 165
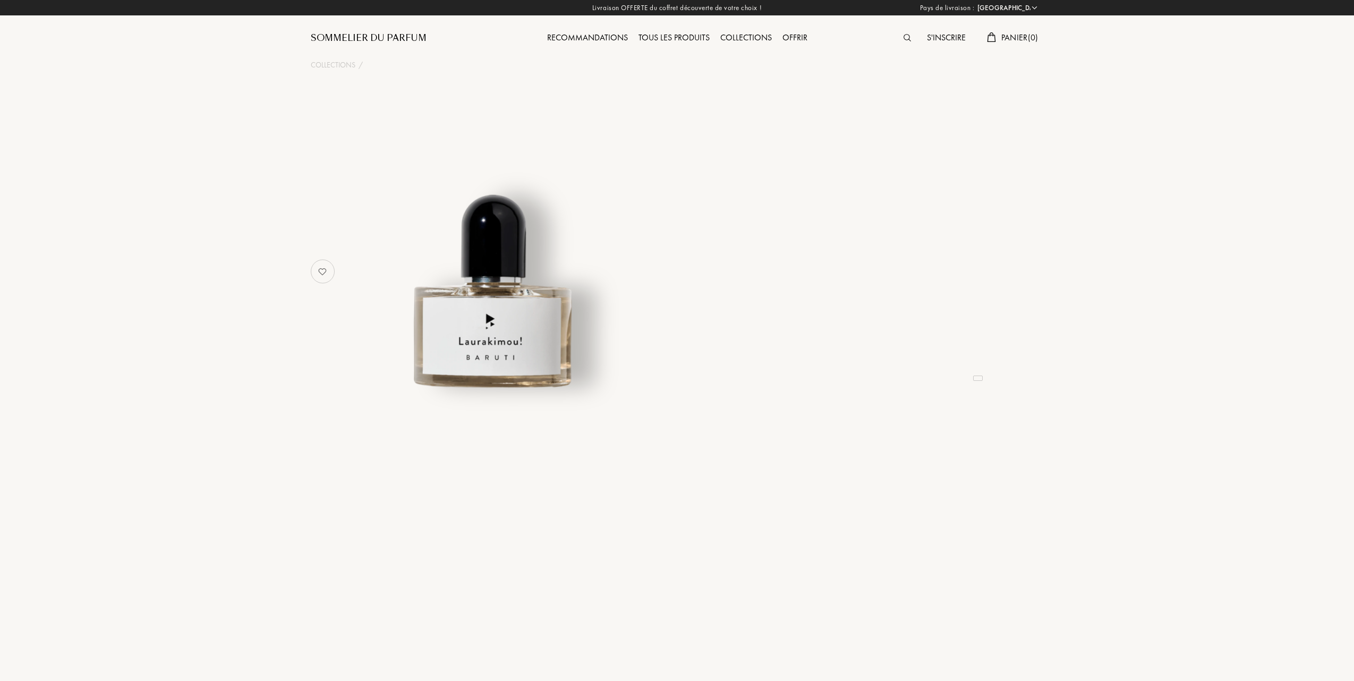
select select "FR"
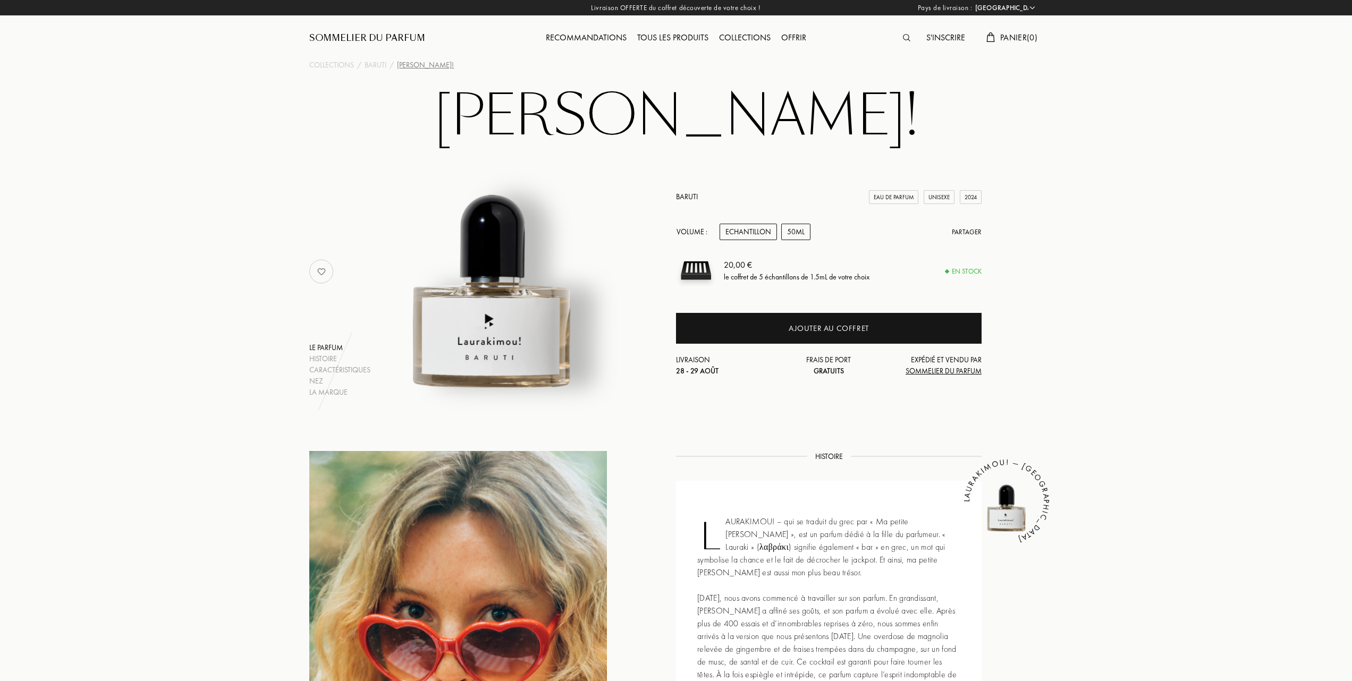
click at [801, 230] on div "50mL" at bounding box center [795, 232] width 29 height 16
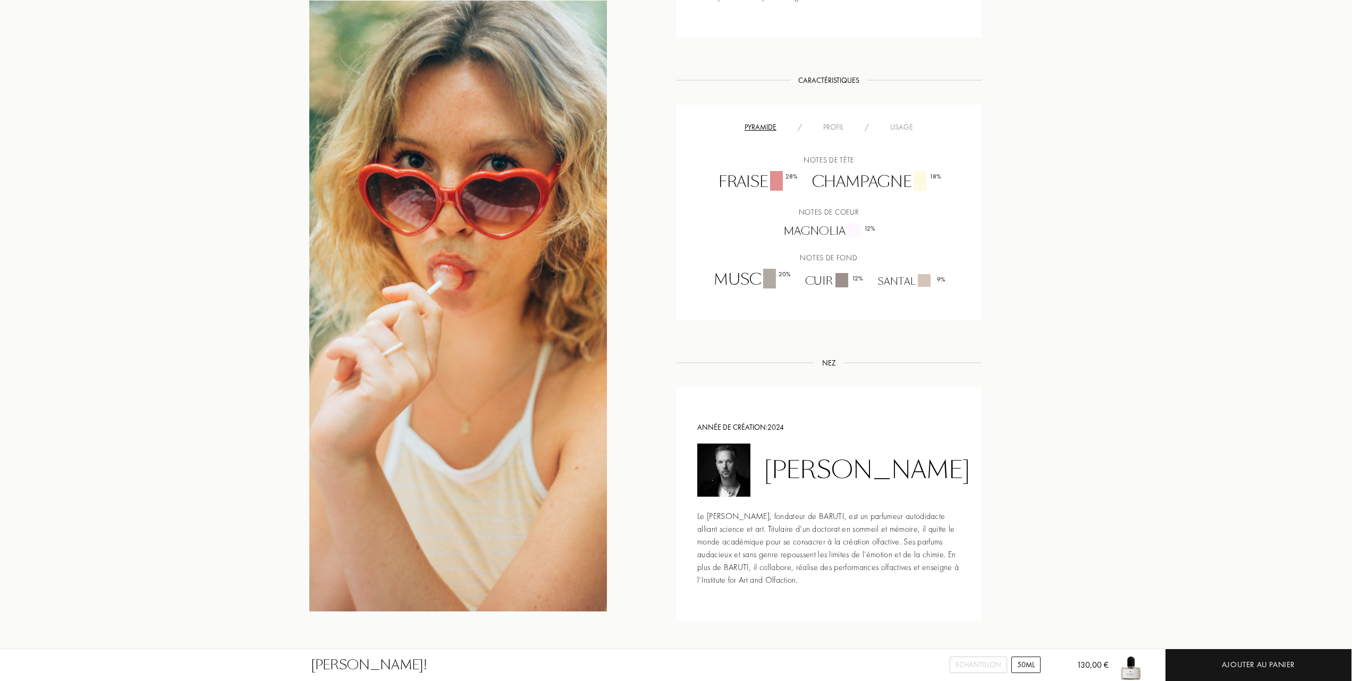
scroll to position [708, 0]
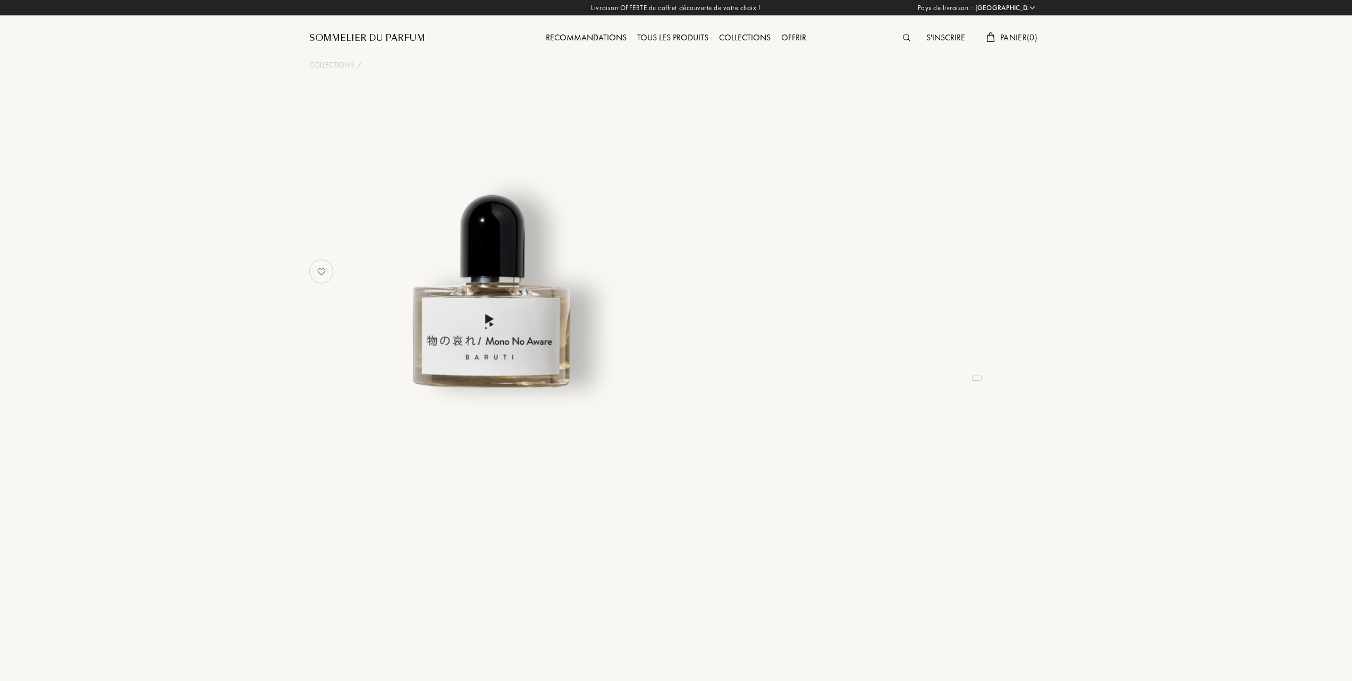
select select "FR"
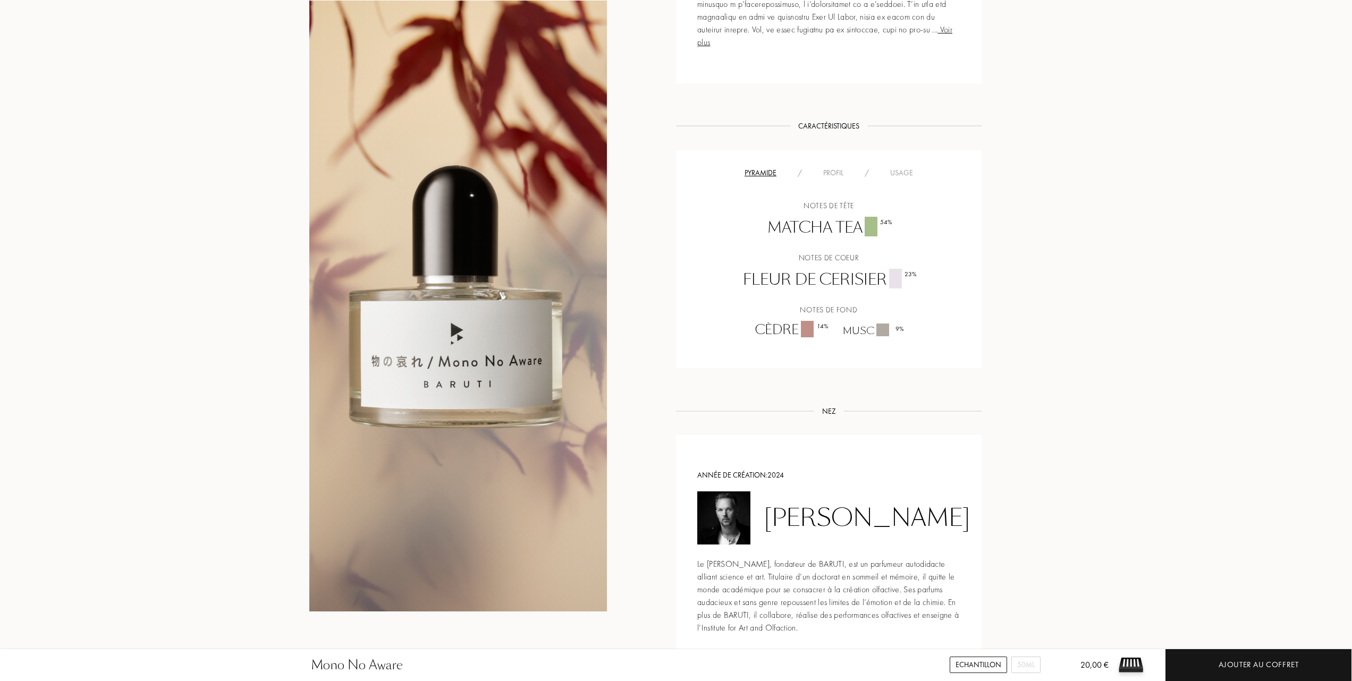
scroll to position [708, 0]
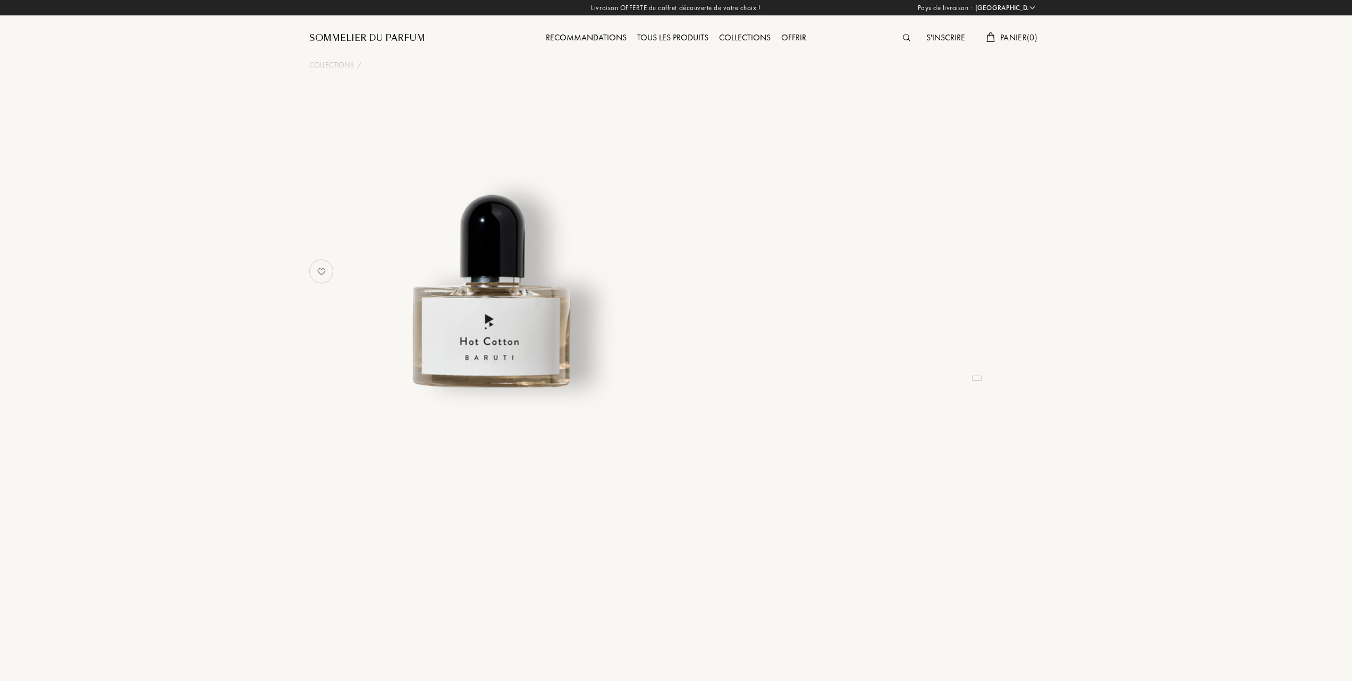
select select "FR"
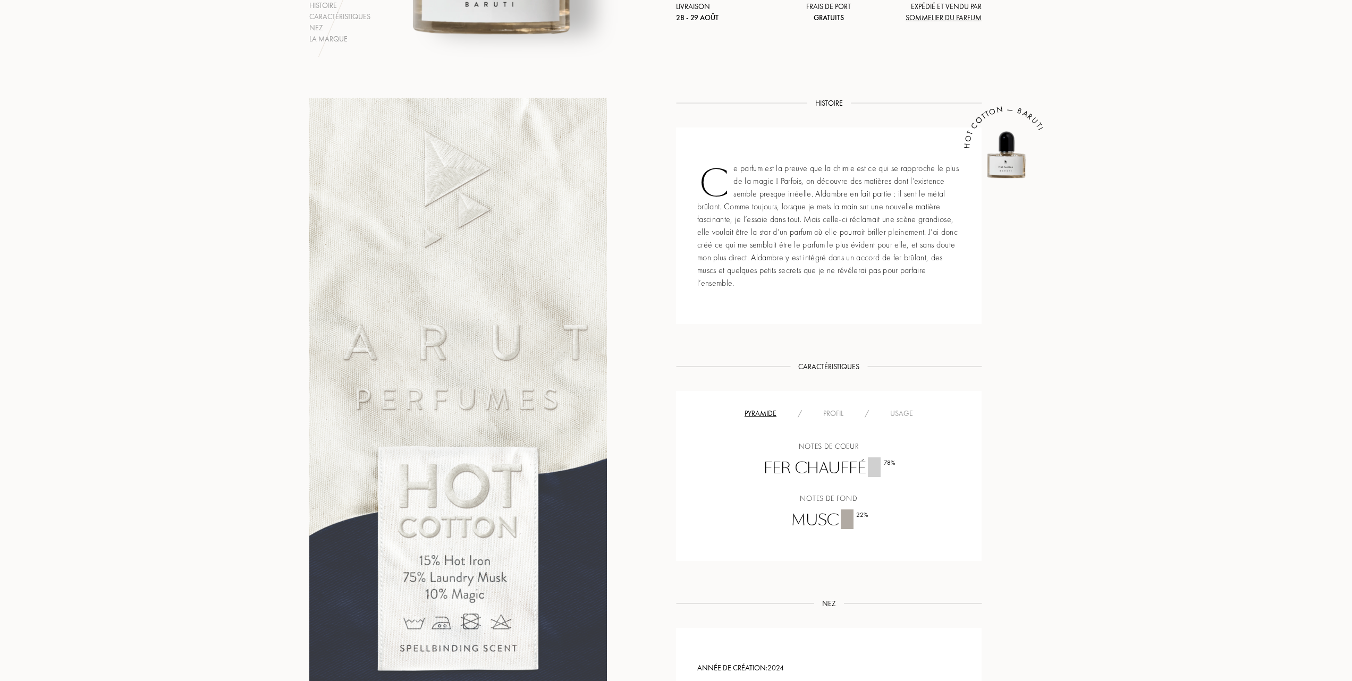
scroll to position [354, 0]
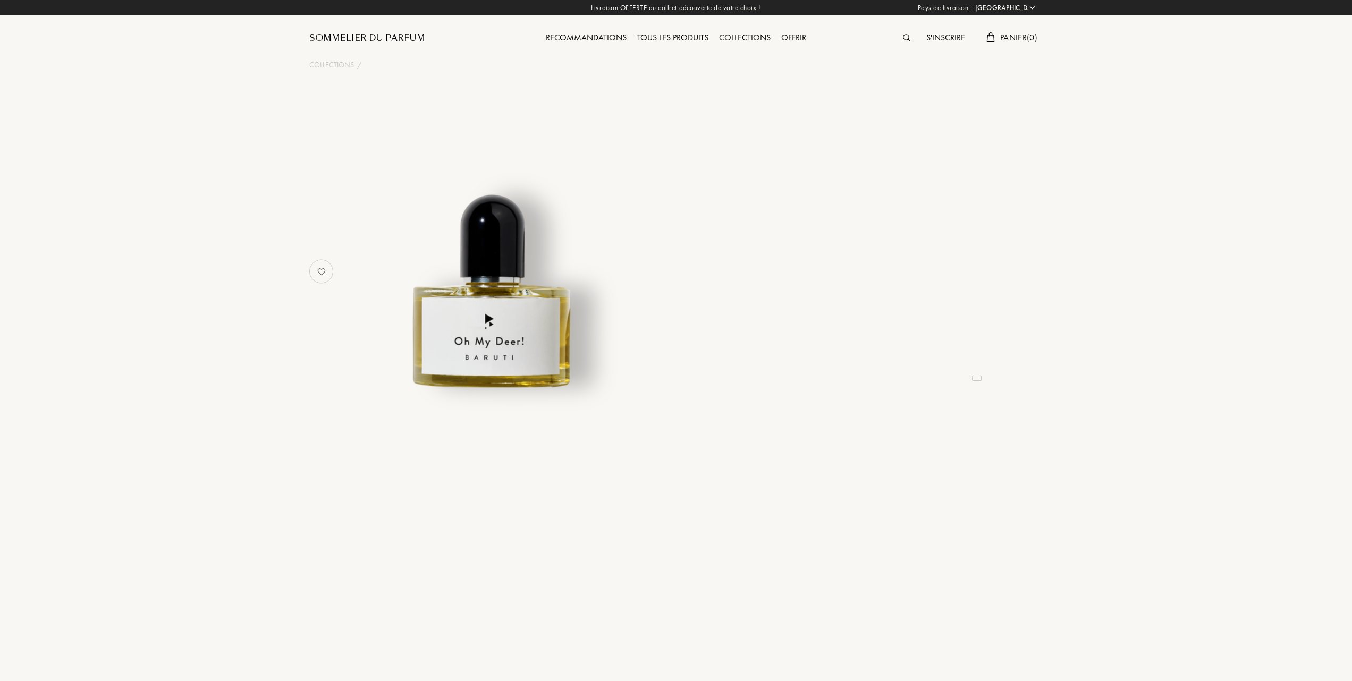
select select "FR"
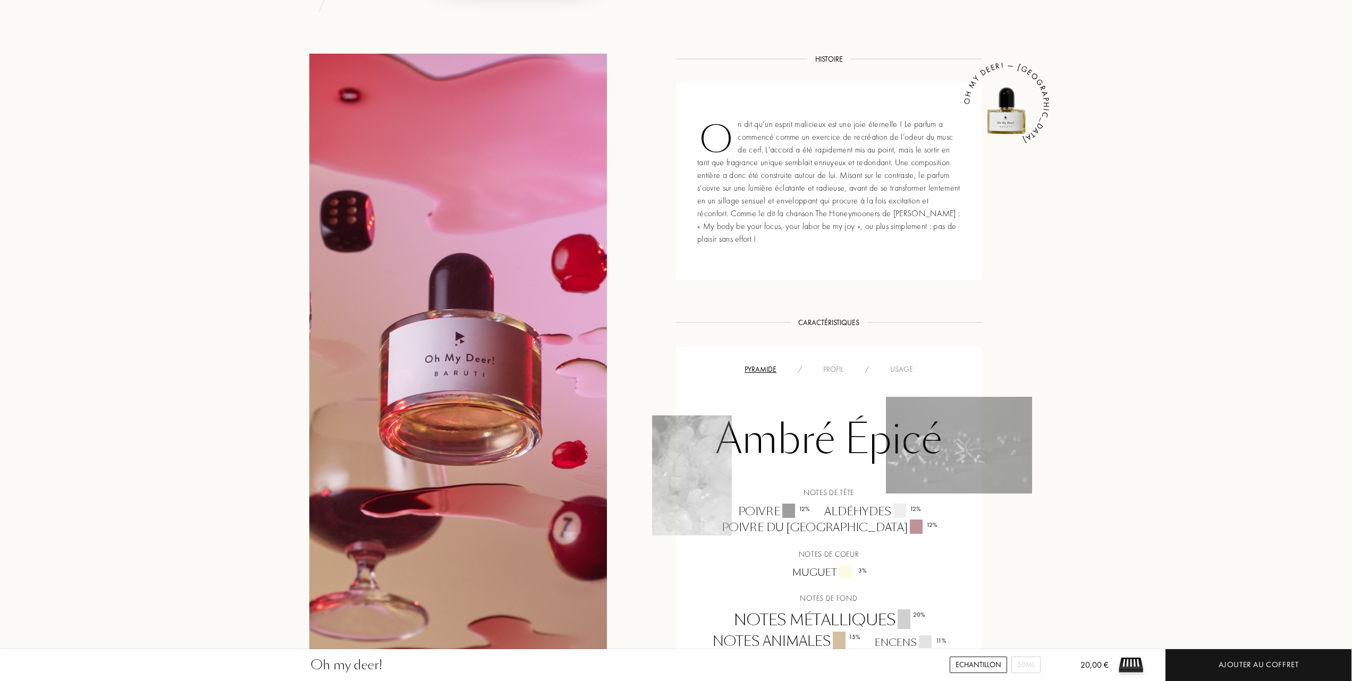
scroll to position [425, 0]
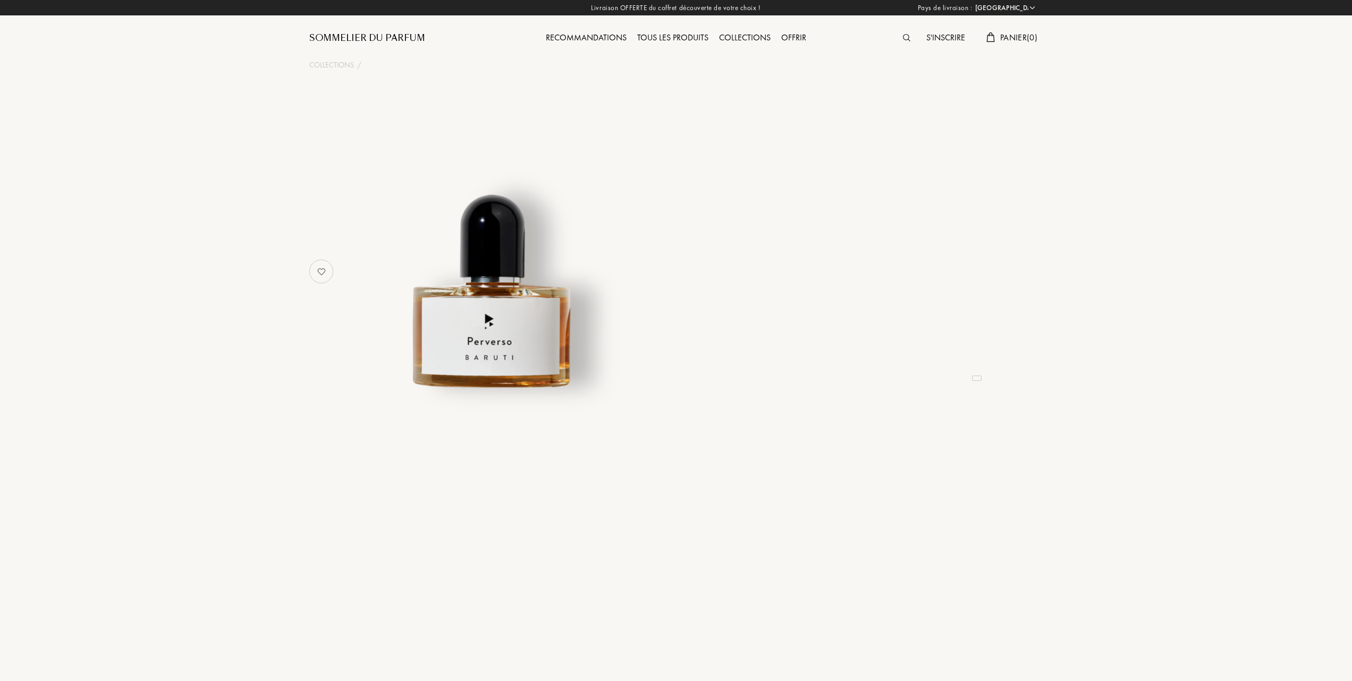
select select "FR"
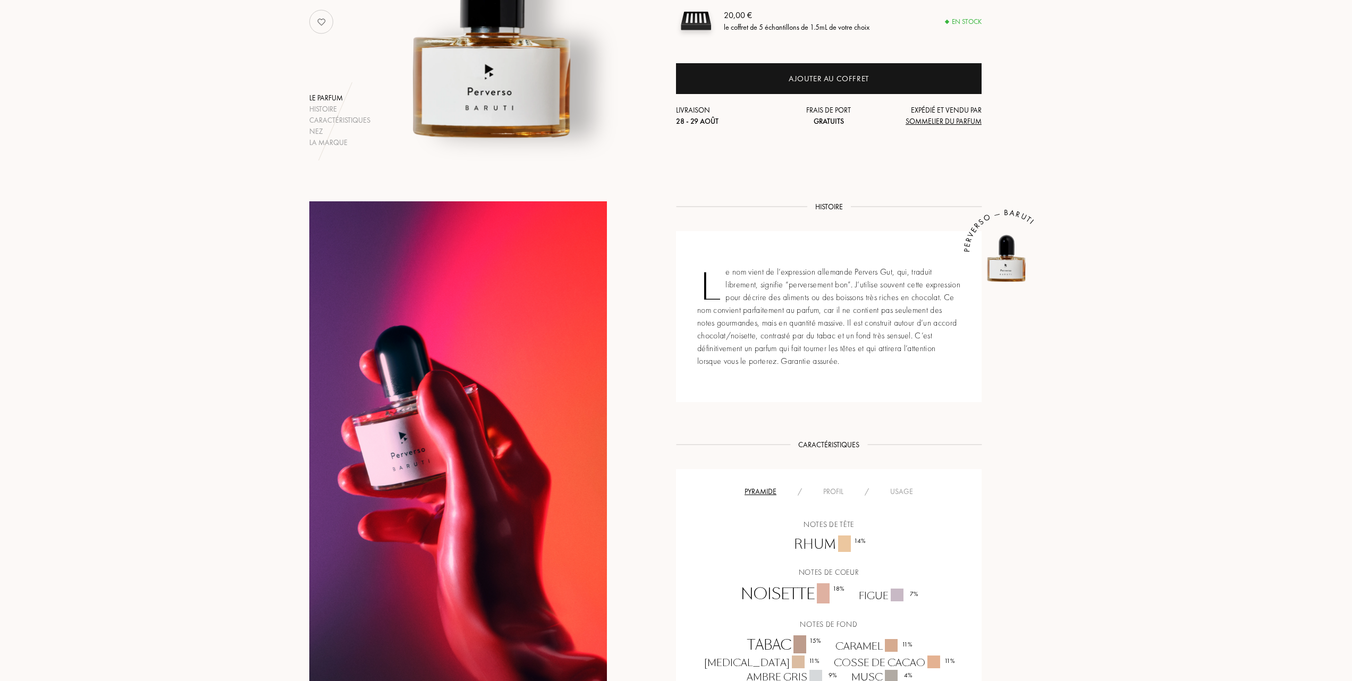
scroll to position [283, 0]
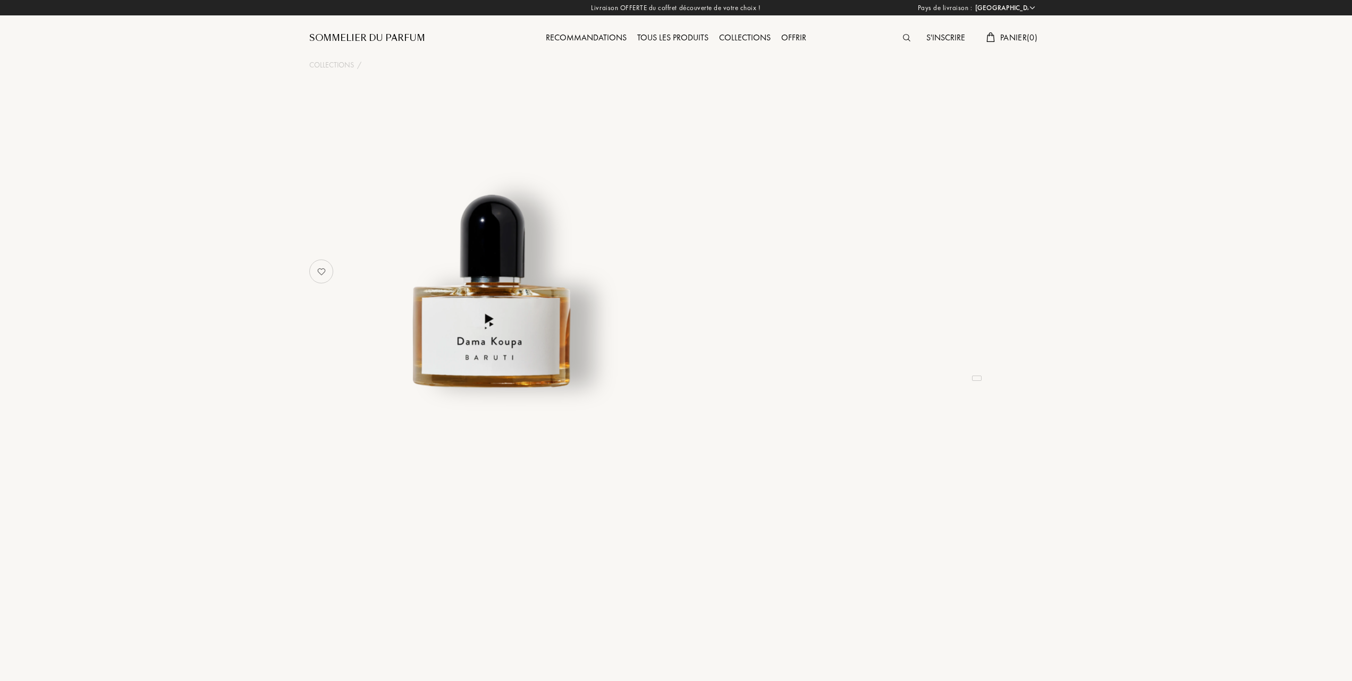
select select "FR"
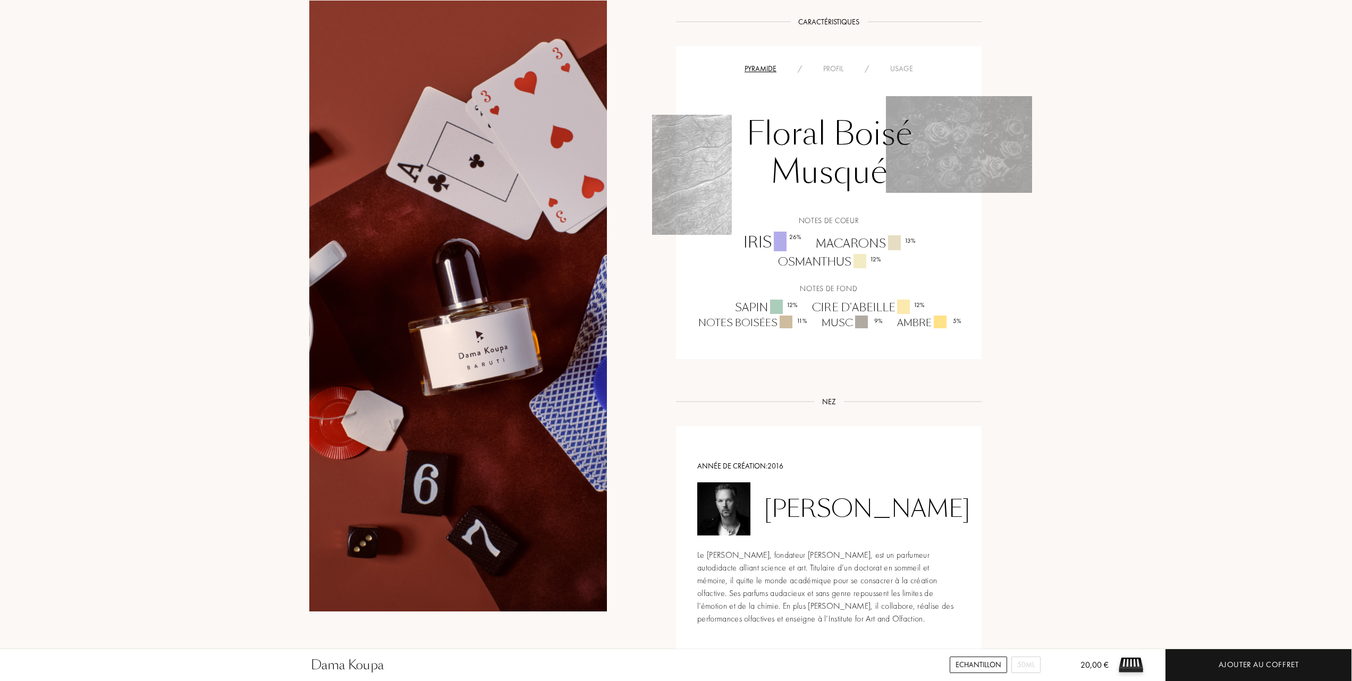
scroll to position [708, 0]
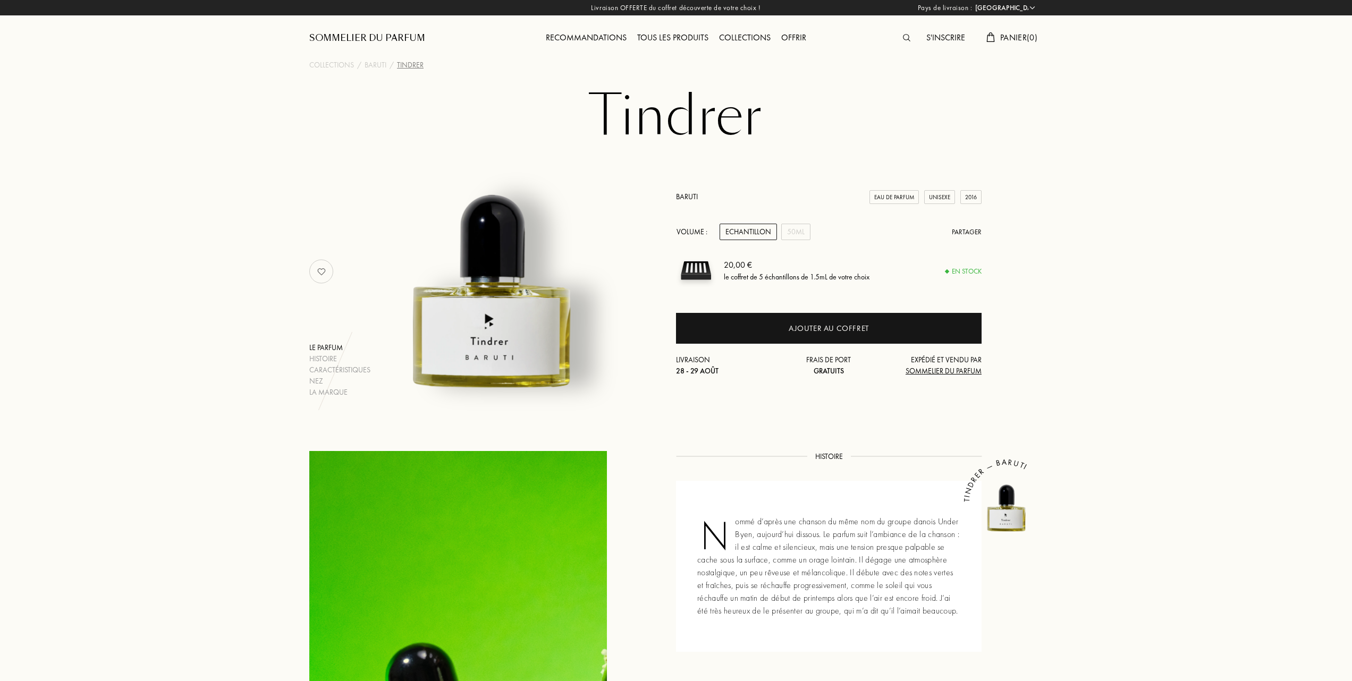
select select "FR"
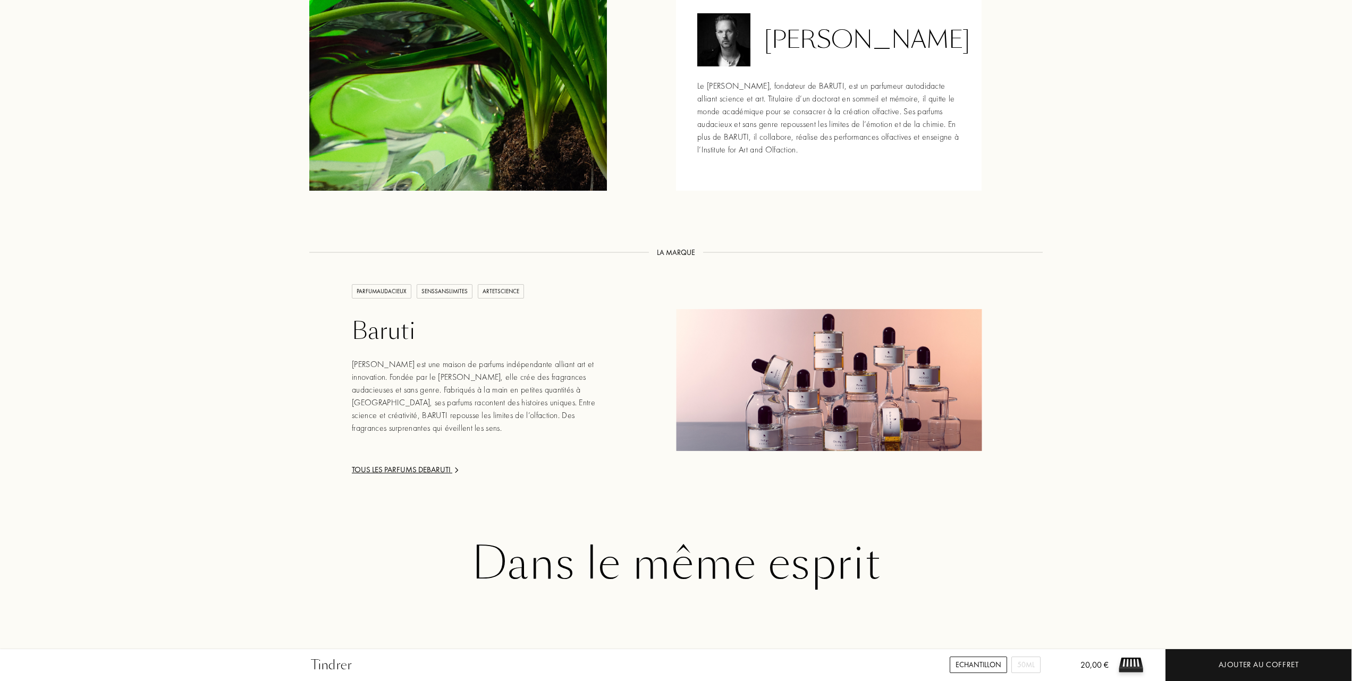
scroll to position [1063, 0]
